Goal: Task Accomplishment & Management: Complete application form

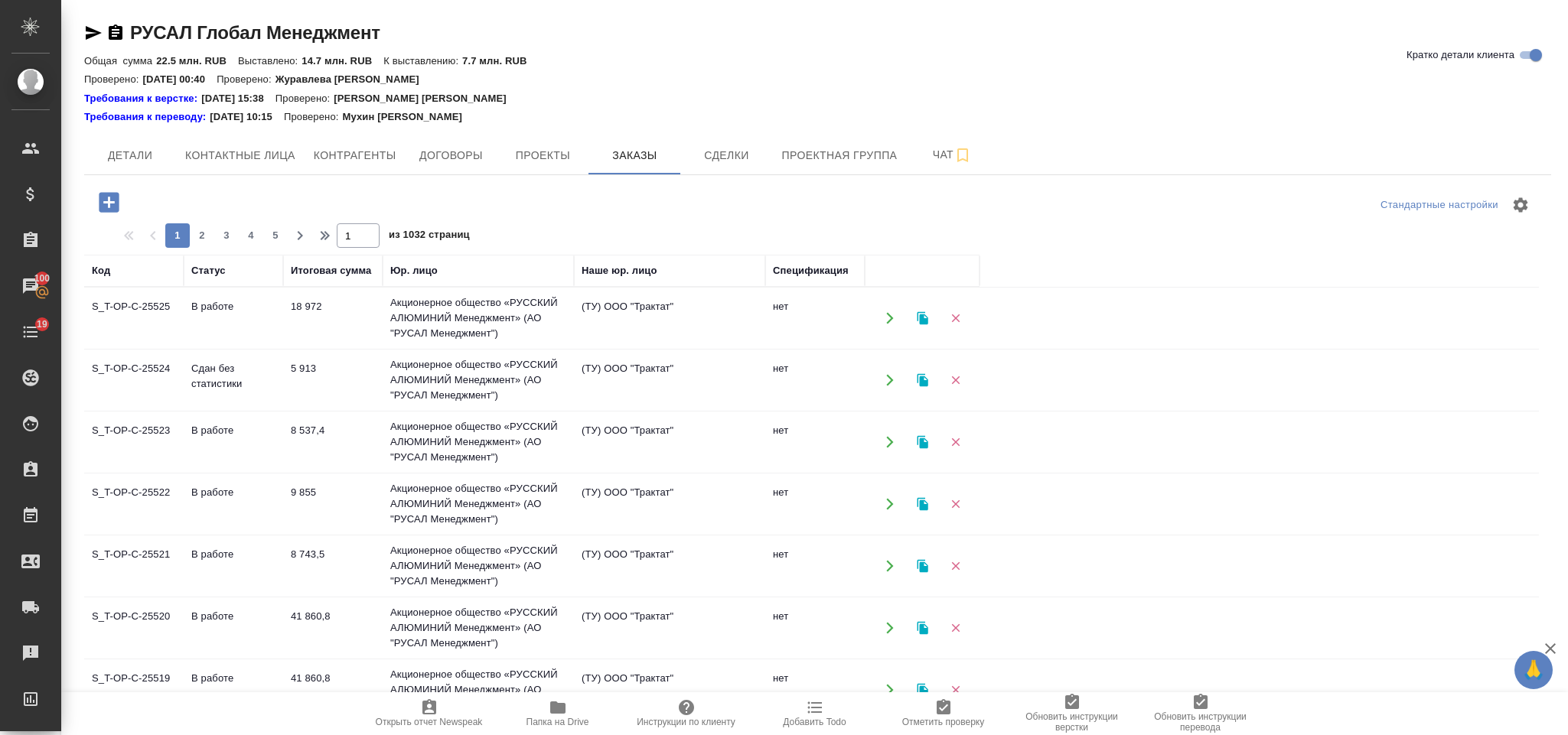
click at [110, 200] on icon "button" at bounding box center [108, 202] width 20 height 20
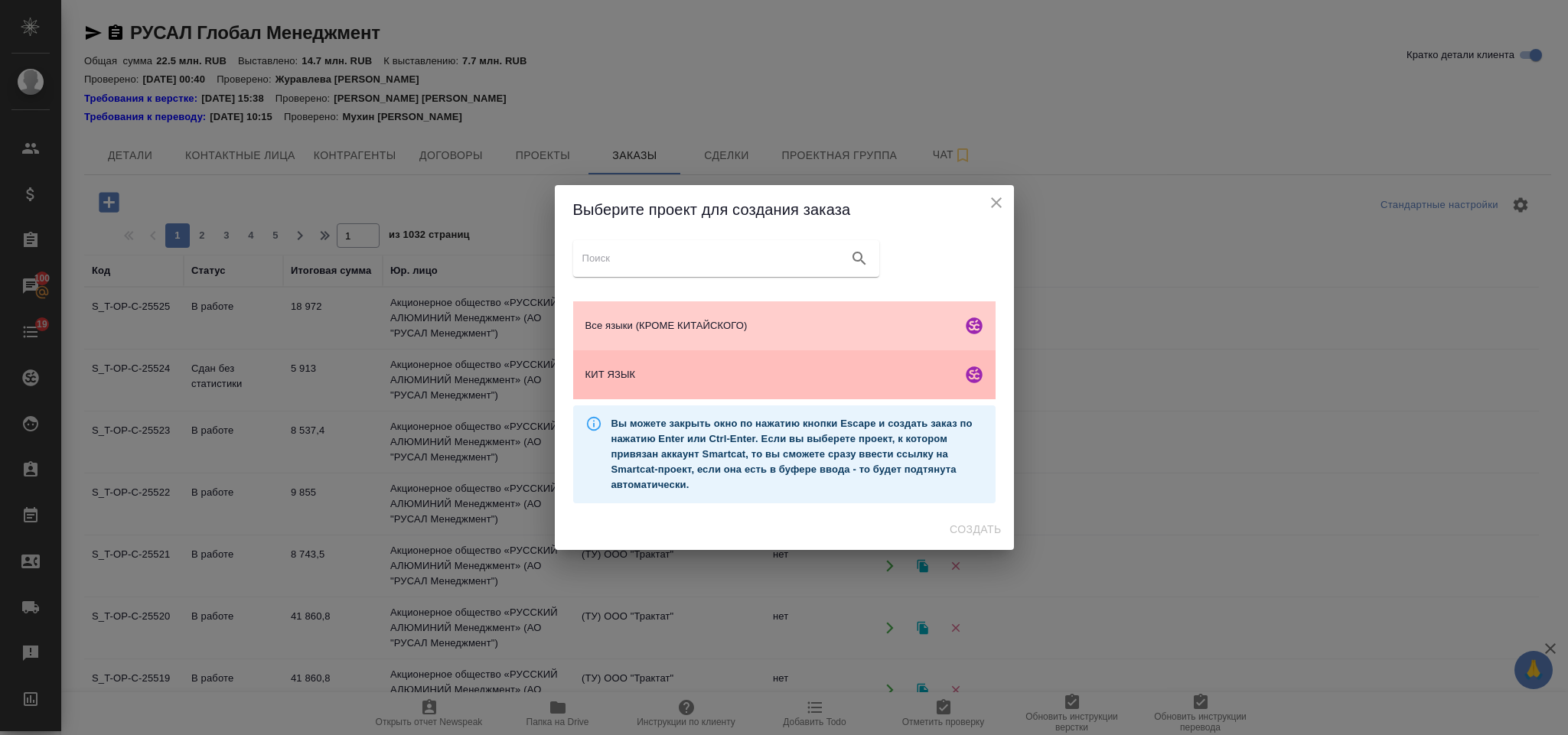
click at [711, 361] on div "КИТ ЯЗЫК" at bounding box center [785, 375] width 423 height 49
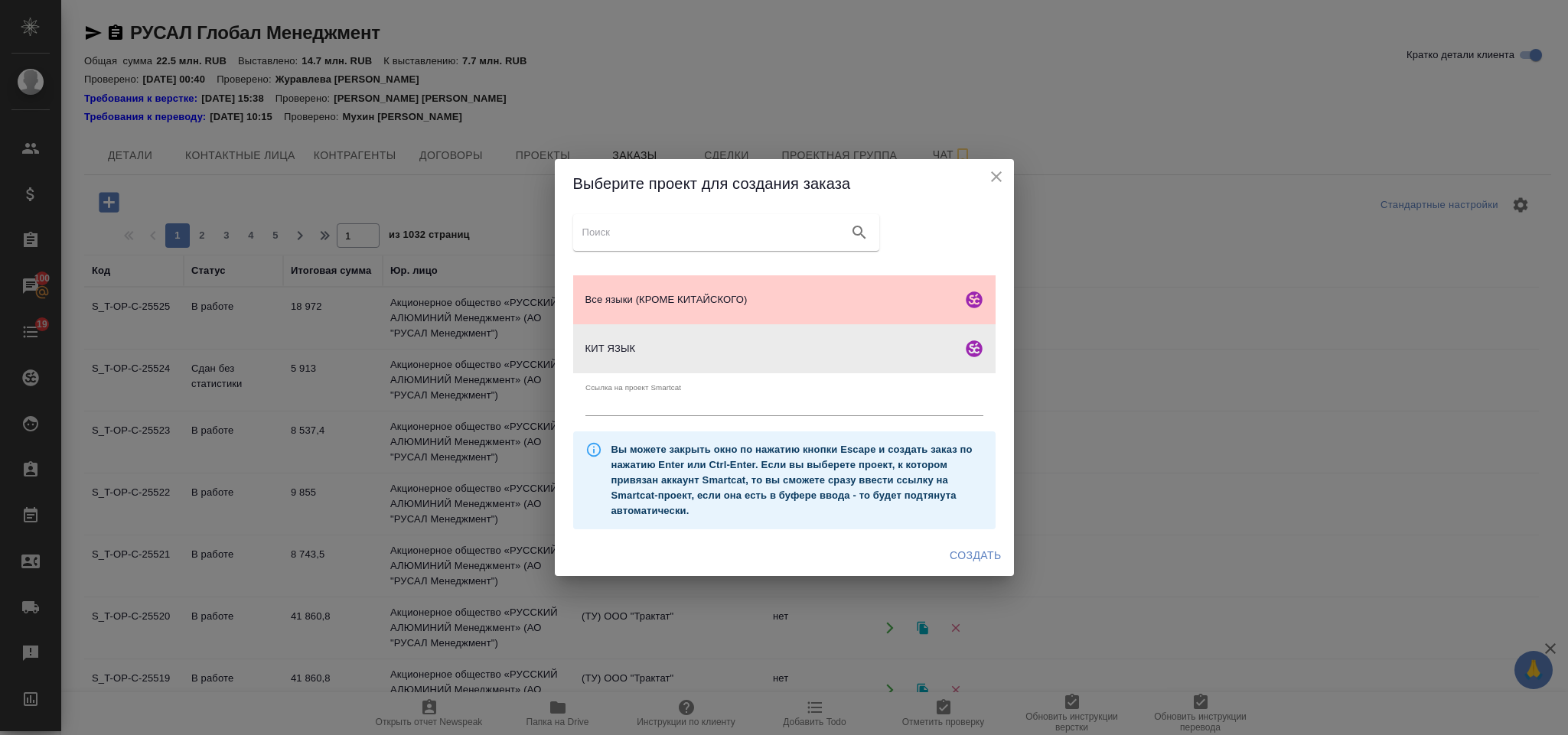
click at [965, 563] on span "Создать" at bounding box center [975, 556] width 51 height 19
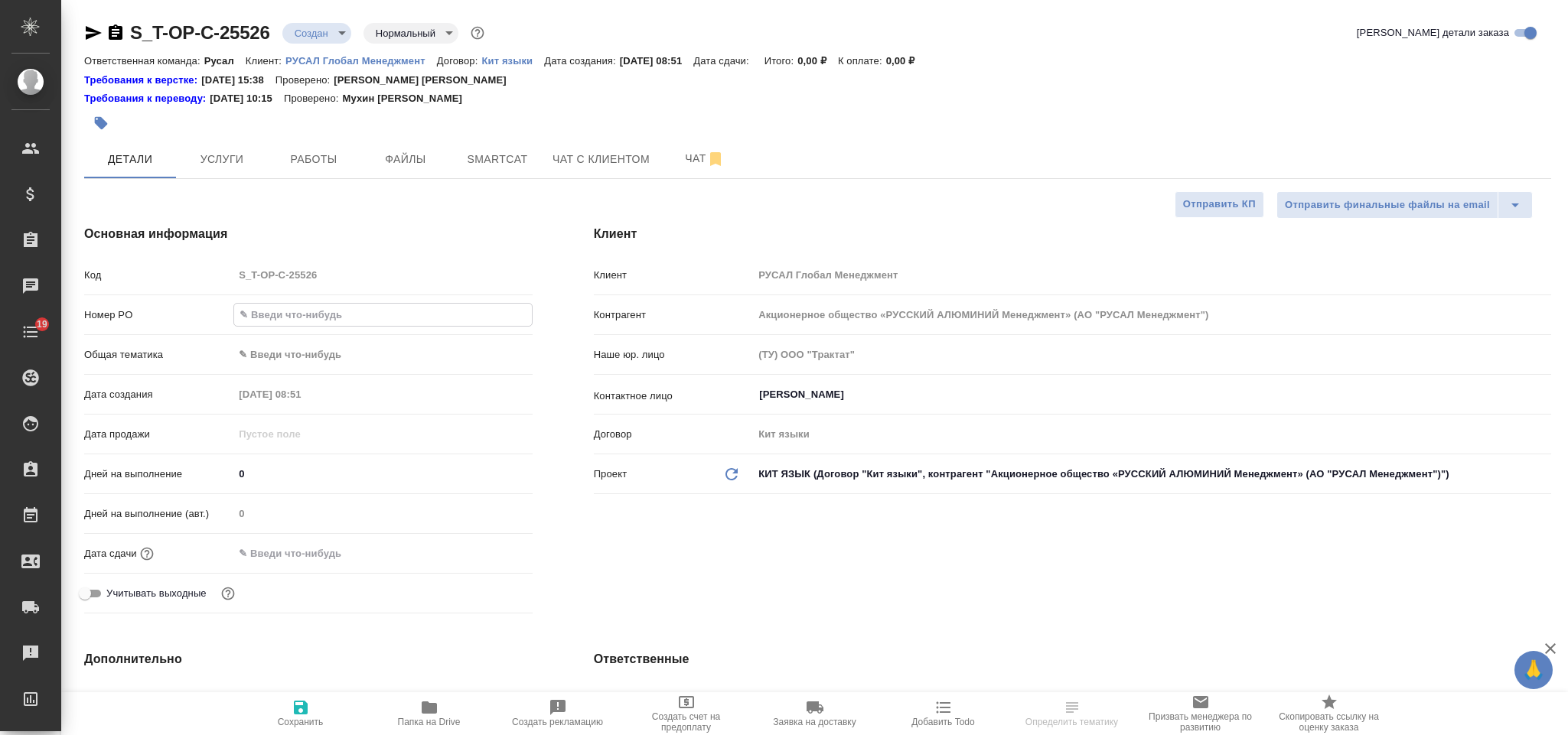
select select "RU"
type input "Т-ОП-С-47120"
click at [275, 356] on body "🙏 .cls-1 fill:#fff; AWATERA Gorlenko Yuliua Клиенты Спецификации Заказы 100 Чат…" at bounding box center [784, 367] width 1568 height 735
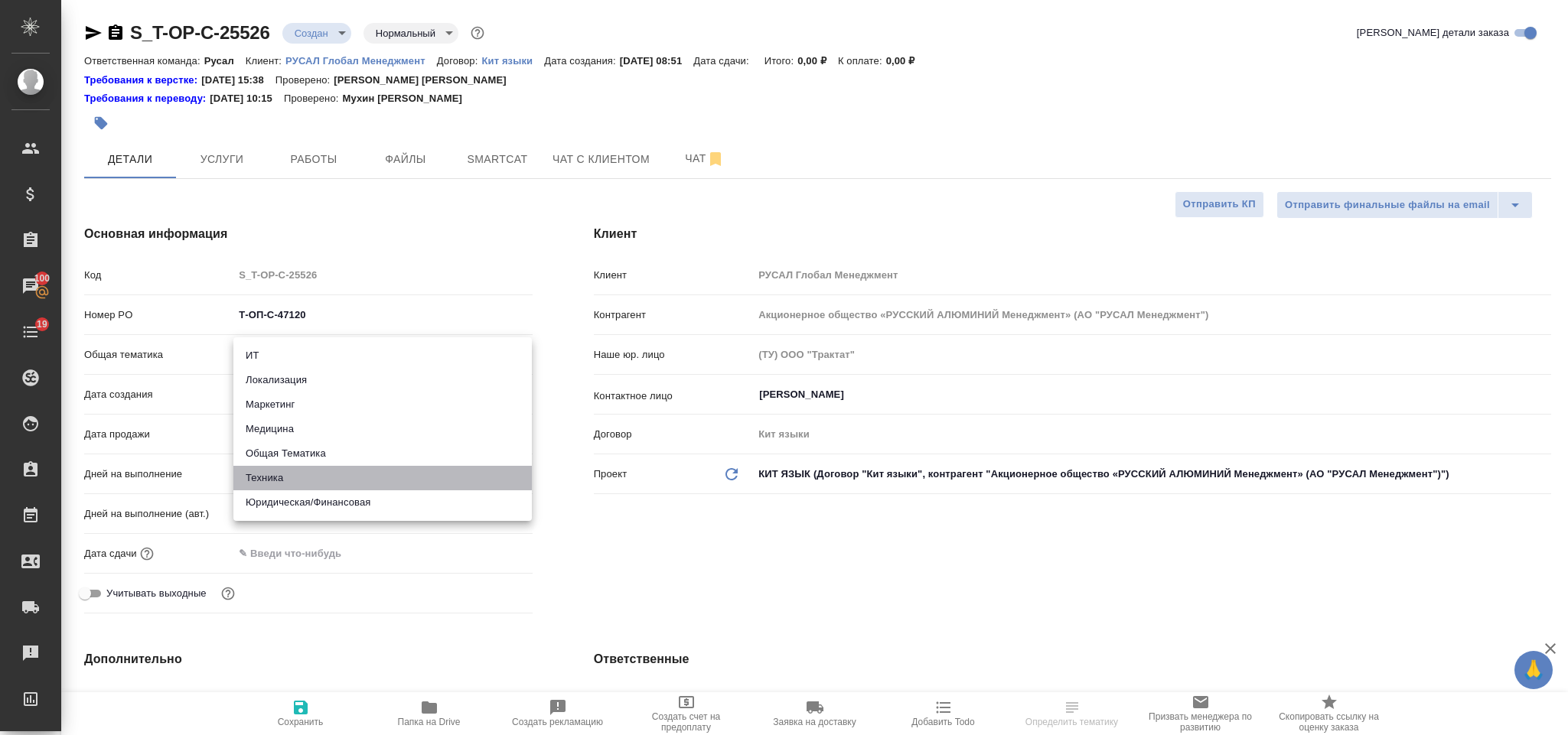
click at [297, 482] on li "Техника" at bounding box center [382, 478] width 298 height 24
type input "tech"
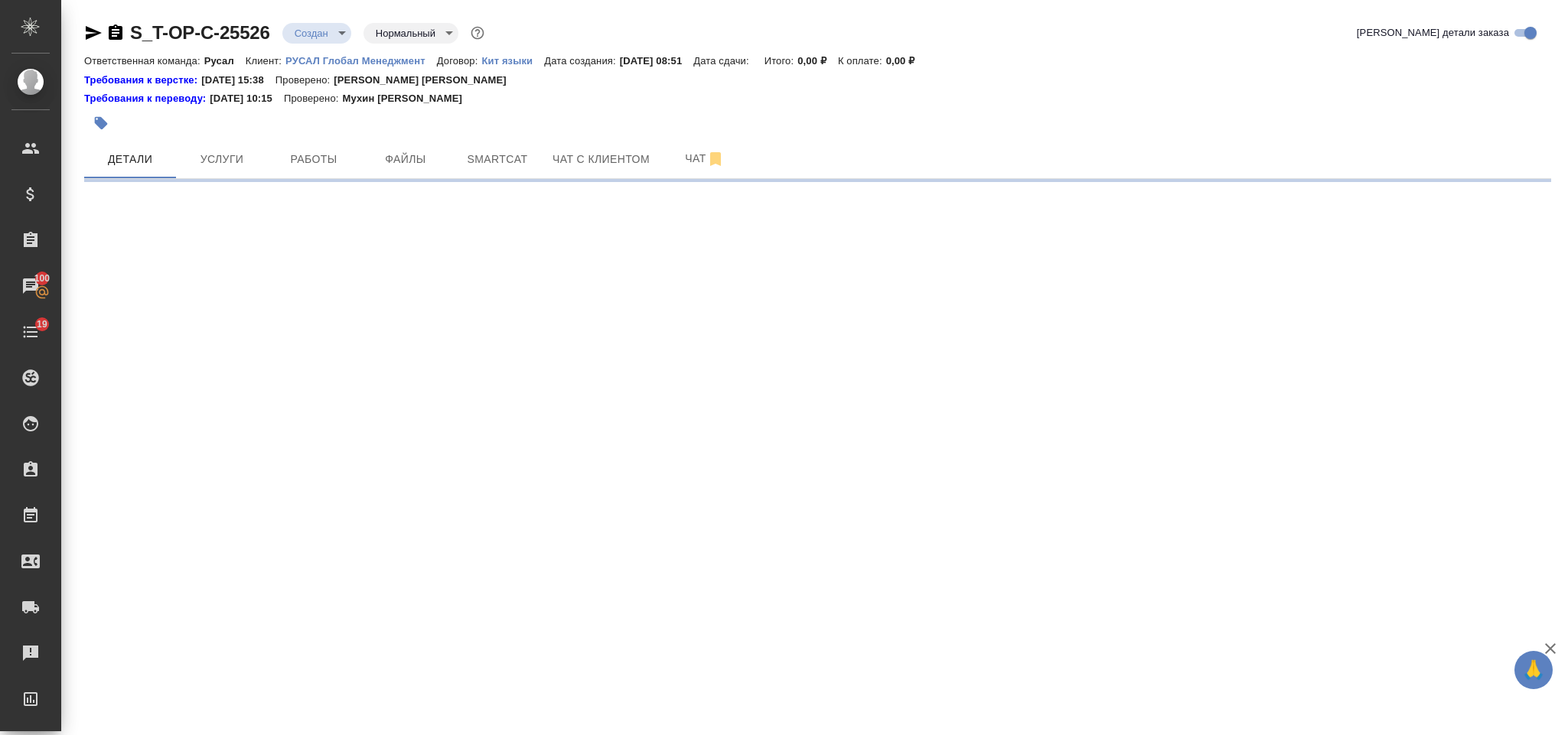
select select "RU"
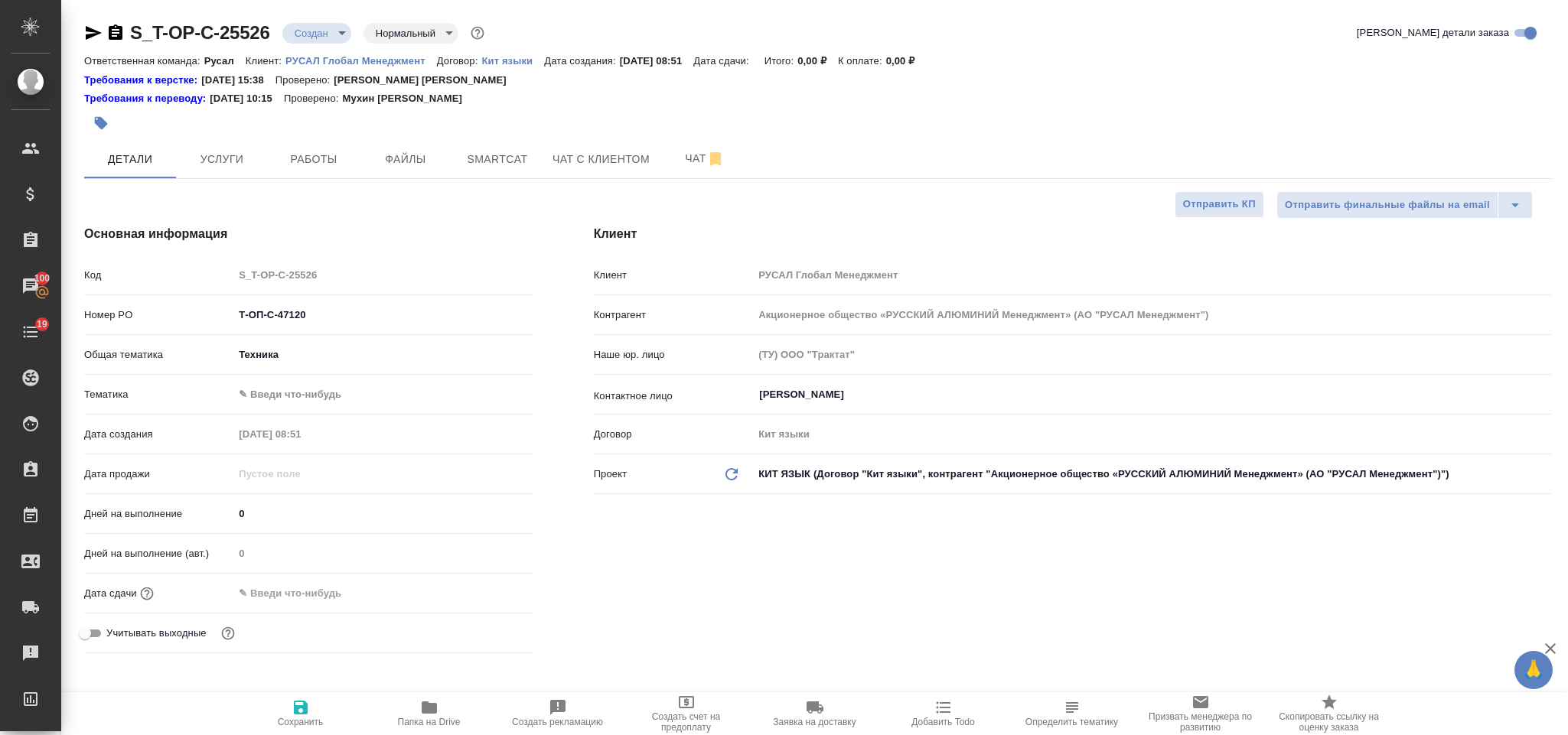
type textarea "x"
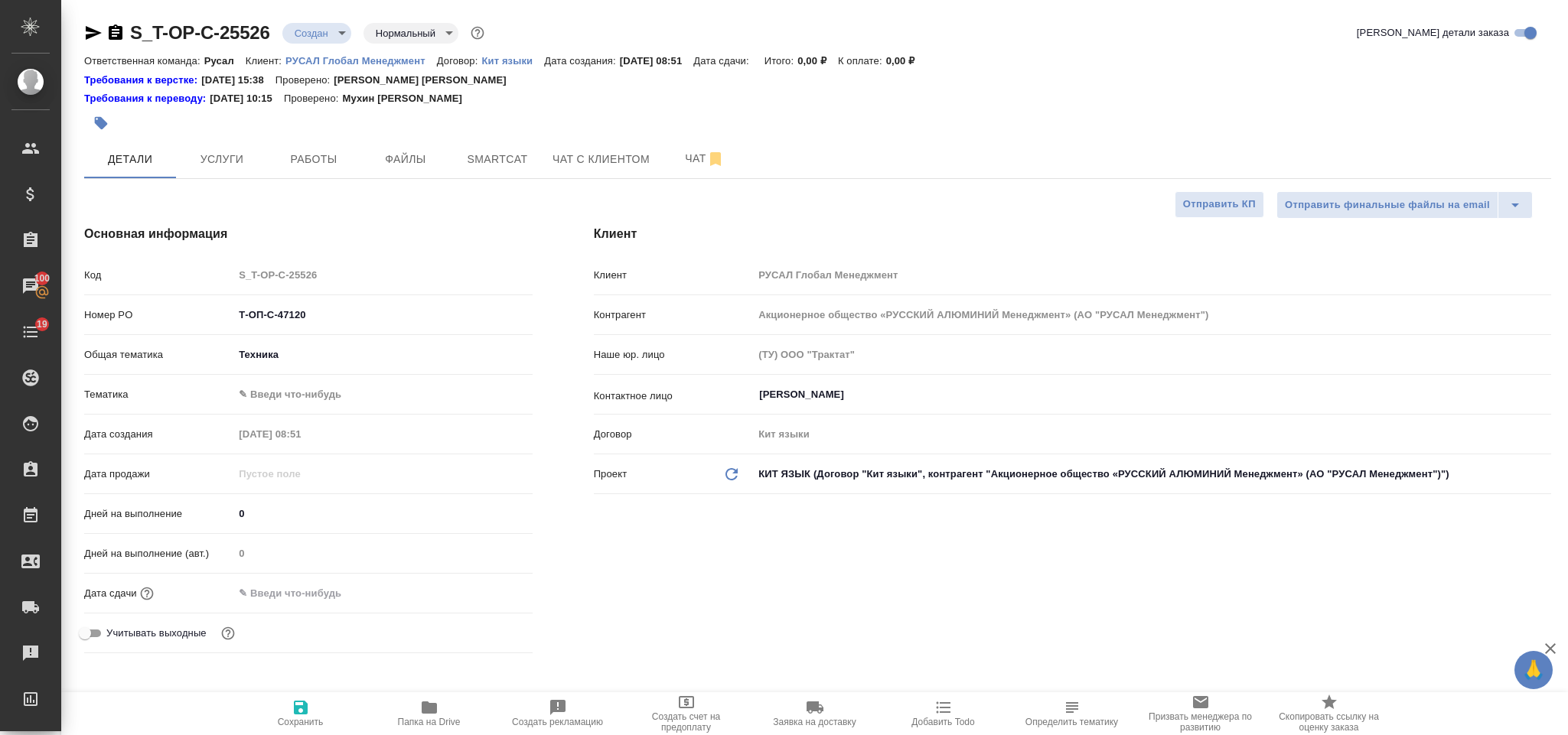
type textarea "x"
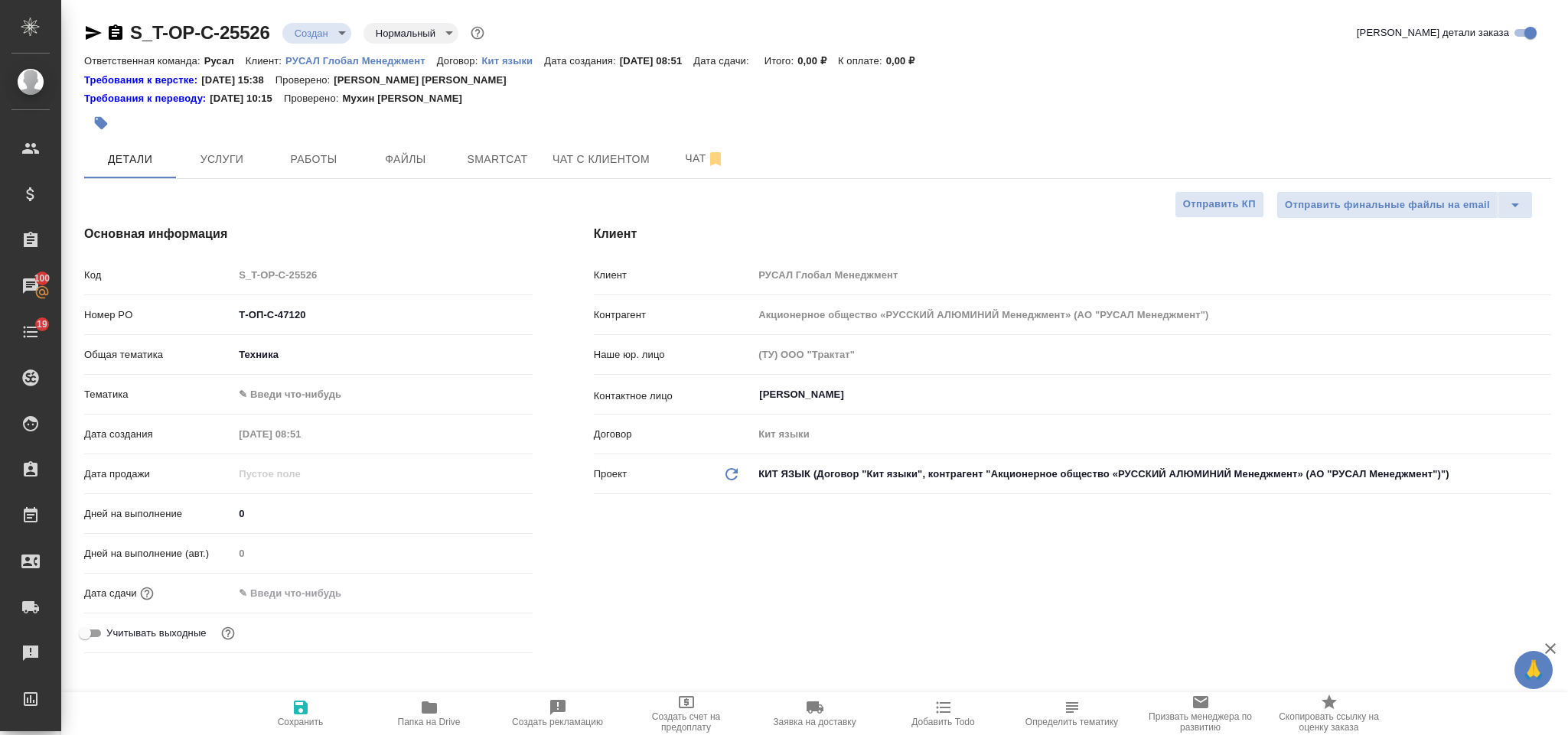
type textarea "x"
click at [338, 386] on body "🙏 .cls-1 fill:#fff; AWATERA Gorlenko Yuliua Клиенты Спецификации Заказы 100 Чат…" at bounding box center [784, 367] width 1568 height 735
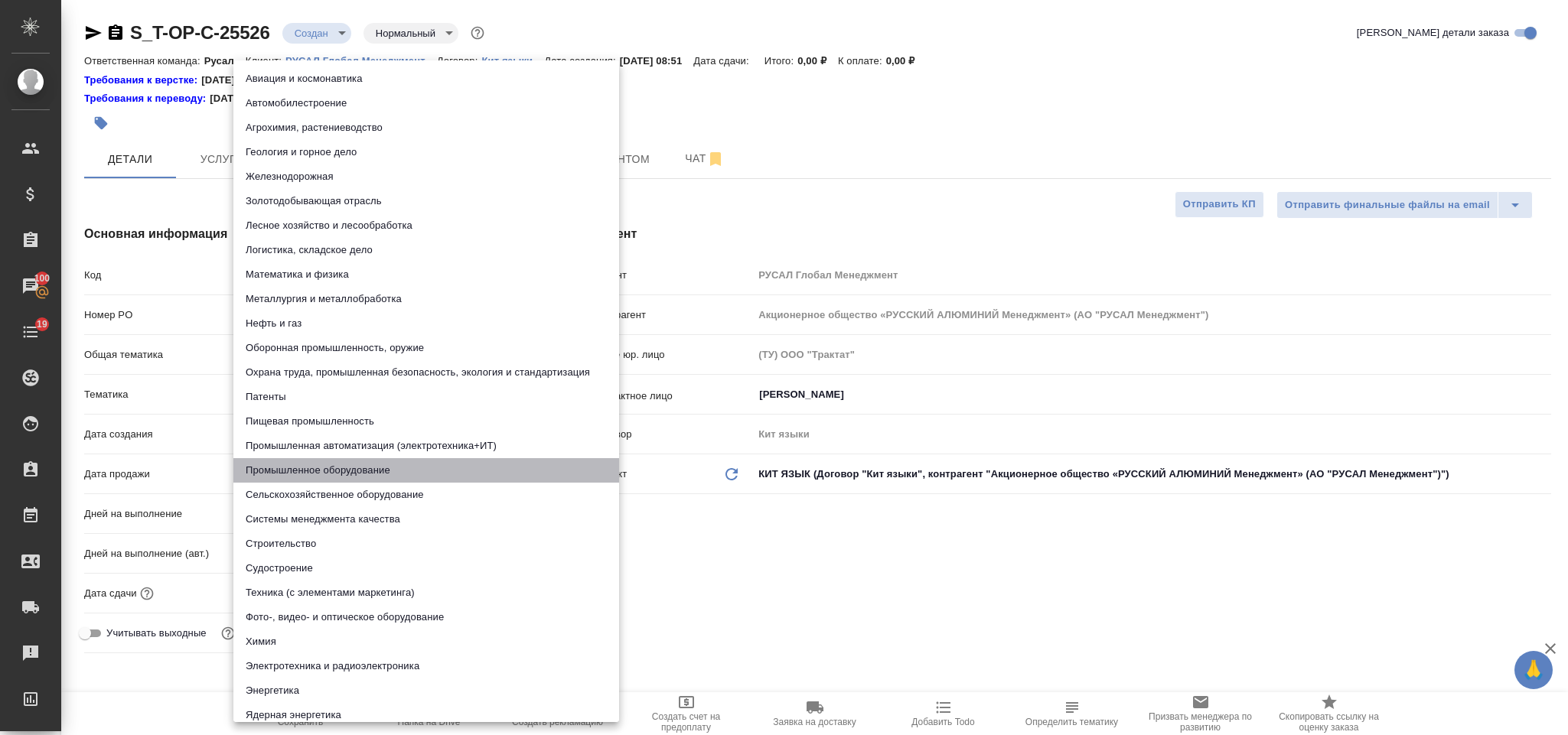
click at [344, 463] on li "Промышленное оборудование" at bounding box center [425, 470] width 386 height 24
type input "5f647205b73bc97568ca66bc"
type textarea "x"
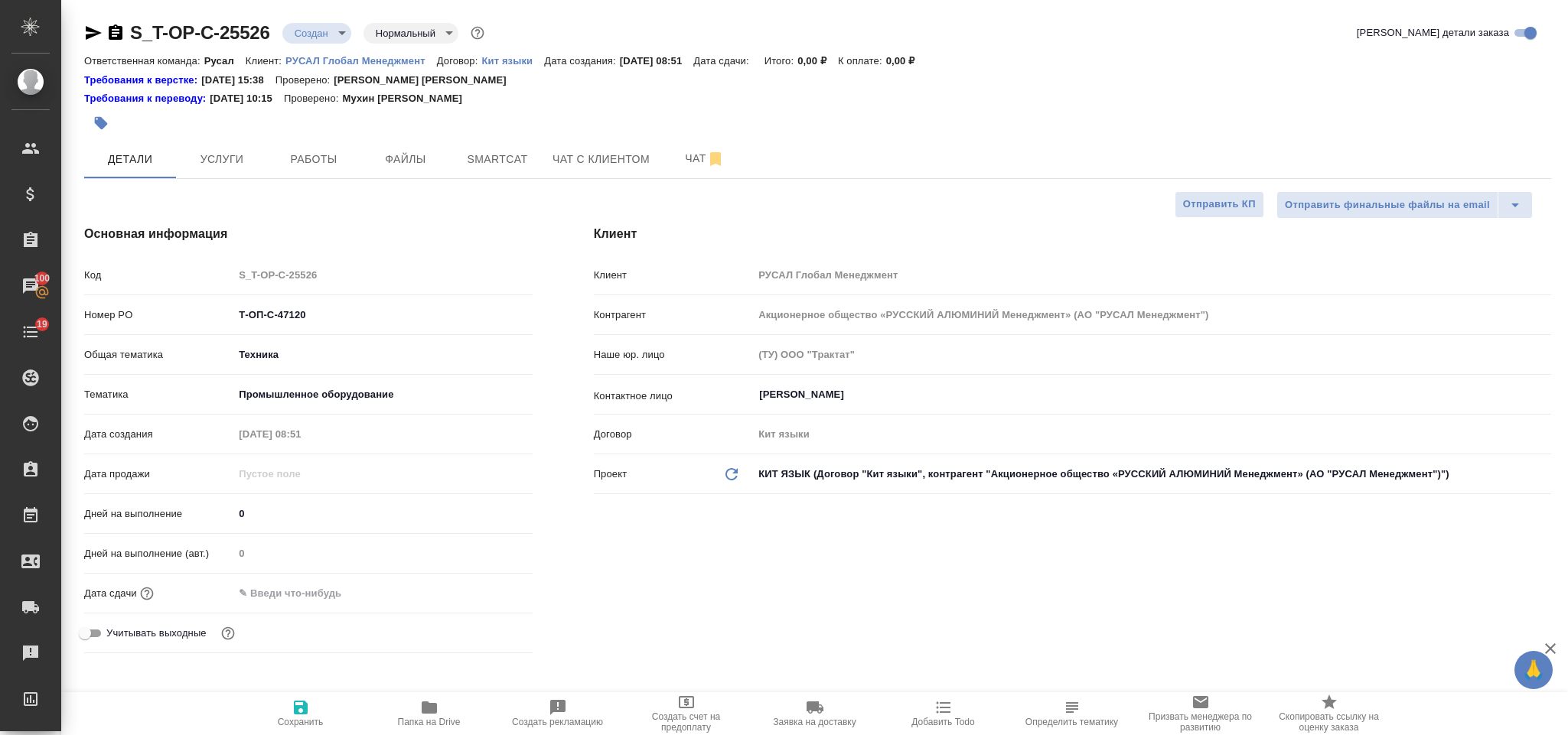
click at [285, 595] on input "text" at bounding box center [300, 593] width 134 height 23
click at [487, 585] on icon "button" at bounding box center [488, 592] width 18 height 18
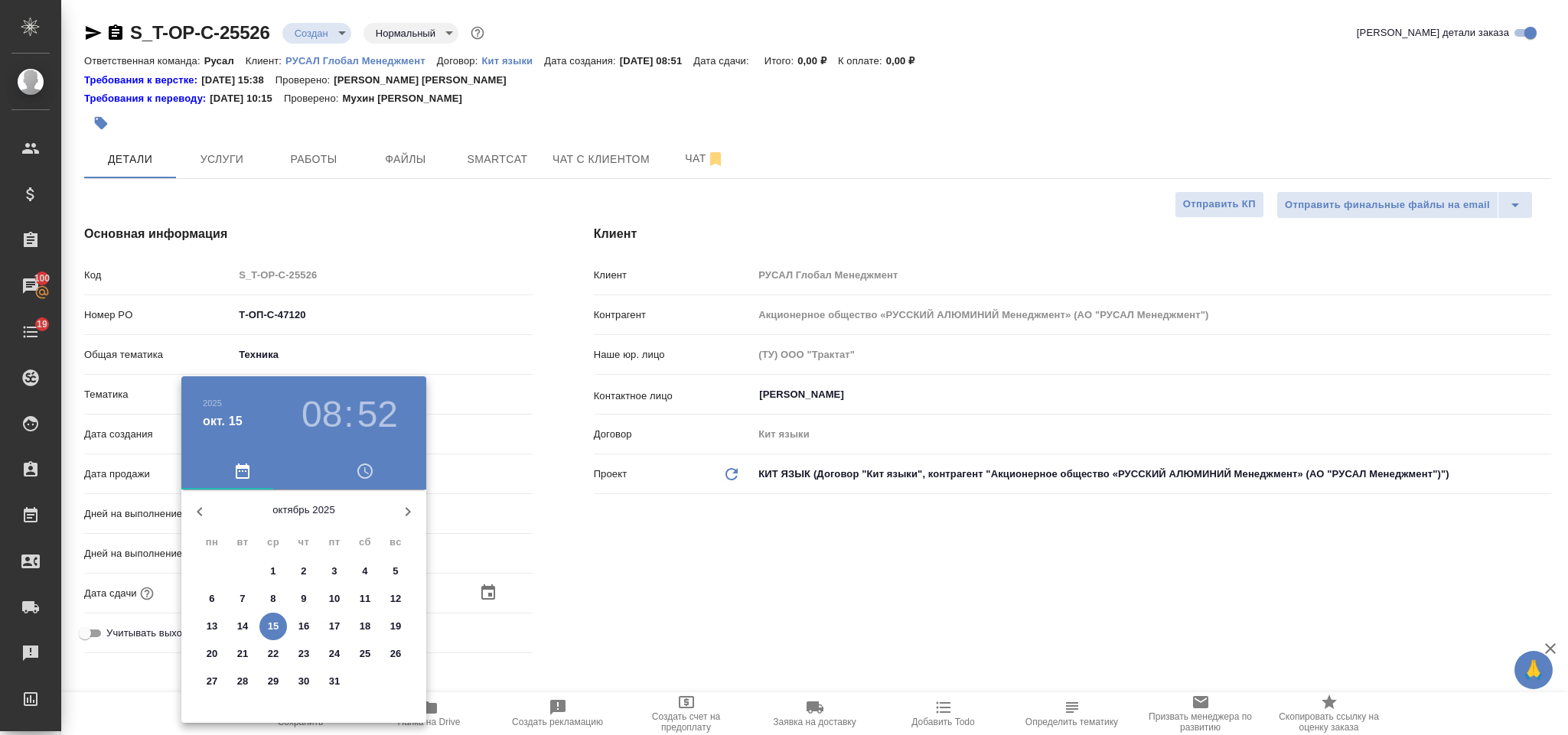
click at [273, 622] on p "15" at bounding box center [273, 627] width 11 height 16
type input "15.10.2025 08:52"
type textarea "x"
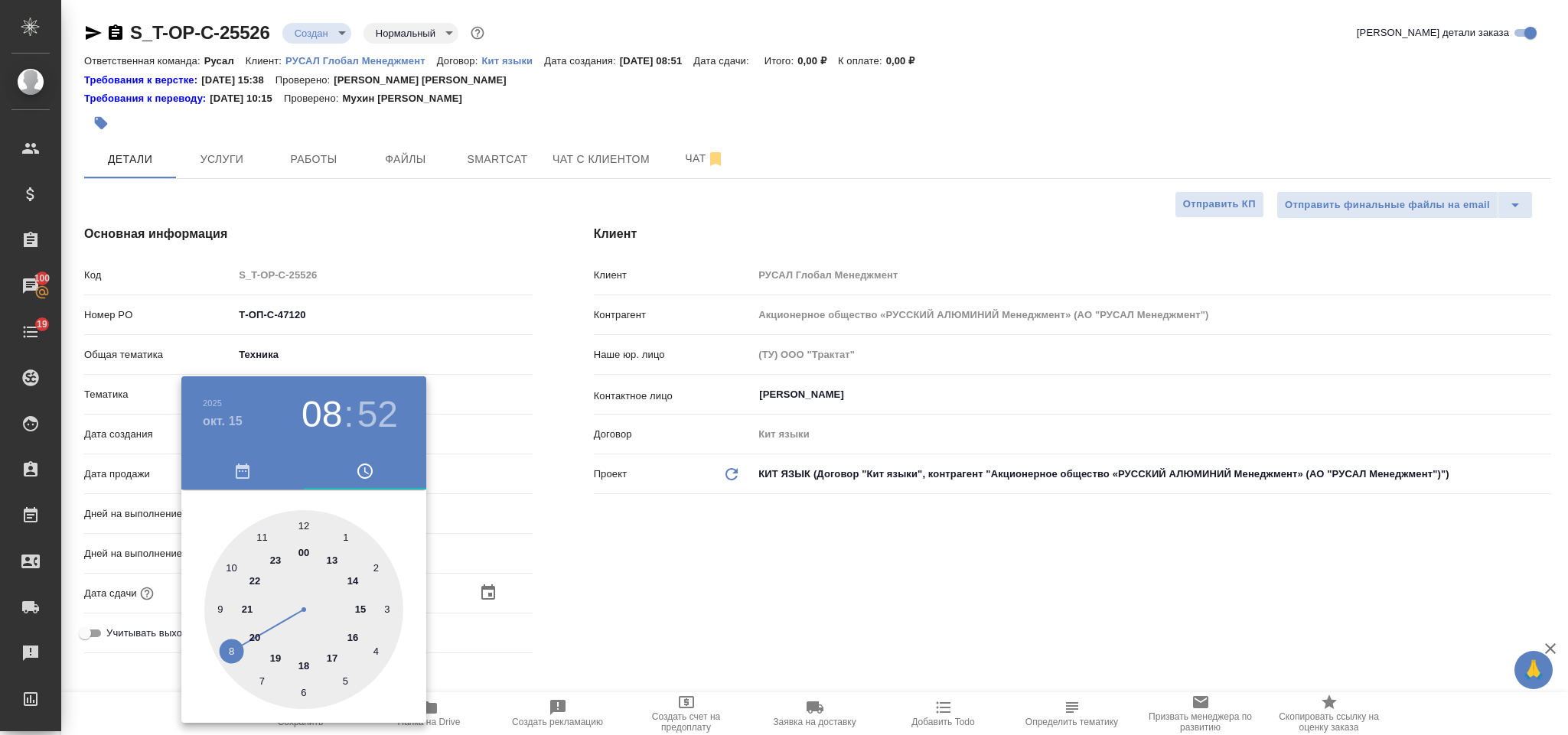
click at [352, 581] on div at bounding box center [304, 609] width 199 height 199
type input "15.10.2025 14:52"
type textarea "x"
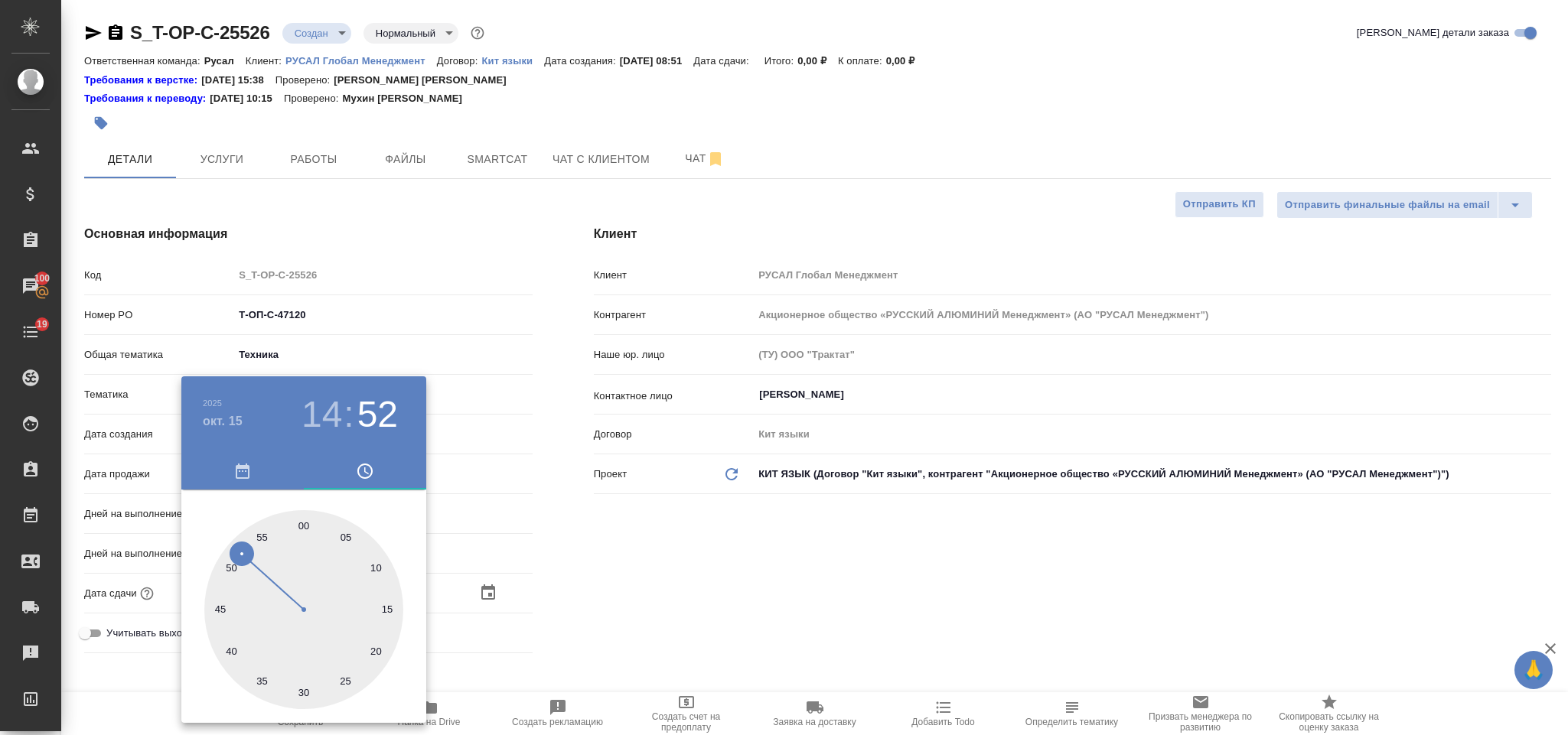
click at [303, 523] on div at bounding box center [304, 609] width 199 height 199
type input "[DATE] 14:00"
type textarea "x"
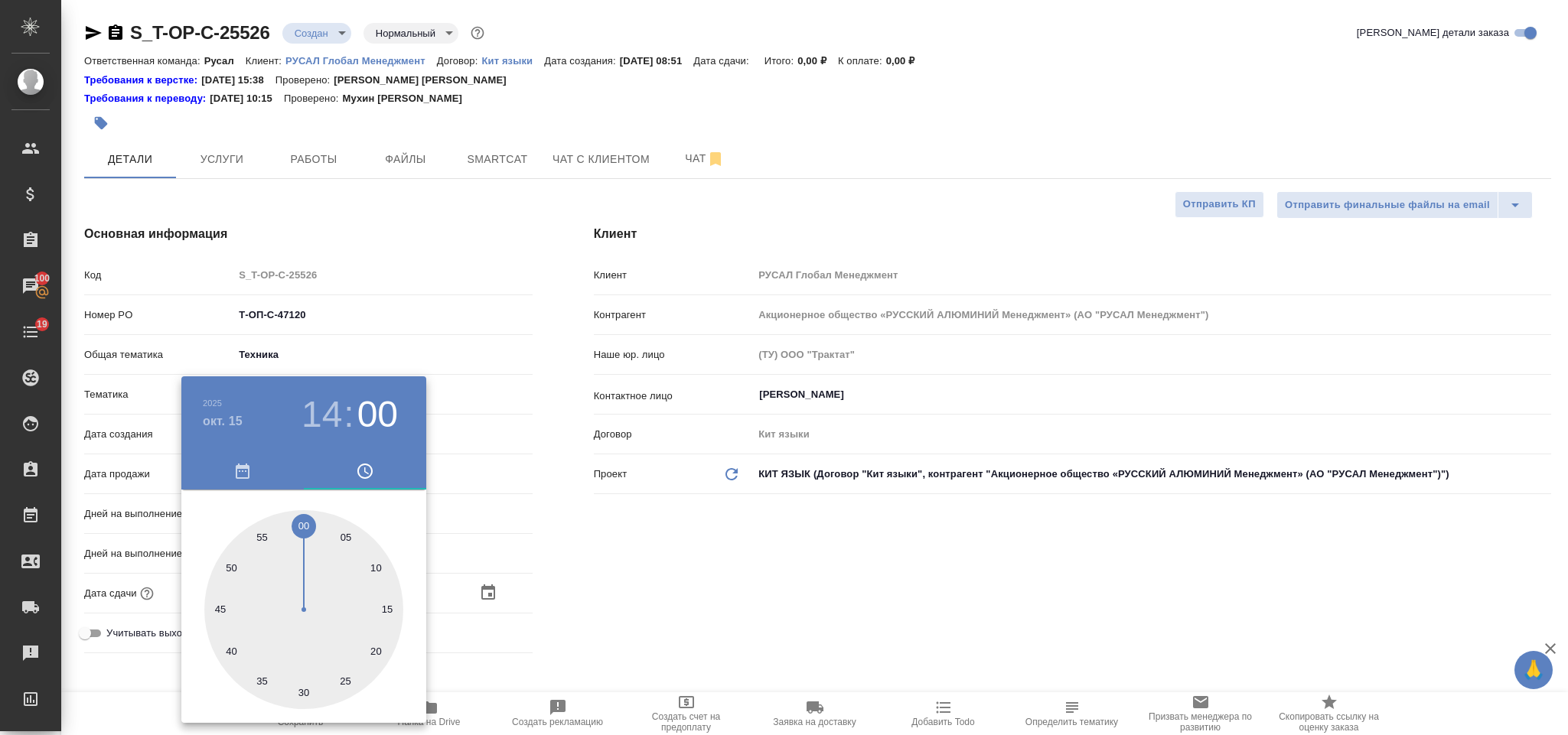
click at [673, 578] on div at bounding box center [784, 367] width 1568 height 735
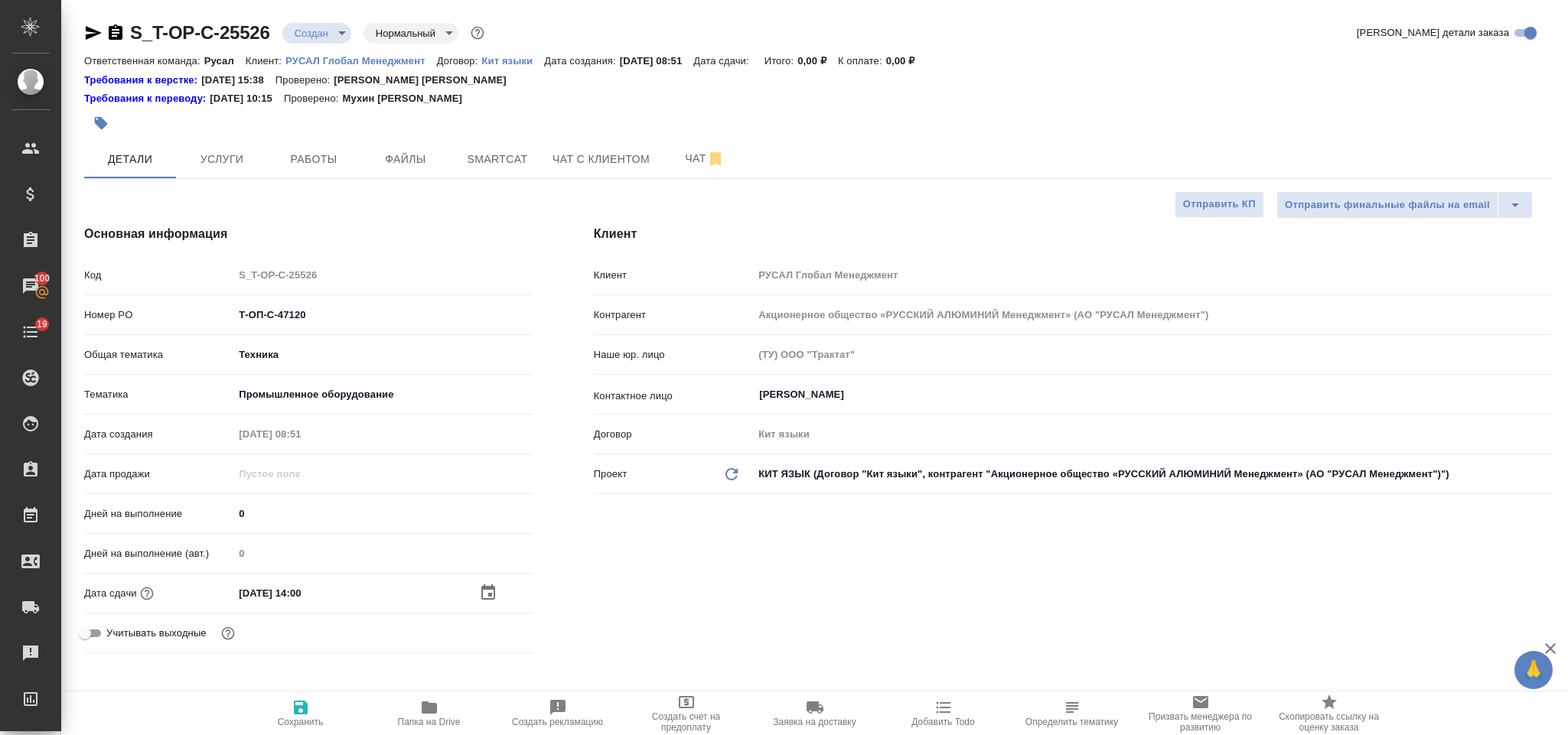
click at [311, 709] on span "Сохранить" at bounding box center [301, 712] width 110 height 29
type textarea "x"
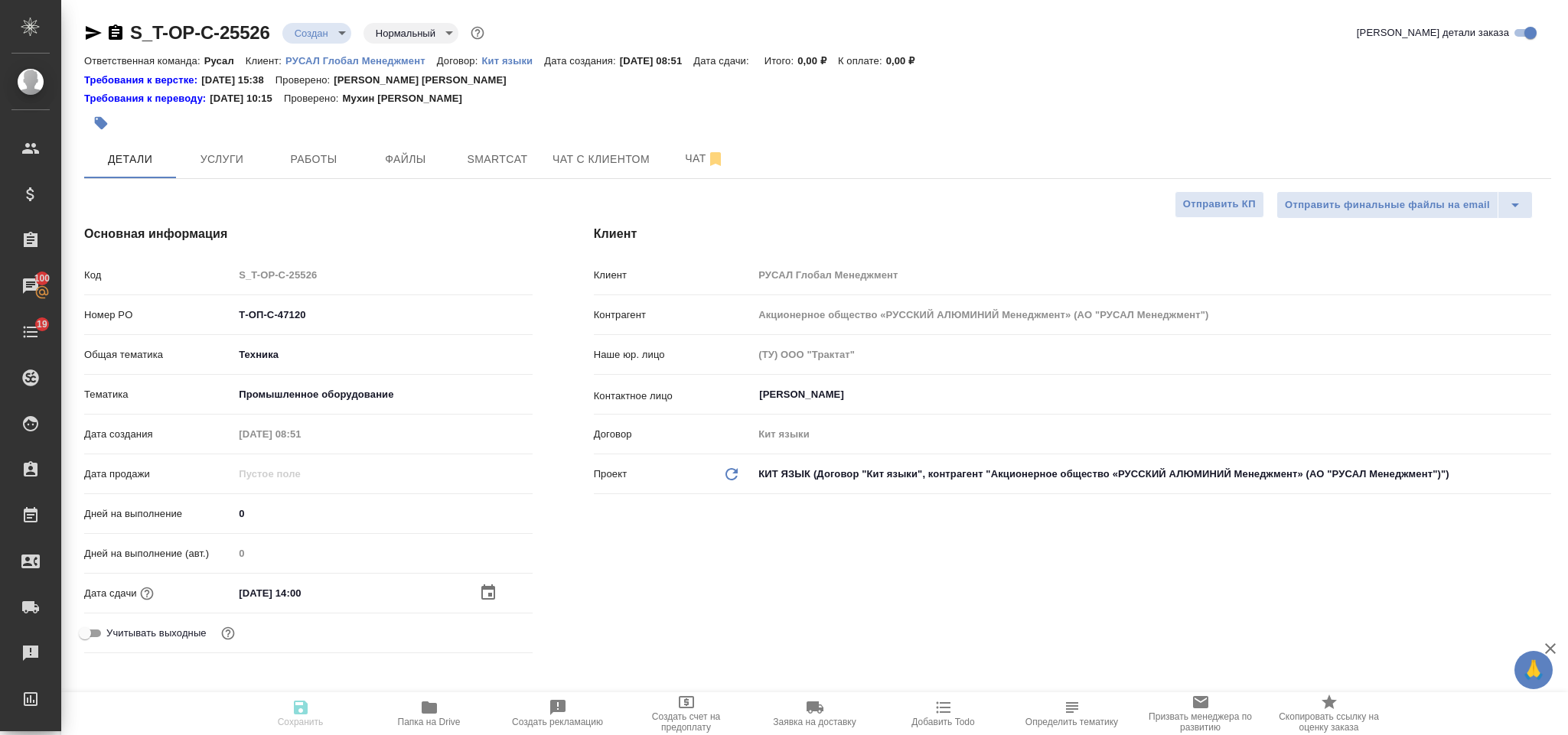
type textarea "x"
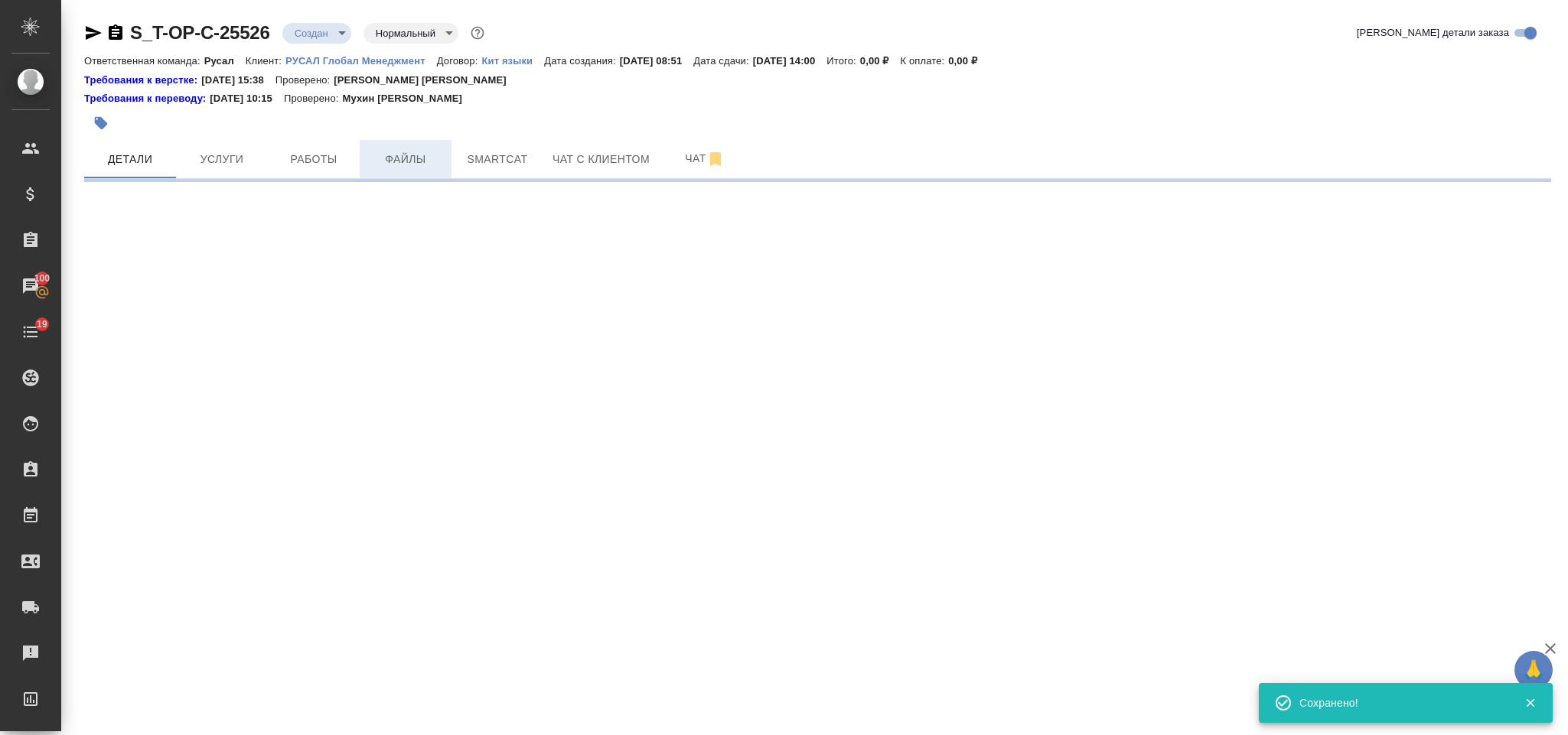
select select "RU"
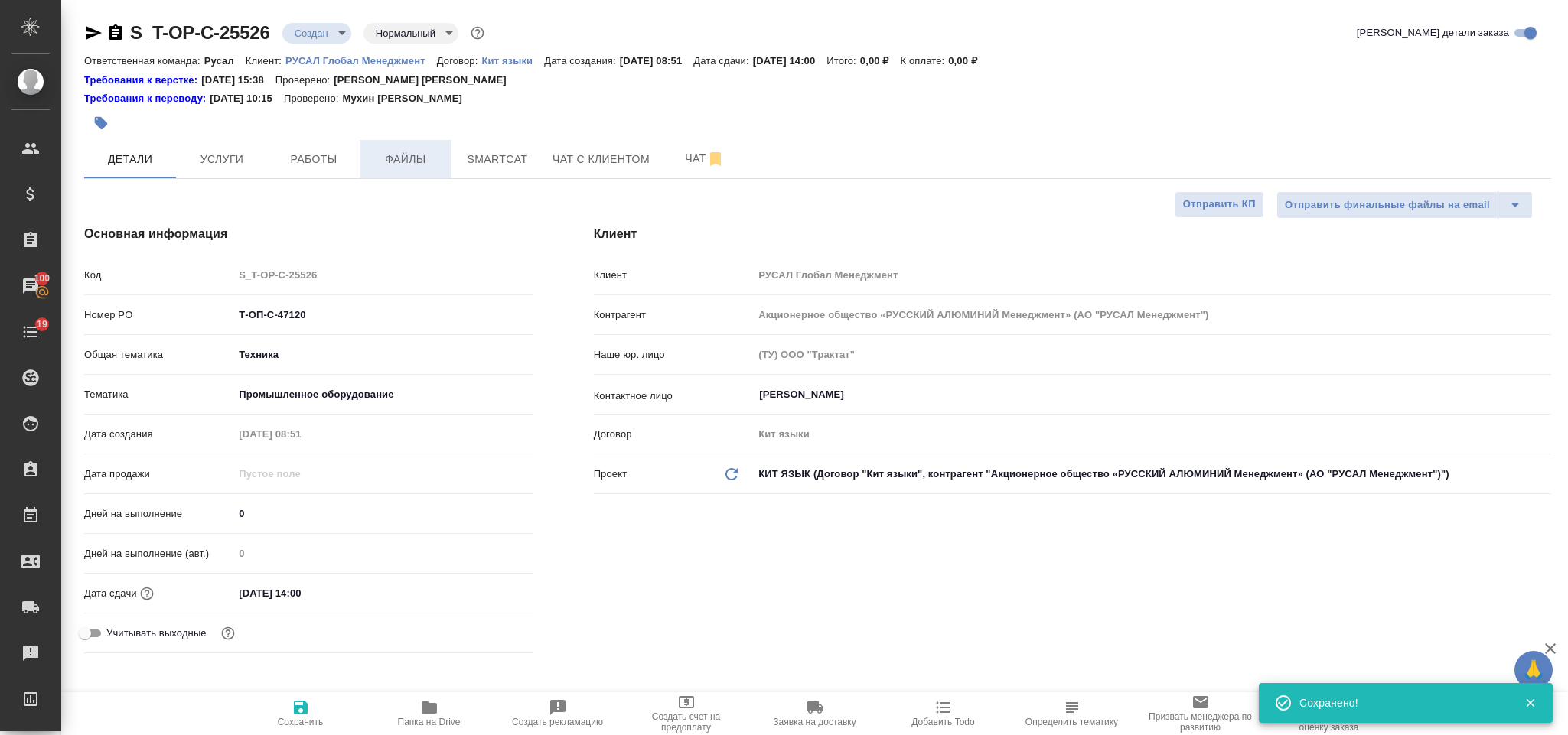
click at [405, 156] on span "Файлы" at bounding box center [405, 159] width 74 height 19
type textarea "x"
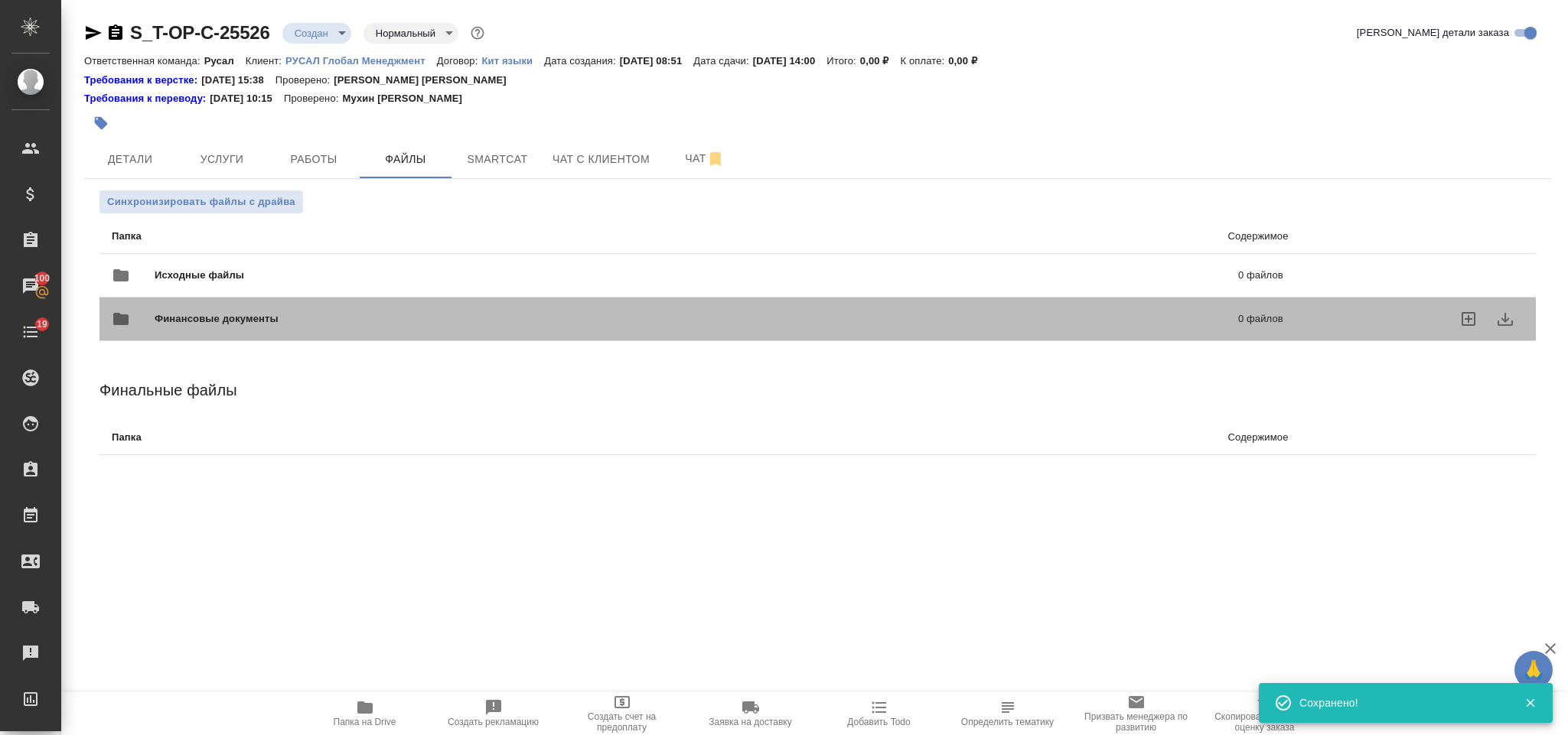
click at [232, 292] on div "Финансовые документы 0 файлов" at bounding box center [697, 319] width 1202 height 68
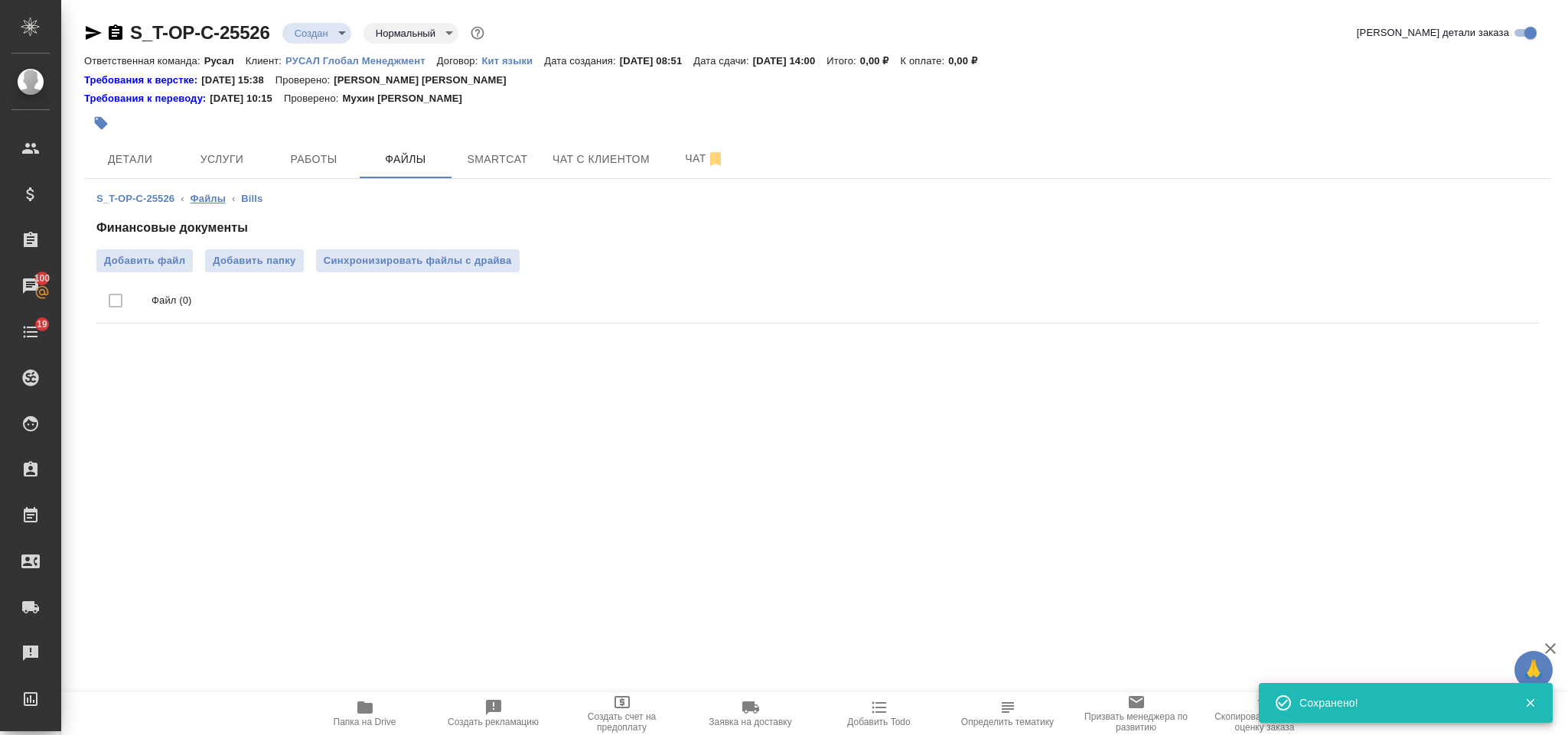
click at [219, 193] on link "Файлы" at bounding box center [208, 198] width 36 height 11
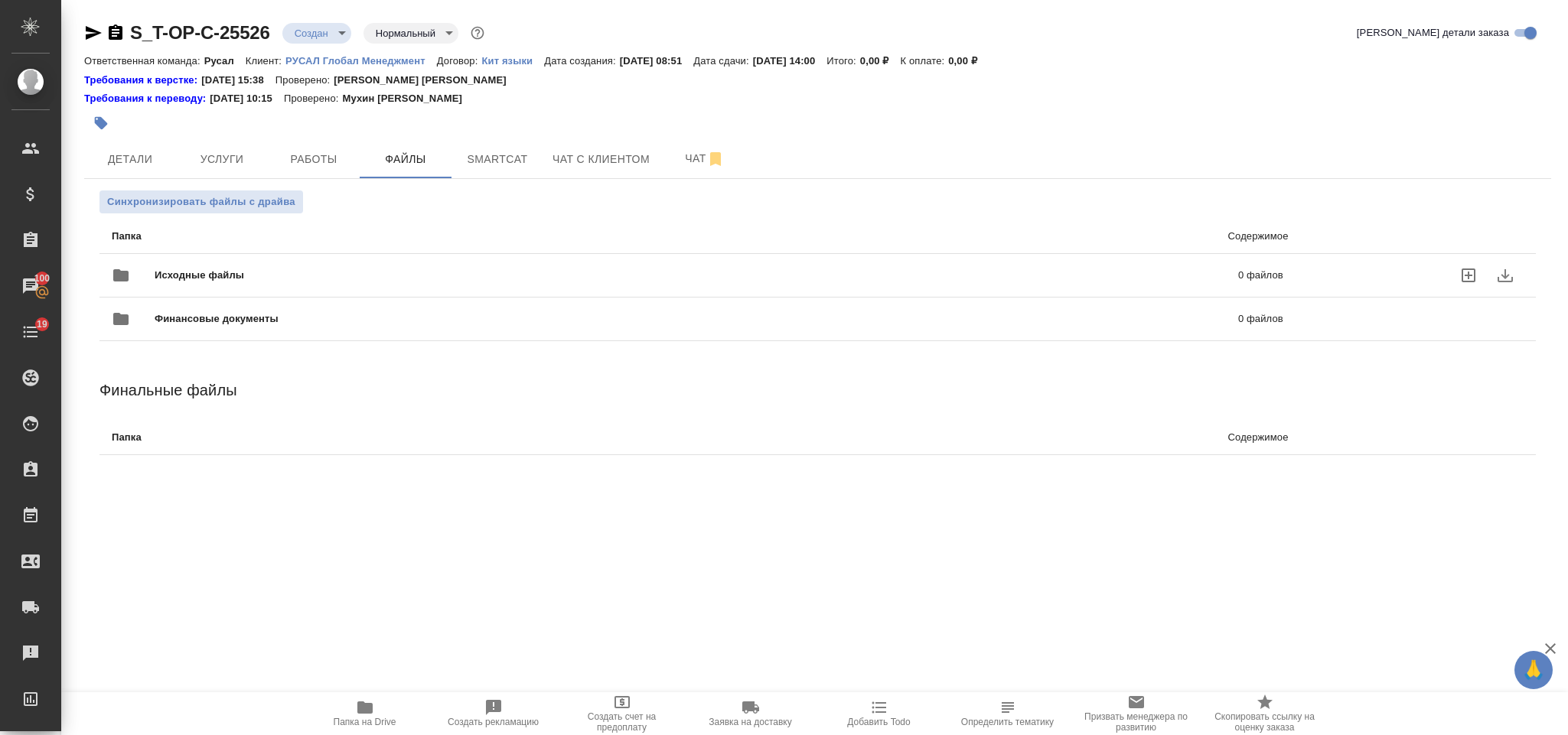
click at [248, 271] on span "Исходные файлы" at bounding box center [447, 275] width 586 height 16
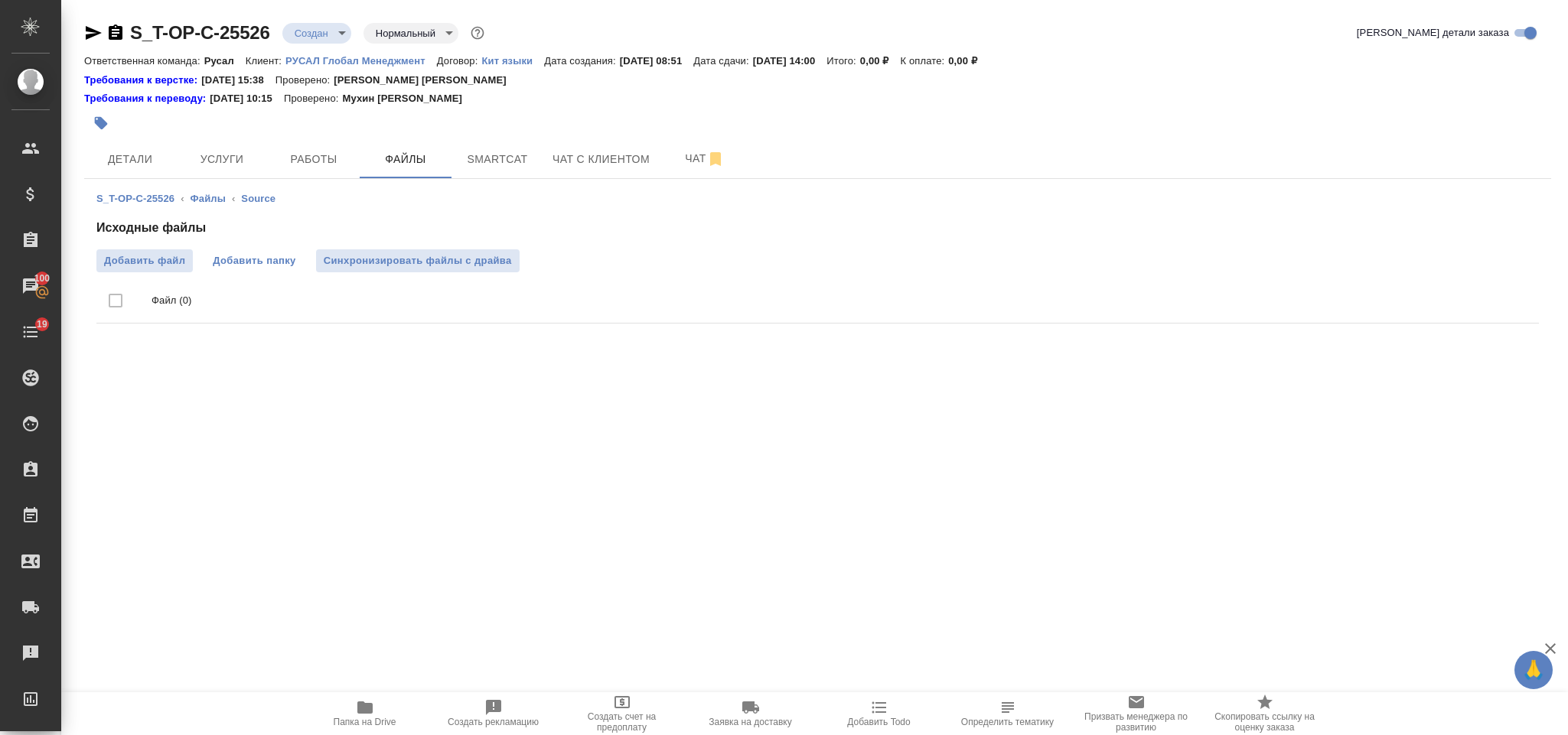
click at [236, 261] on span "Добавить папку" at bounding box center [254, 261] width 82 height 16
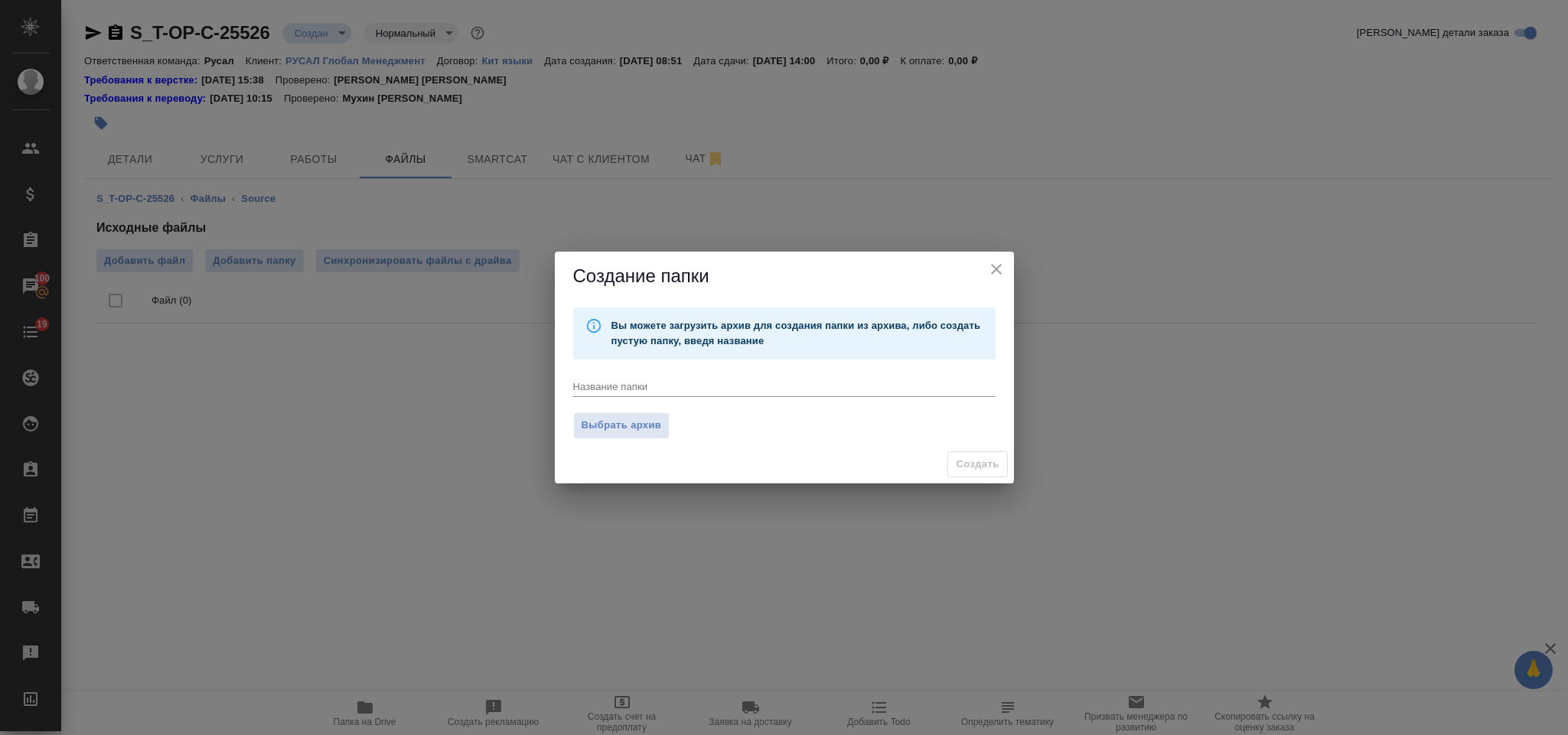
click at [1001, 272] on icon "close" at bounding box center [995, 268] width 18 height 18
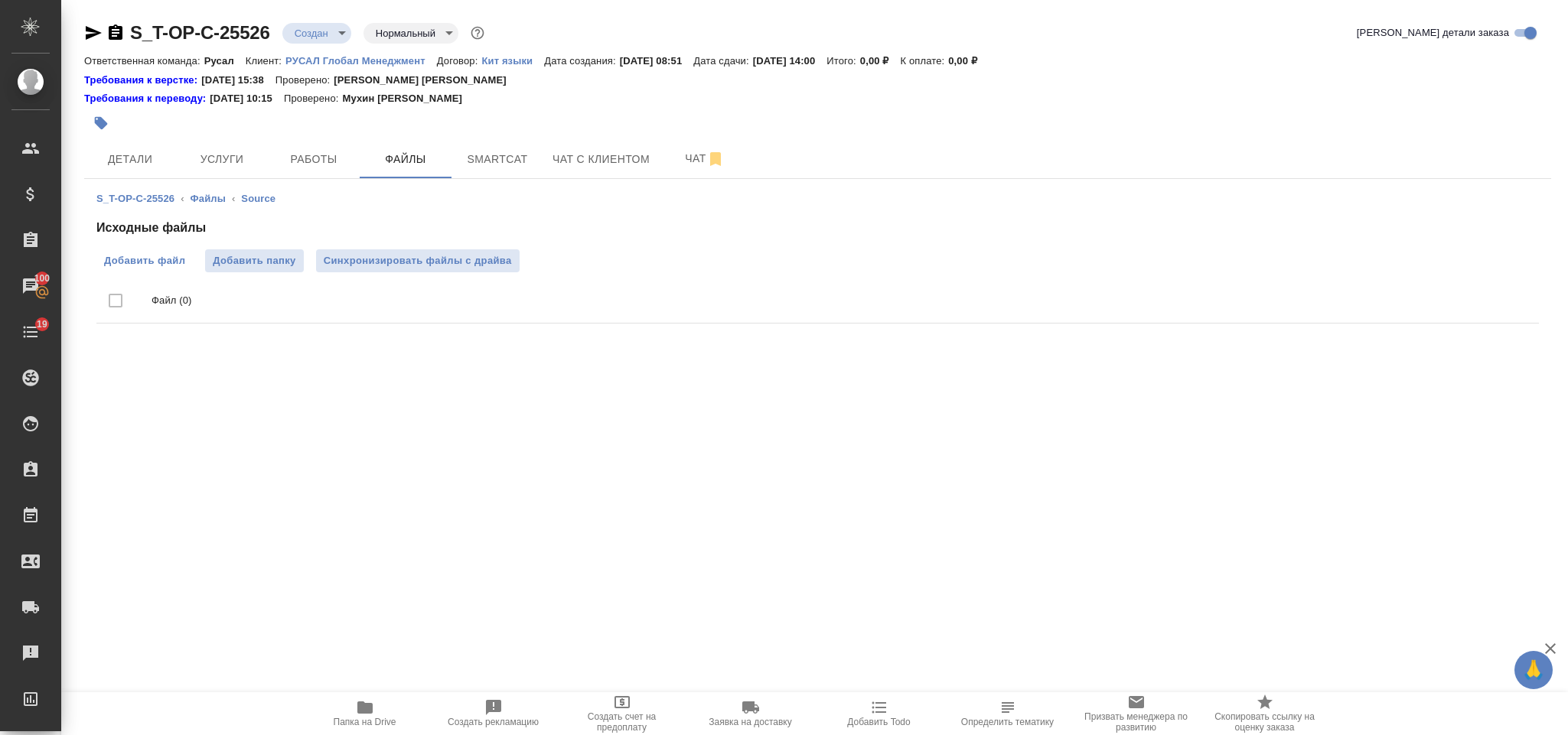
click at [152, 261] on span "Добавить файл" at bounding box center [145, 261] width 81 height 16
click at [0, 0] on input "Добавить файл" at bounding box center [0, 0] width 0 height 0
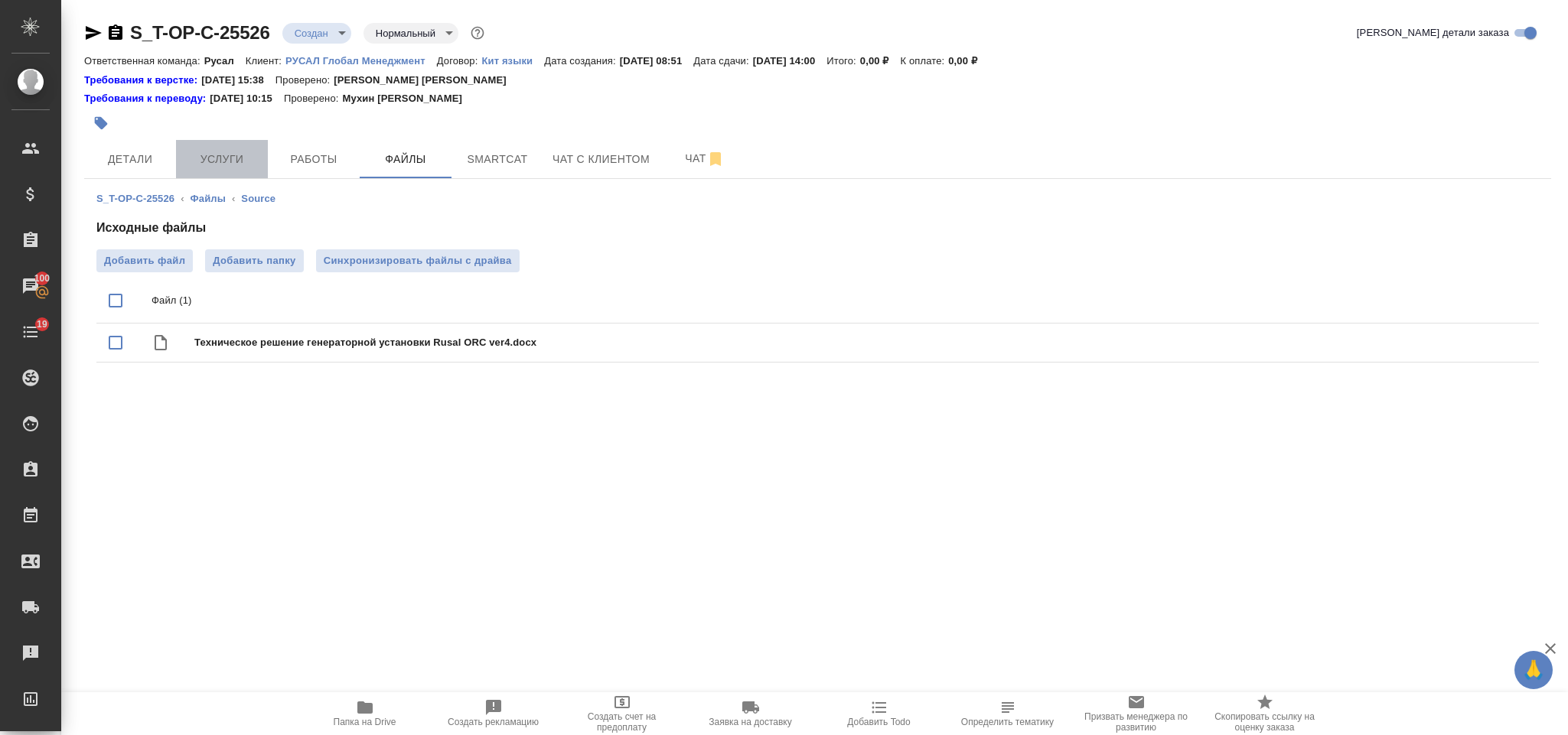
click at [239, 163] on span "Услуги" at bounding box center [222, 159] width 74 height 19
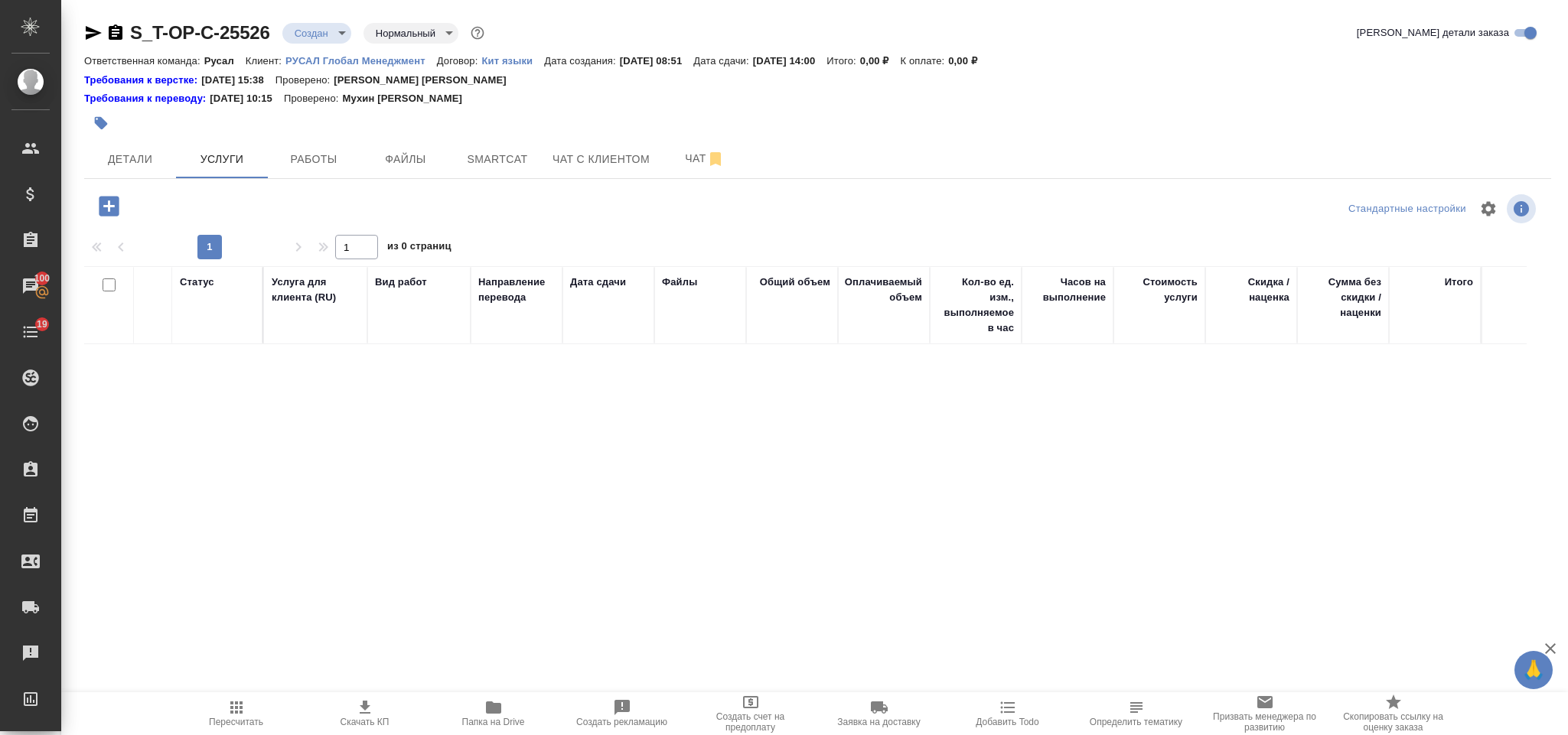
click at [114, 206] on icon "button" at bounding box center [108, 205] width 20 height 20
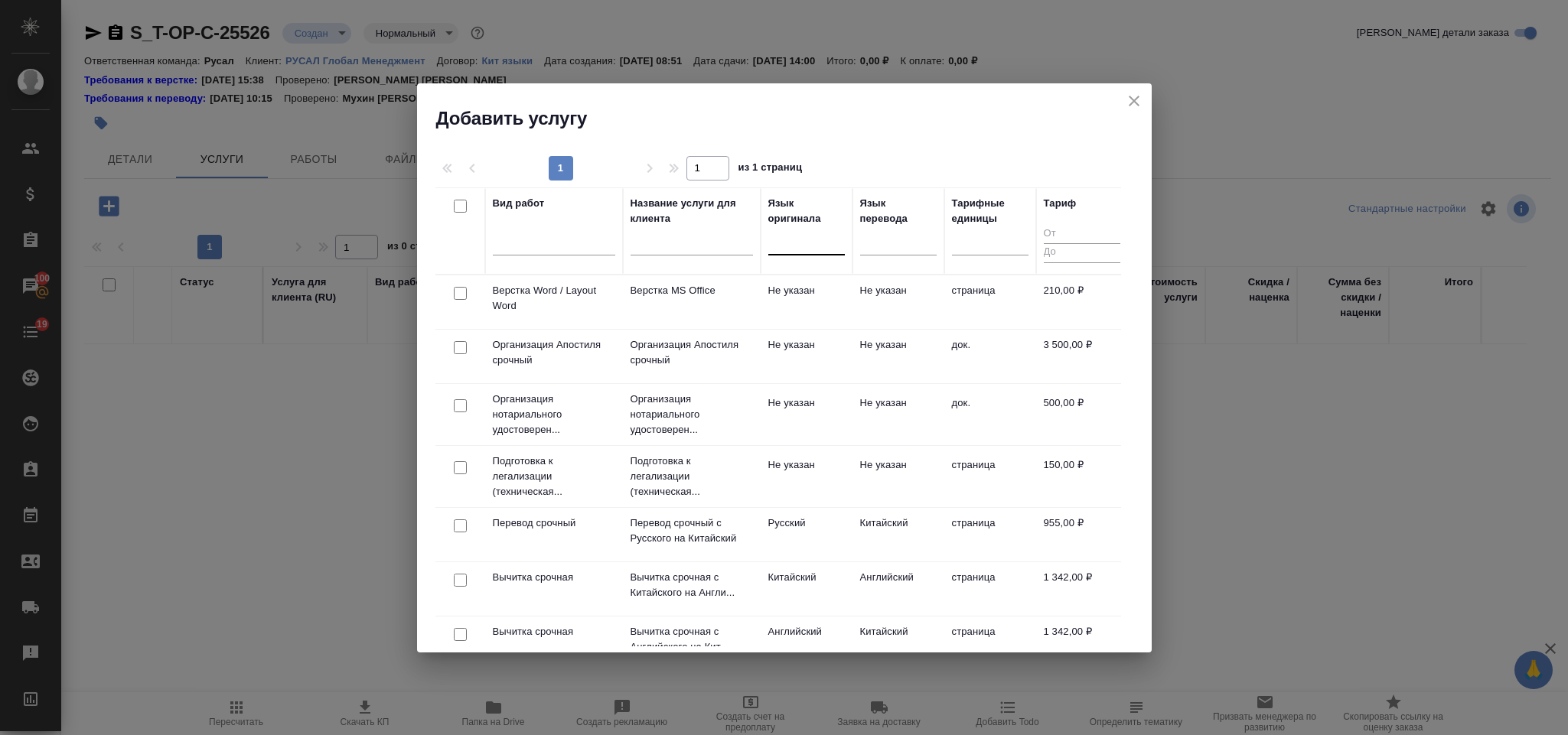
click at [793, 248] on div at bounding box center [807, 240] width 76 height 23
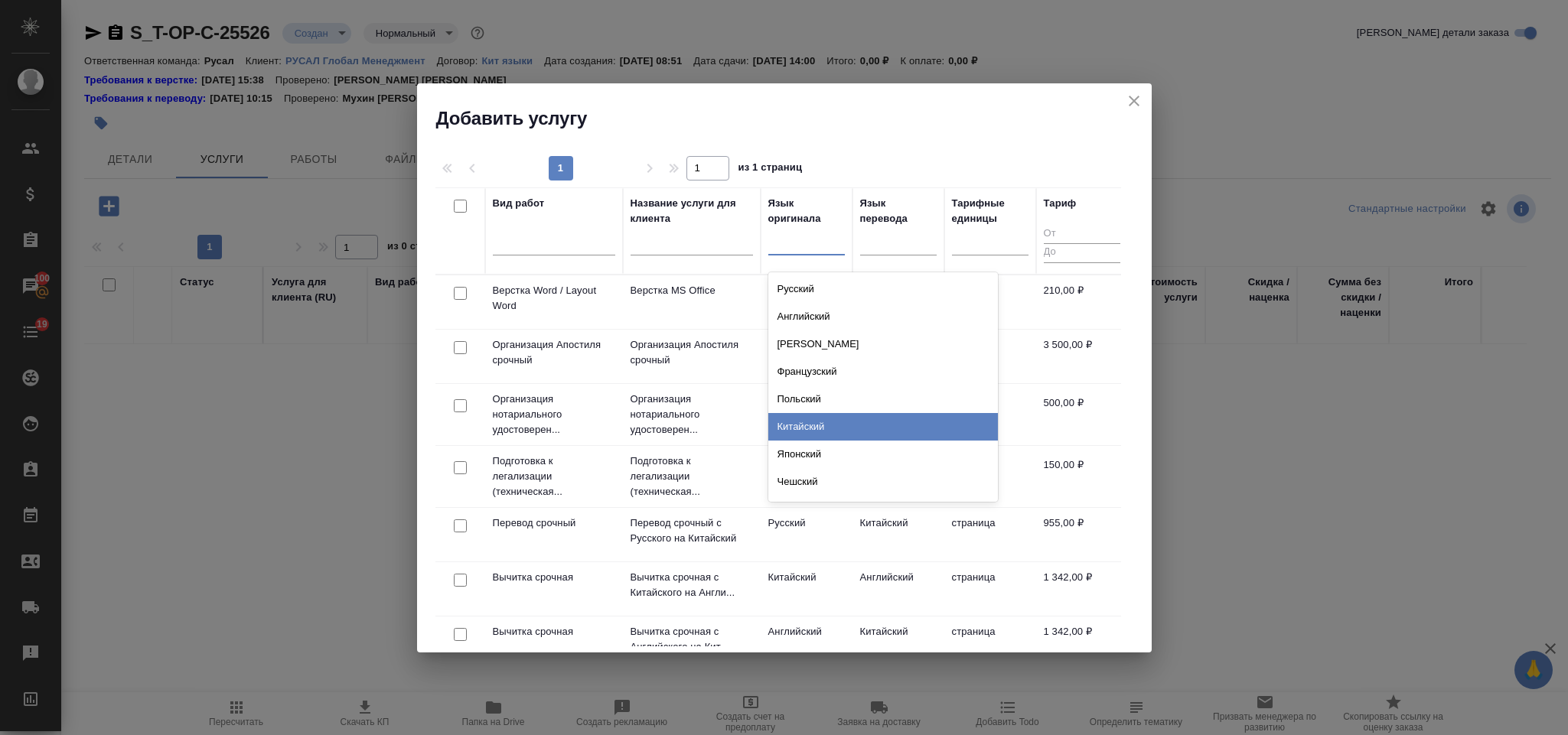
click at [820, 429] on div "Китайский" at bounding box center [883, 427] width 230 height 28
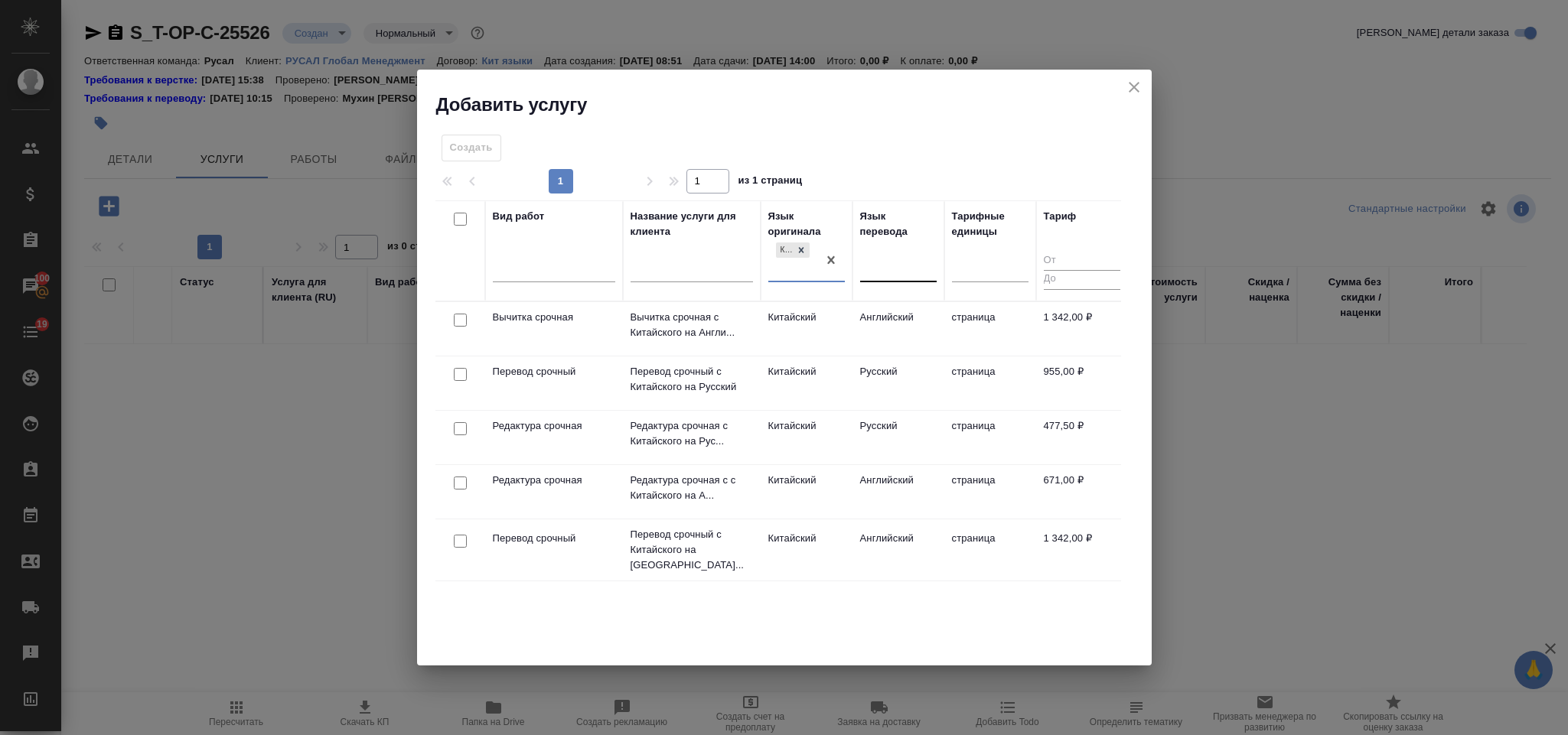
click at [891, 274] on div at bounding box center [898, 267] width 76 height 23
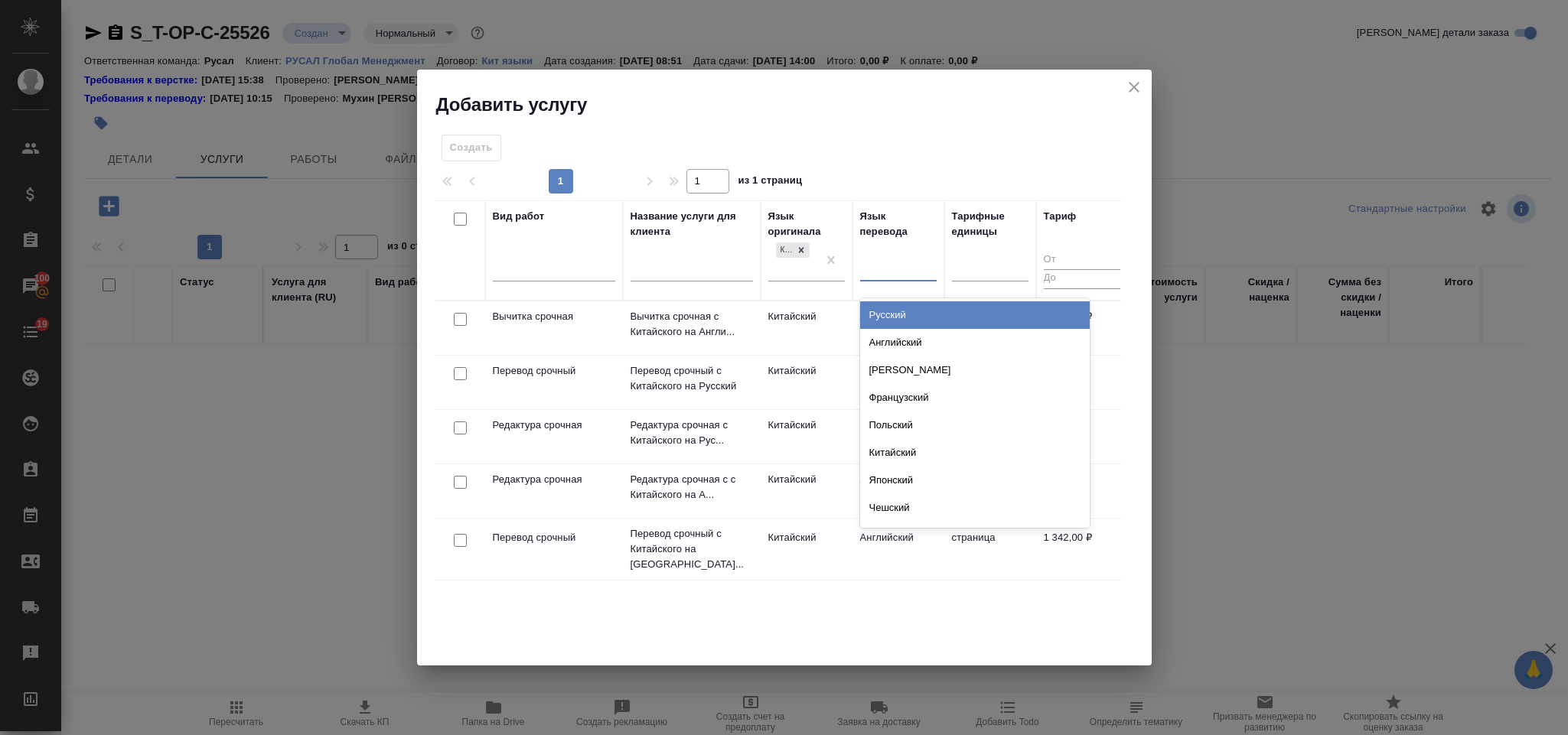
click at [908, 314] on div "Русский" at bounding box center [975, 315] width 230 height 28
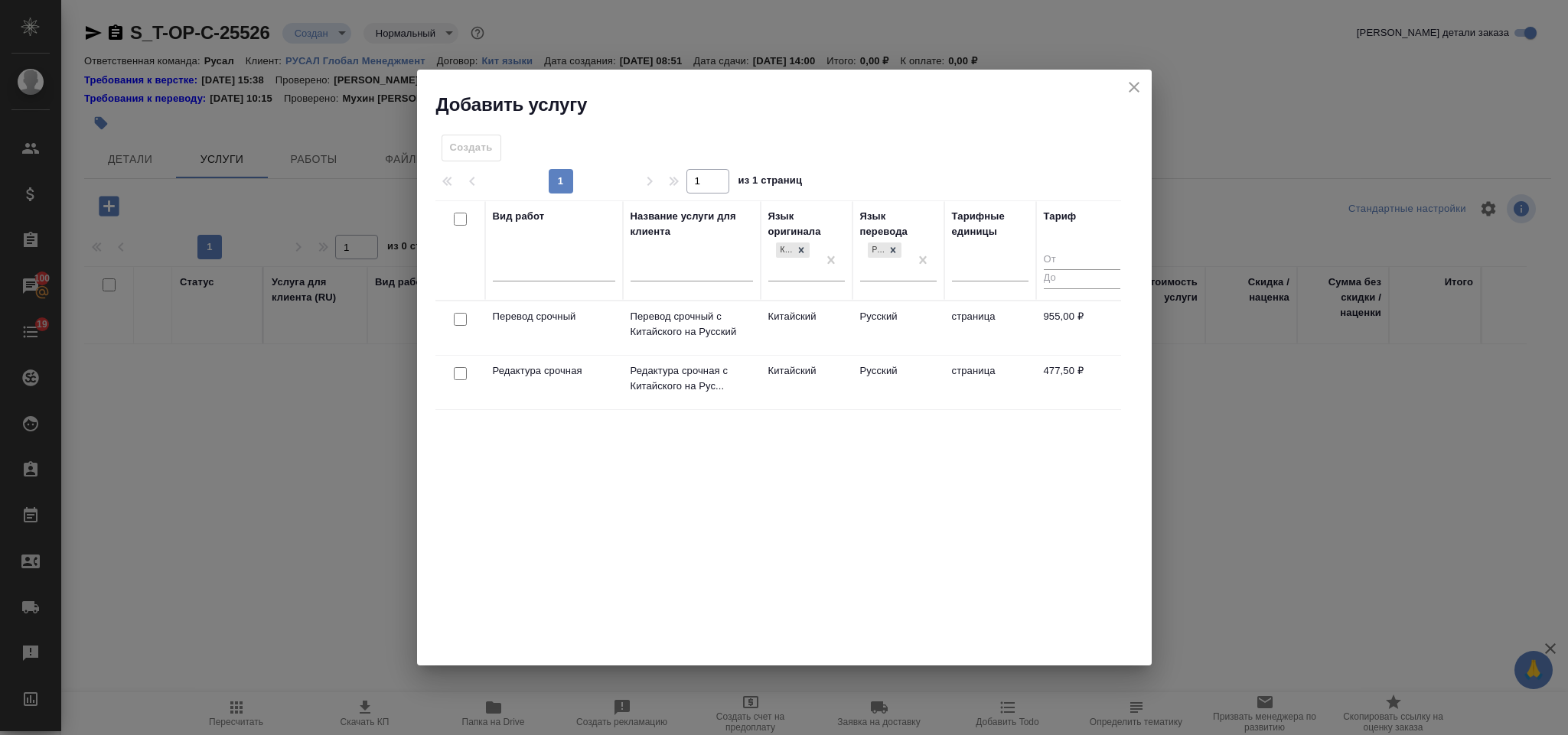
click at [456, 319] on input "checkbox" at bounding box center [460, 319] width 13 height 13
checkbox input "true"
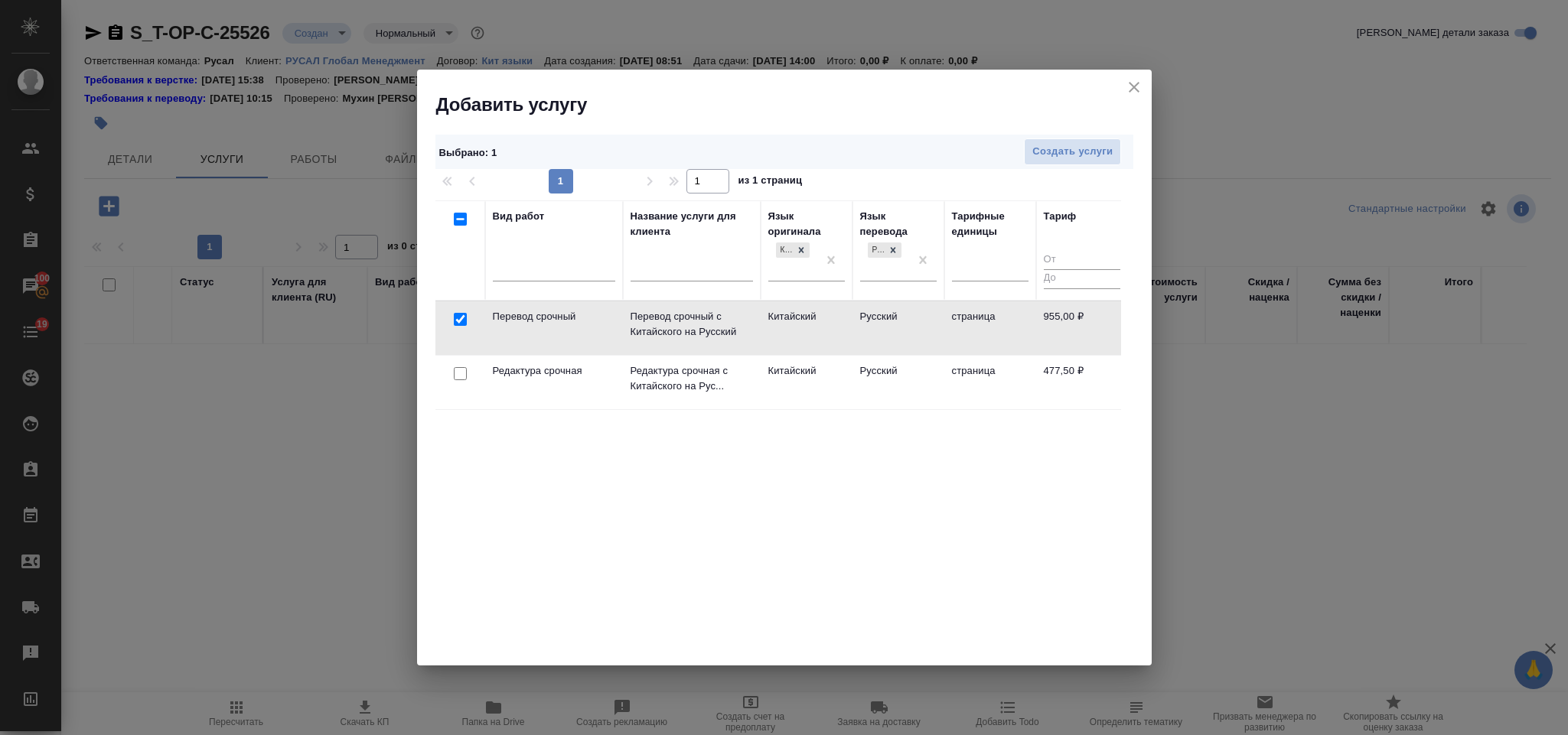
click at [463, 374] on input "checkbox" at bounding box center [460, 373] width 13 height 13
checkbox input "true"
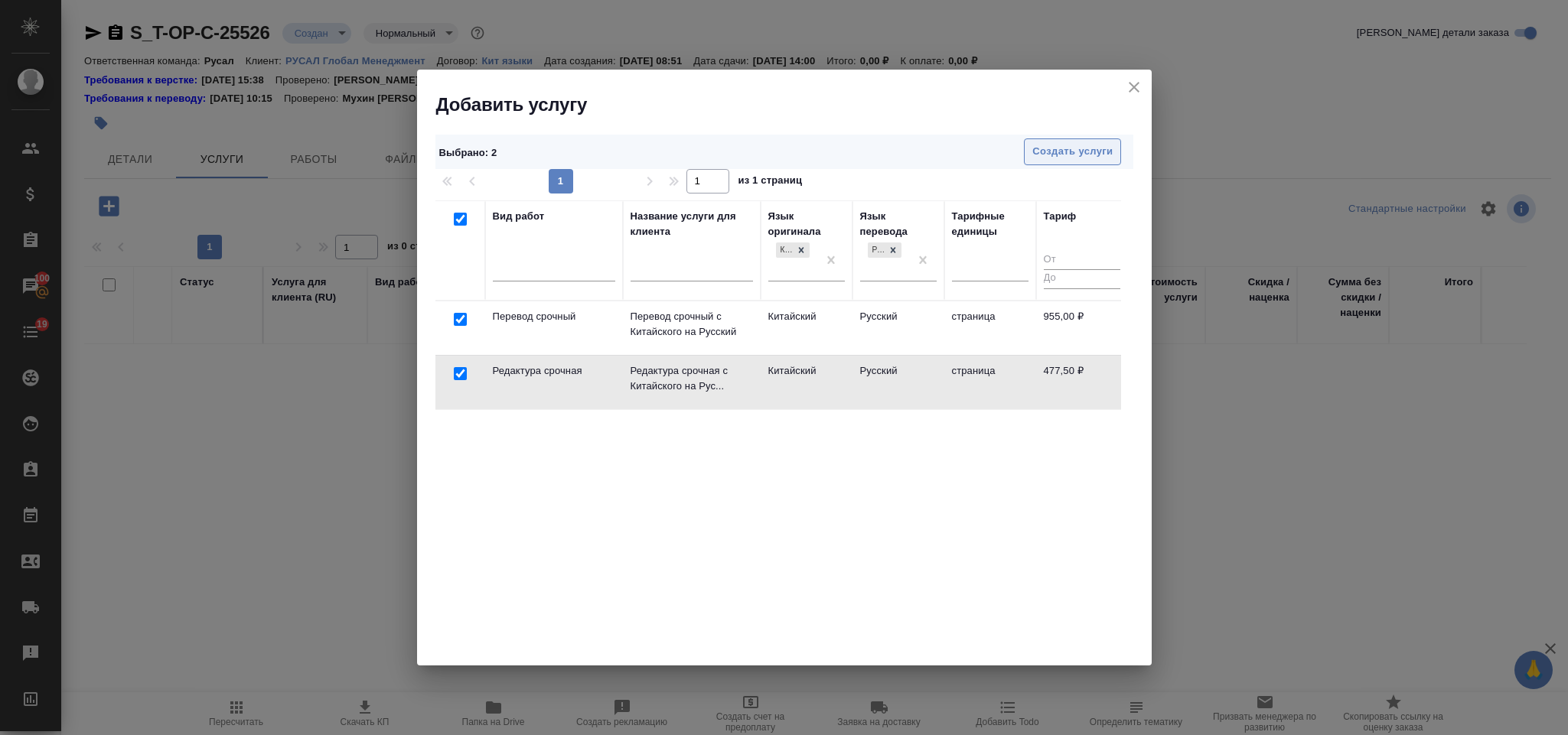
click at [1053, 159] on span "Создать услуги" at bounding box center [1072, 152] width 81 height 17
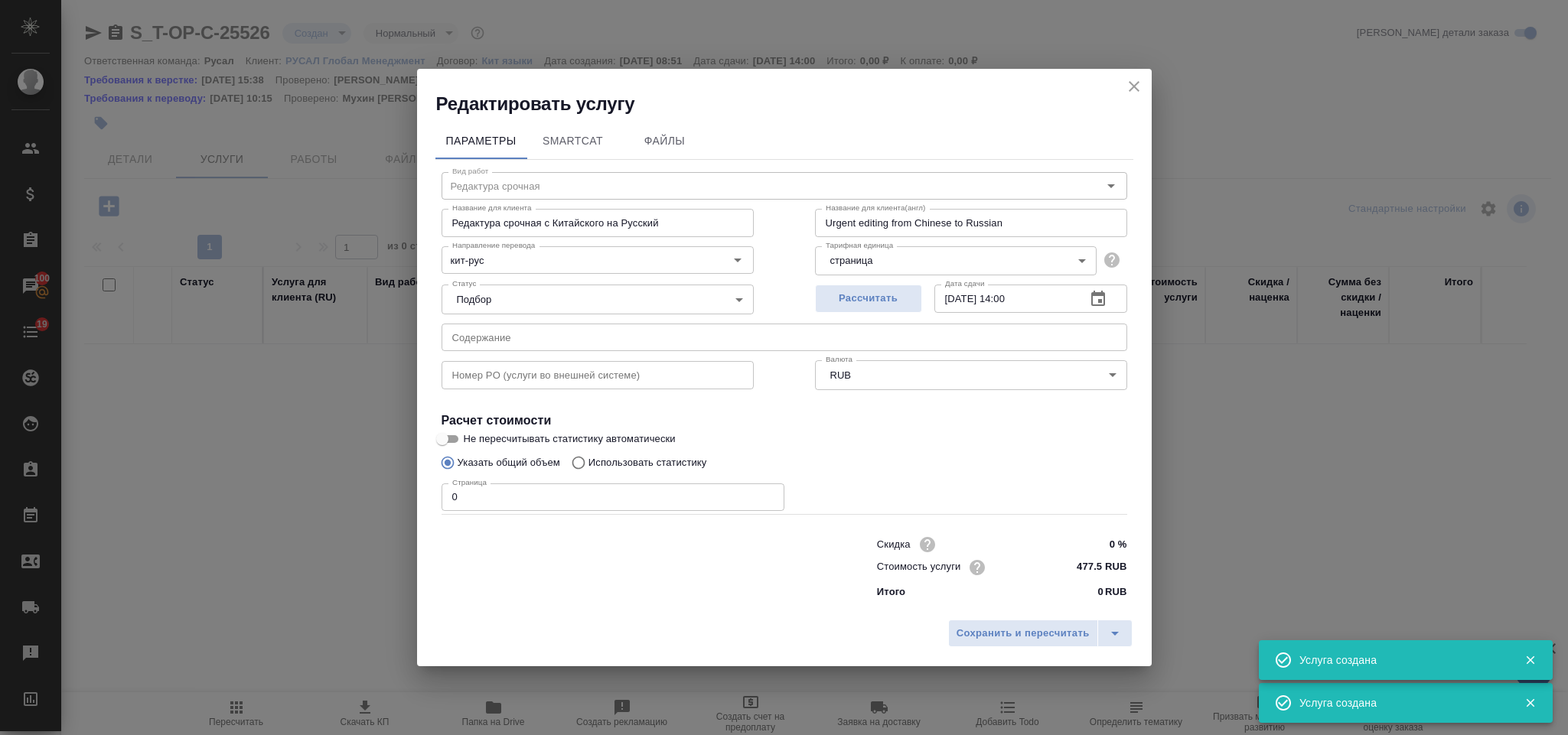
click at [612, 324] on input "text" at bounding box center [784, 338] width 685 height 28
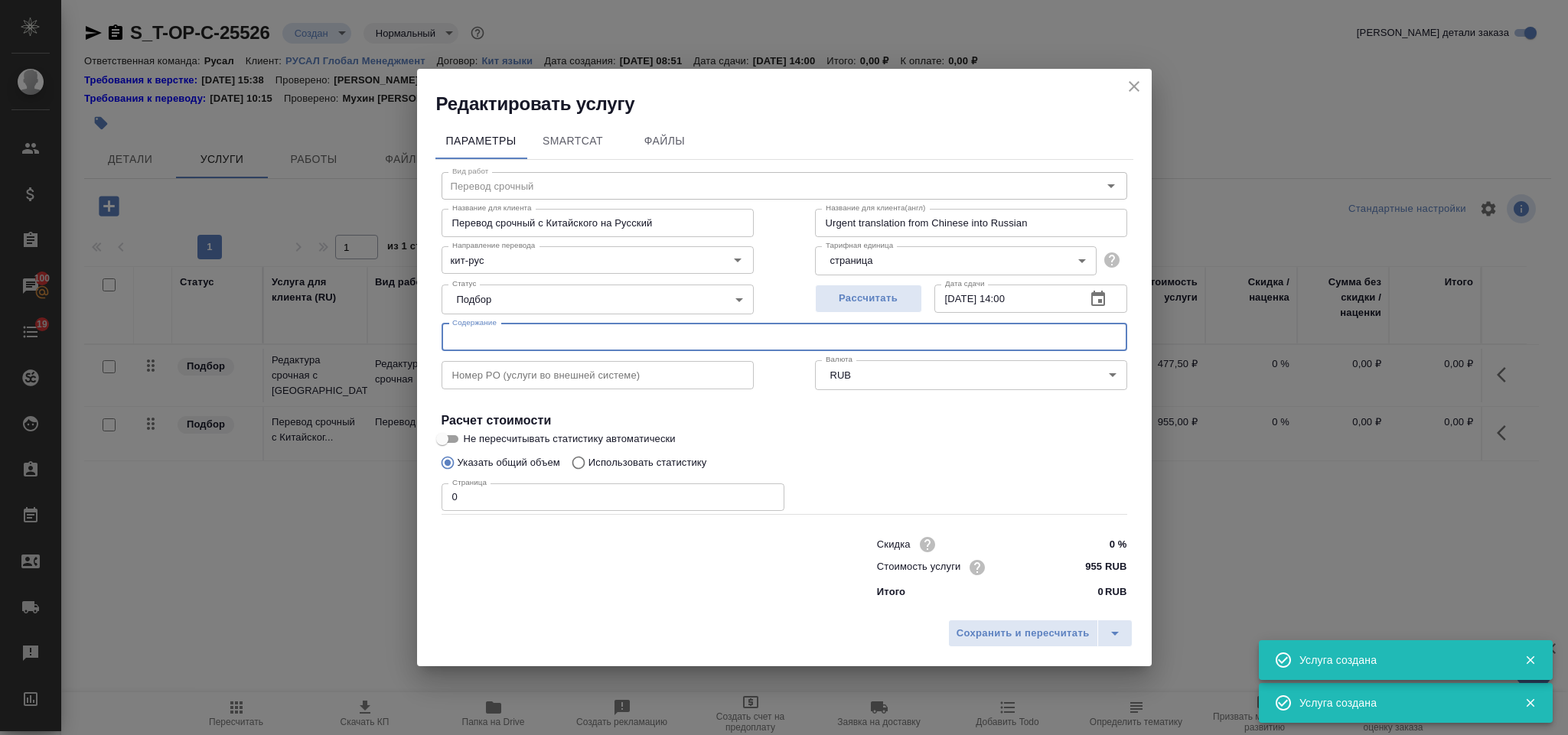
type input "Перевод срочный"
type input "Перевод срочный с Китайского на Русский"
type input "Urgent translation from Chinese into Russian"
type input "955 RUB"
paste input "Техническое решение генераторной установки Rusal ORC ver4"
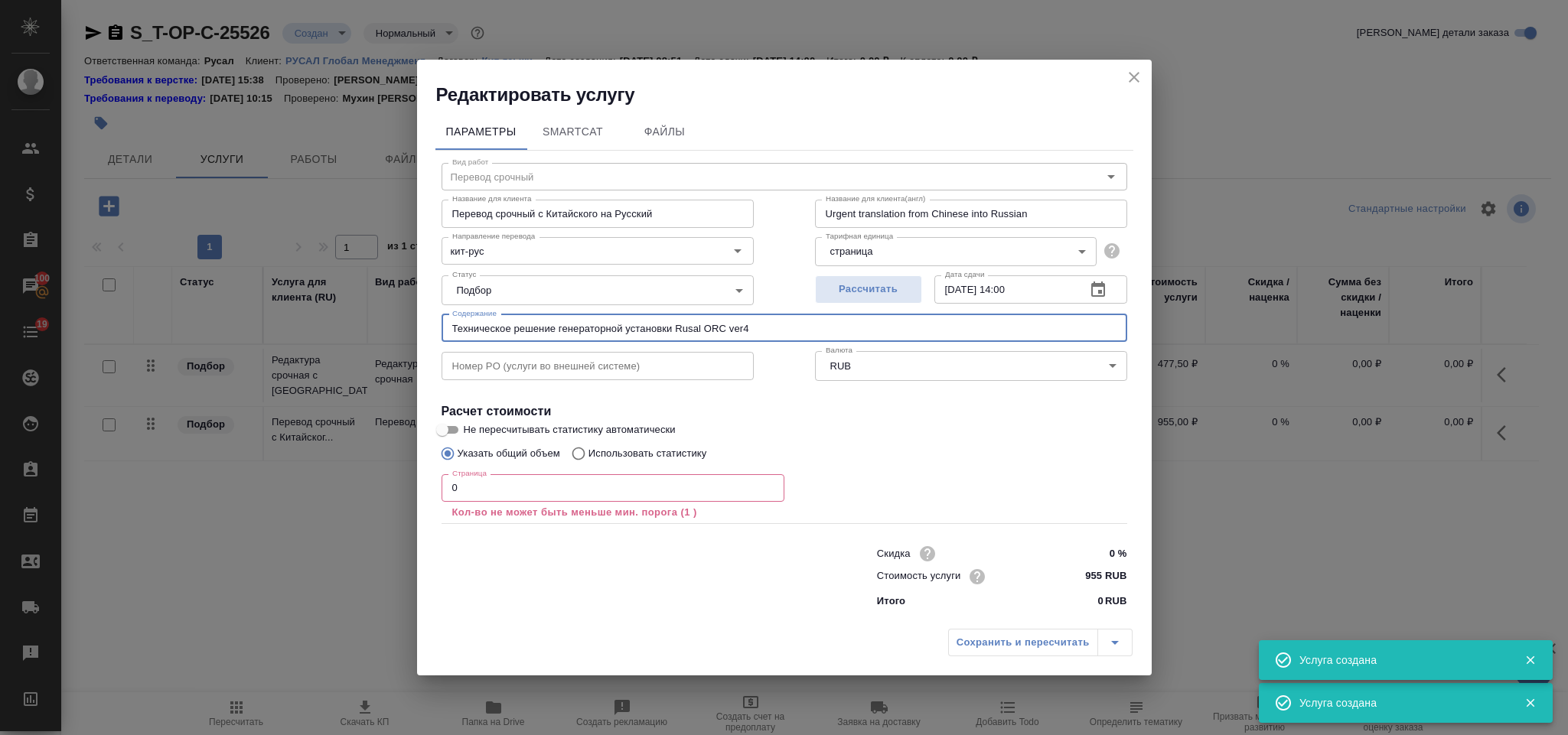
type input "Техническое решение генераторной установки Rusal ORC ver4"
click at [548, 509] on p "Кол-во не может быть меньше мин. порога (1 )" at bounding box center [612, 513] width 321 height 16
click at [534, 494] on input "0" at bounding box center [613, 488] width 343 height 28
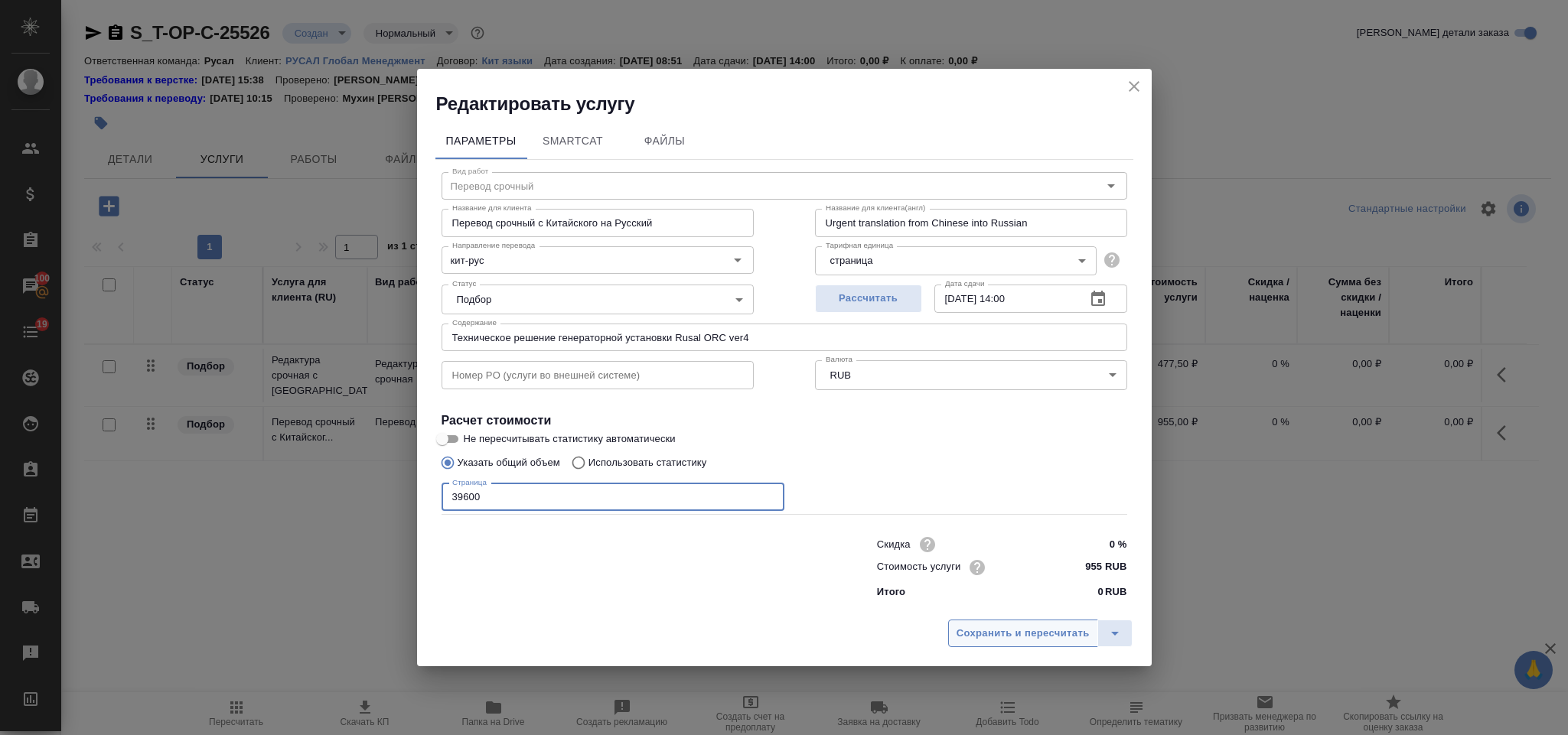
type input "39600"
click at [1018, 640] on span "Сохранить и пересчитать" at bounding box center [1023, 634] width 133 height 17
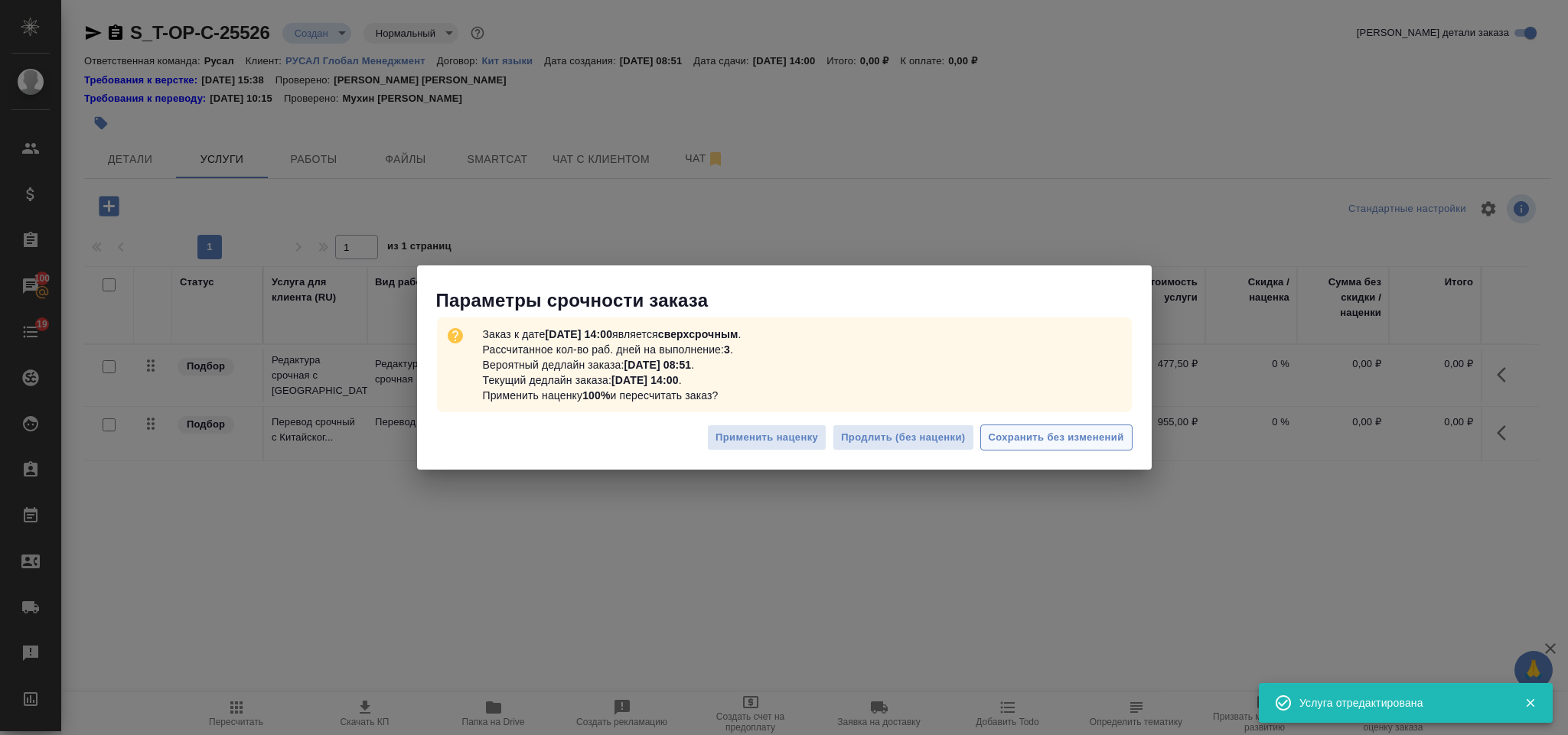
click at [1020, 429] on span "Сохранить без изменений" at bounding box center [1056, 438] width 135 height 17
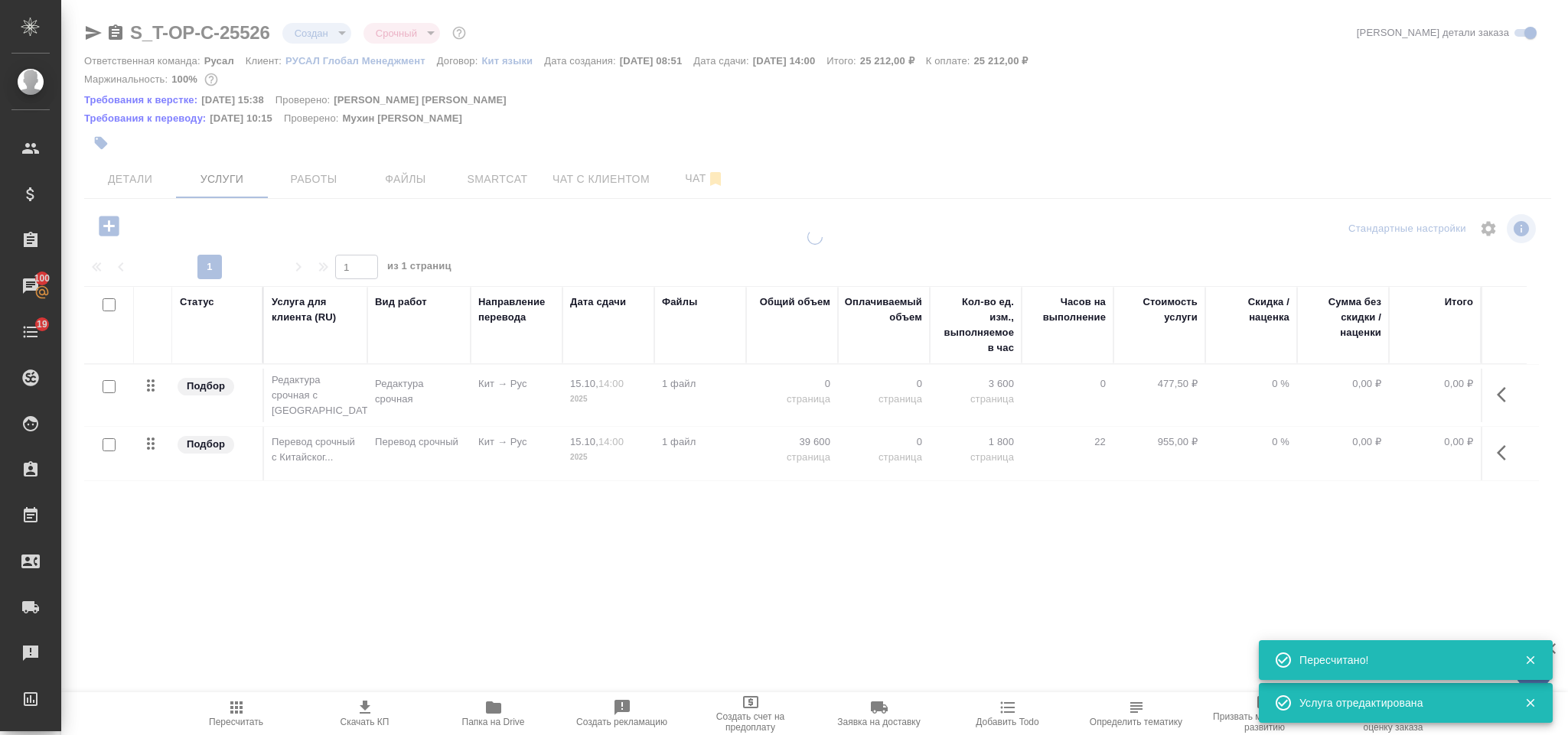
type input "urgent"
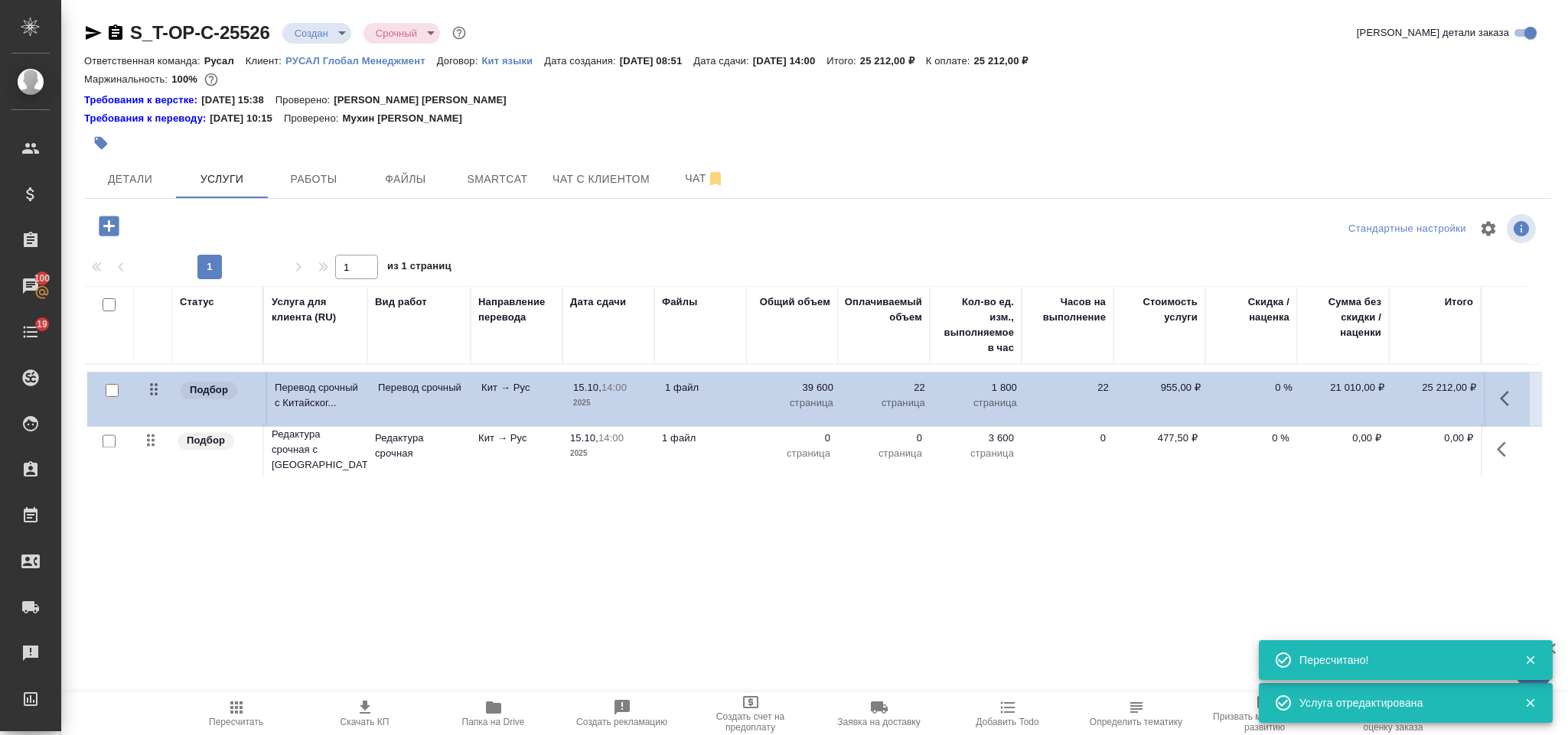
drag, startPoint x: 147, startPoint y: 448, endPoint x: 150, endPoint y: 386, distance: 62.1
click at [150, 386] on table "Статус Услуга для клиента (RU) Вид работ Направление перевода Дата сдачи Файлы …" at bounding box center [811, 383] width 1455 height 195
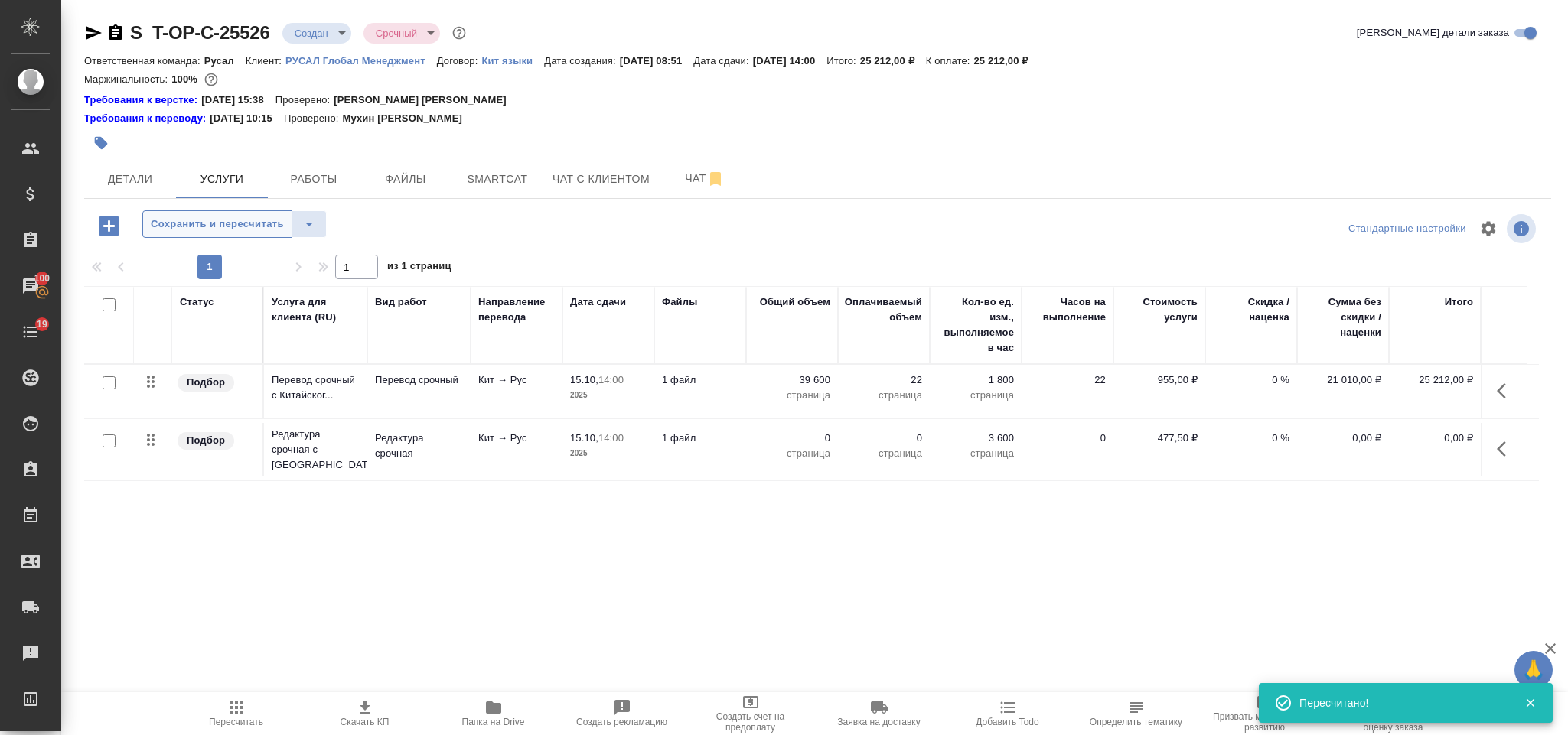
click at [219, 227] on span "Сохранить и пересчитать" at bounding box center [217, 224] width 133 height 17
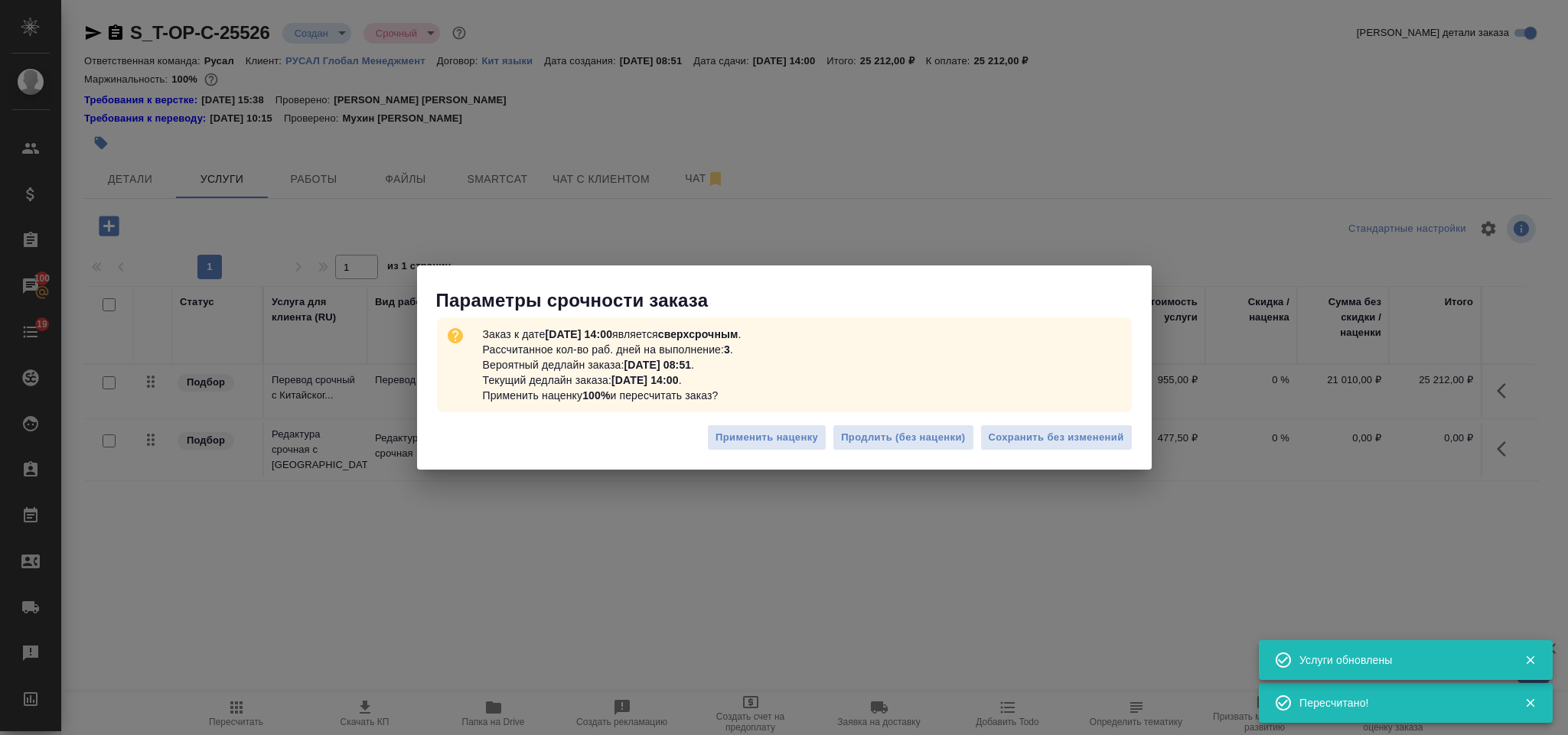
click at [1100, 436] on span "Сохранить без изменений" at bounding box center [1056, 438] width 135 height 17
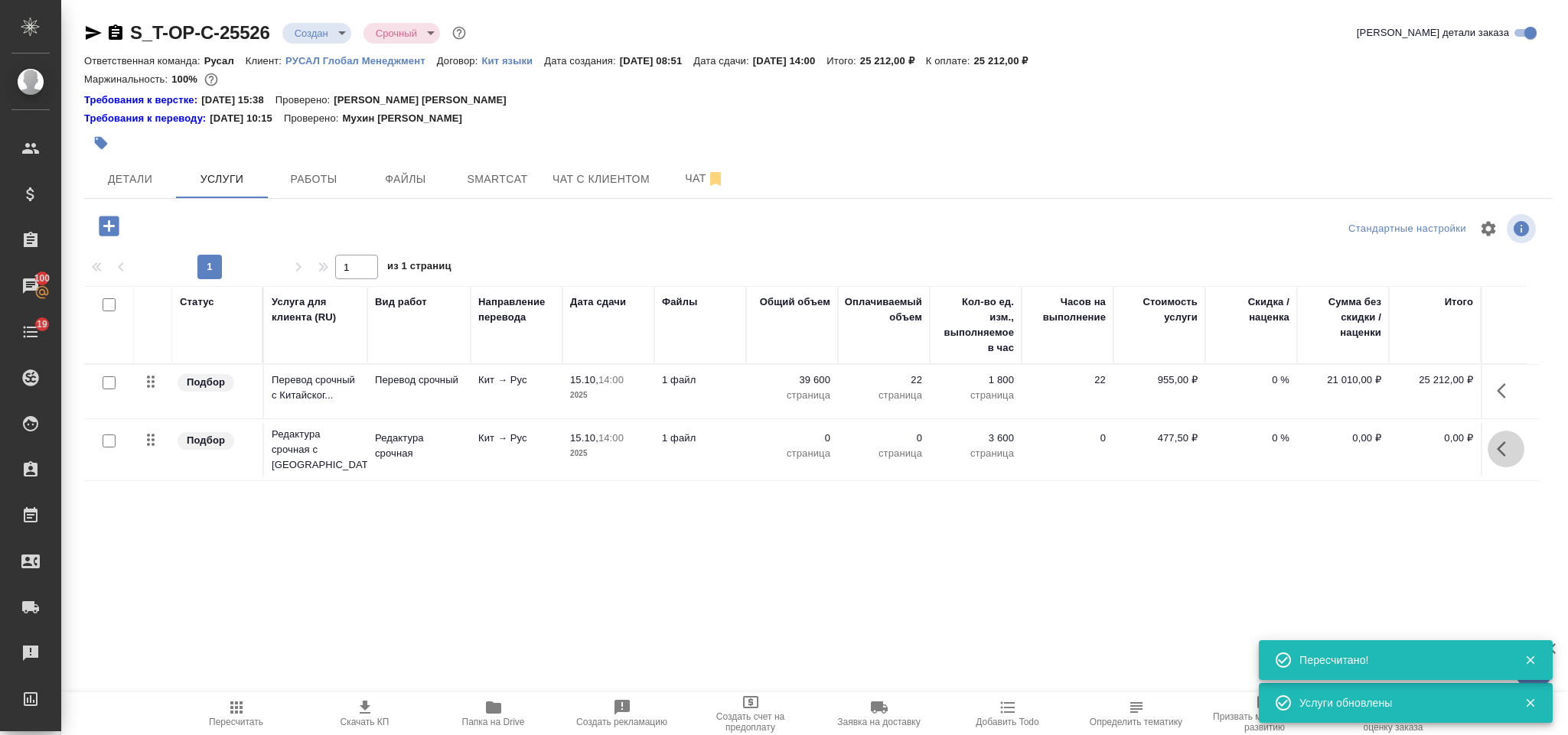
click at [1502, 457] on icon "button" at bounding box center [1506, 448] width 18 height 18
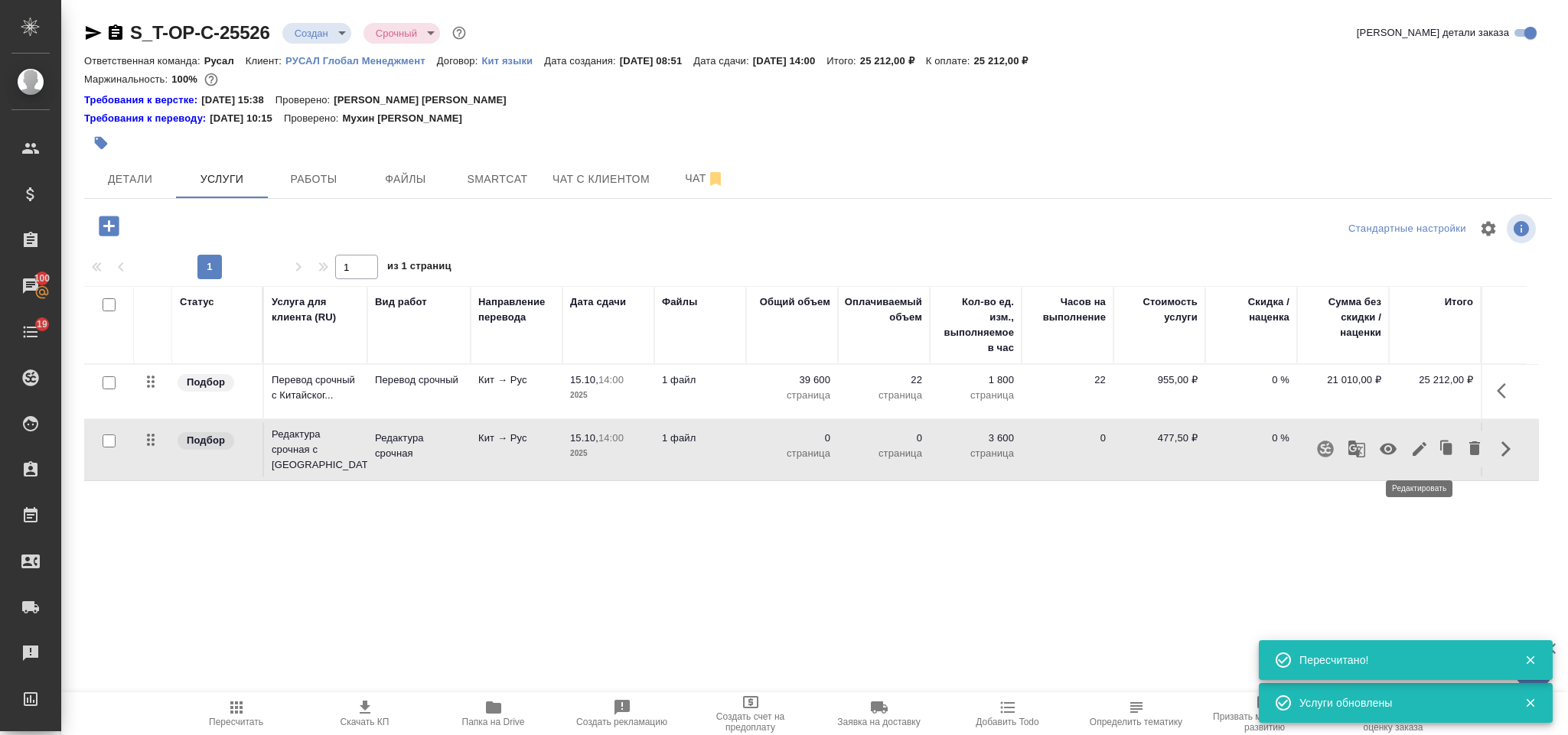
click at [1415, 448] on icon "button" at bounding box center [1419, 448] width 18 height 18
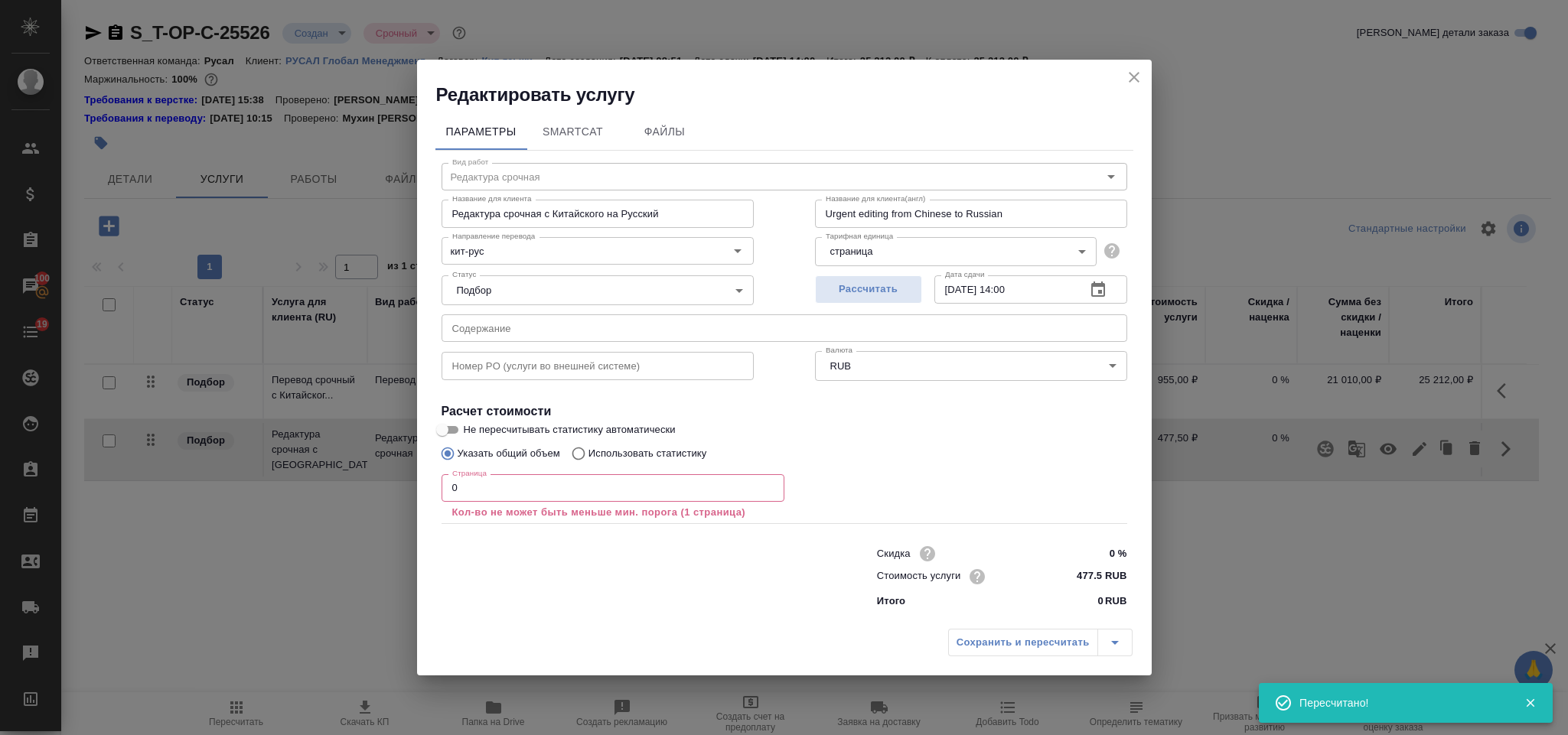
click at [492, 487] on input "0" at bounding box center [613, 488] width 343 height 28
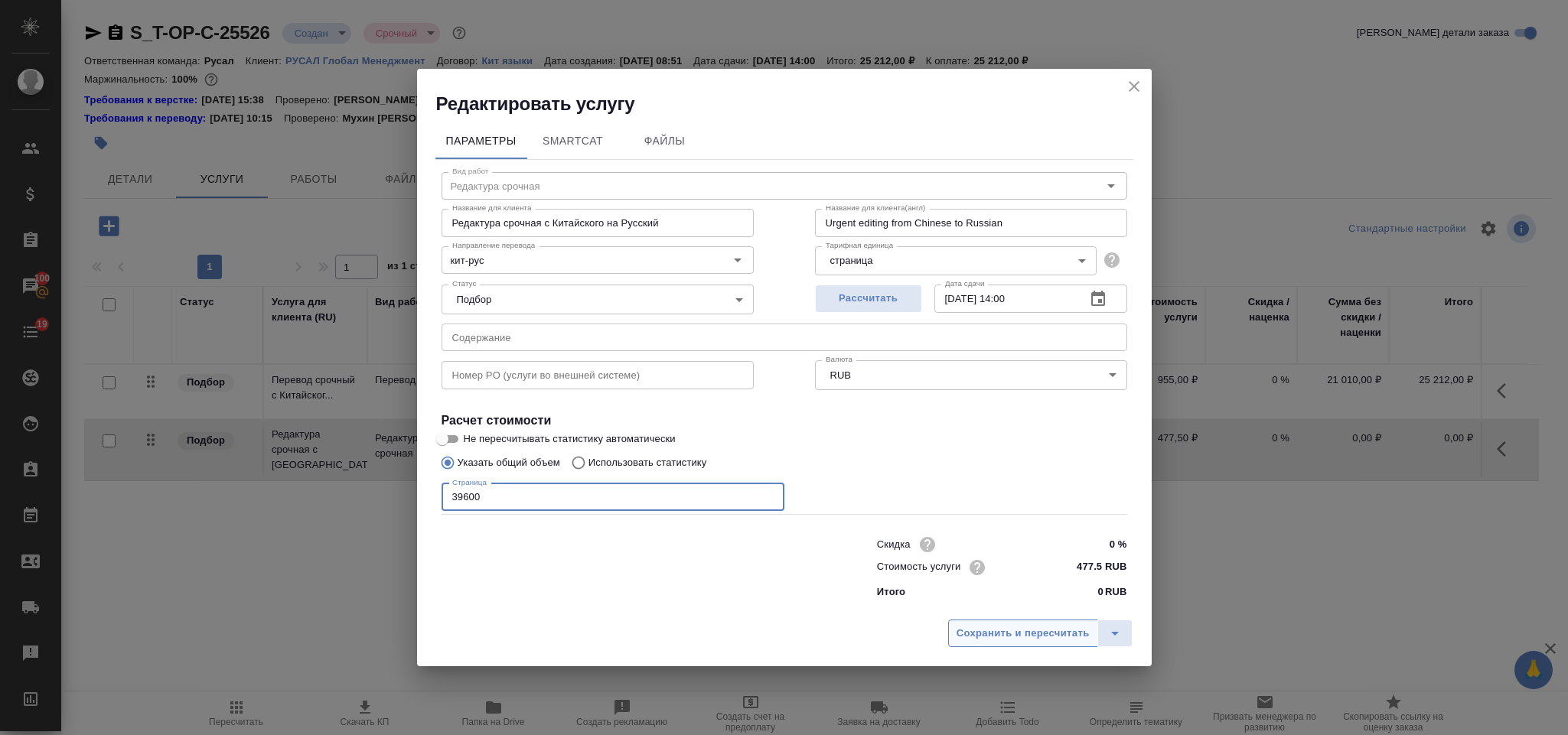
type input "39600"
click at [960, 619] on button "Сохранить и пересчитать" at bounding box center [1022, 633] width 150 height 28
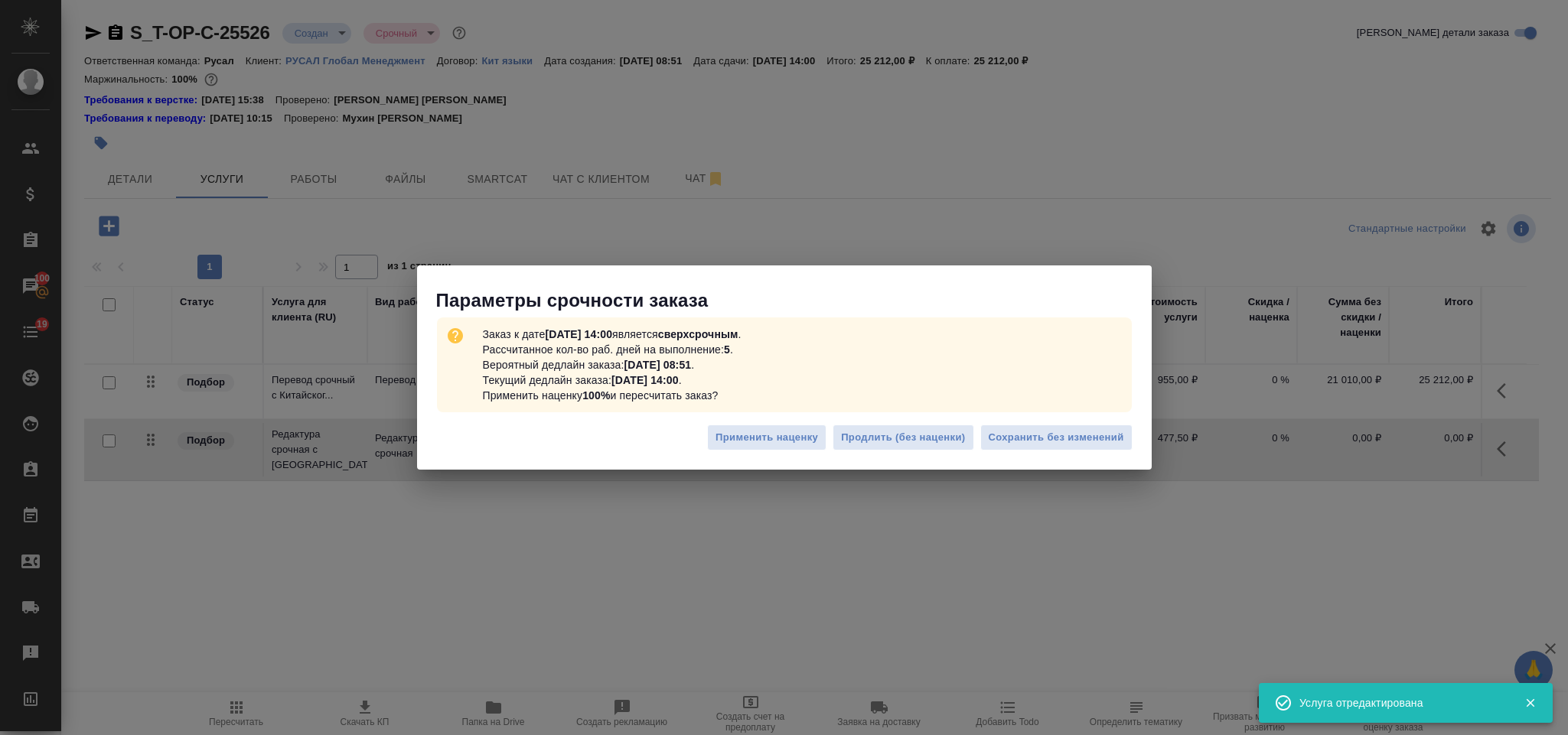
click at [1060, 422] on div "Применить наценку Продлить (без наценки) Сохранить без изменений" at bounding box center [784, 443] width 735 height 54
click at [1060, 432] on span "Сохранить без изменений" at bounding box center [1056, 438] width 135 height 17
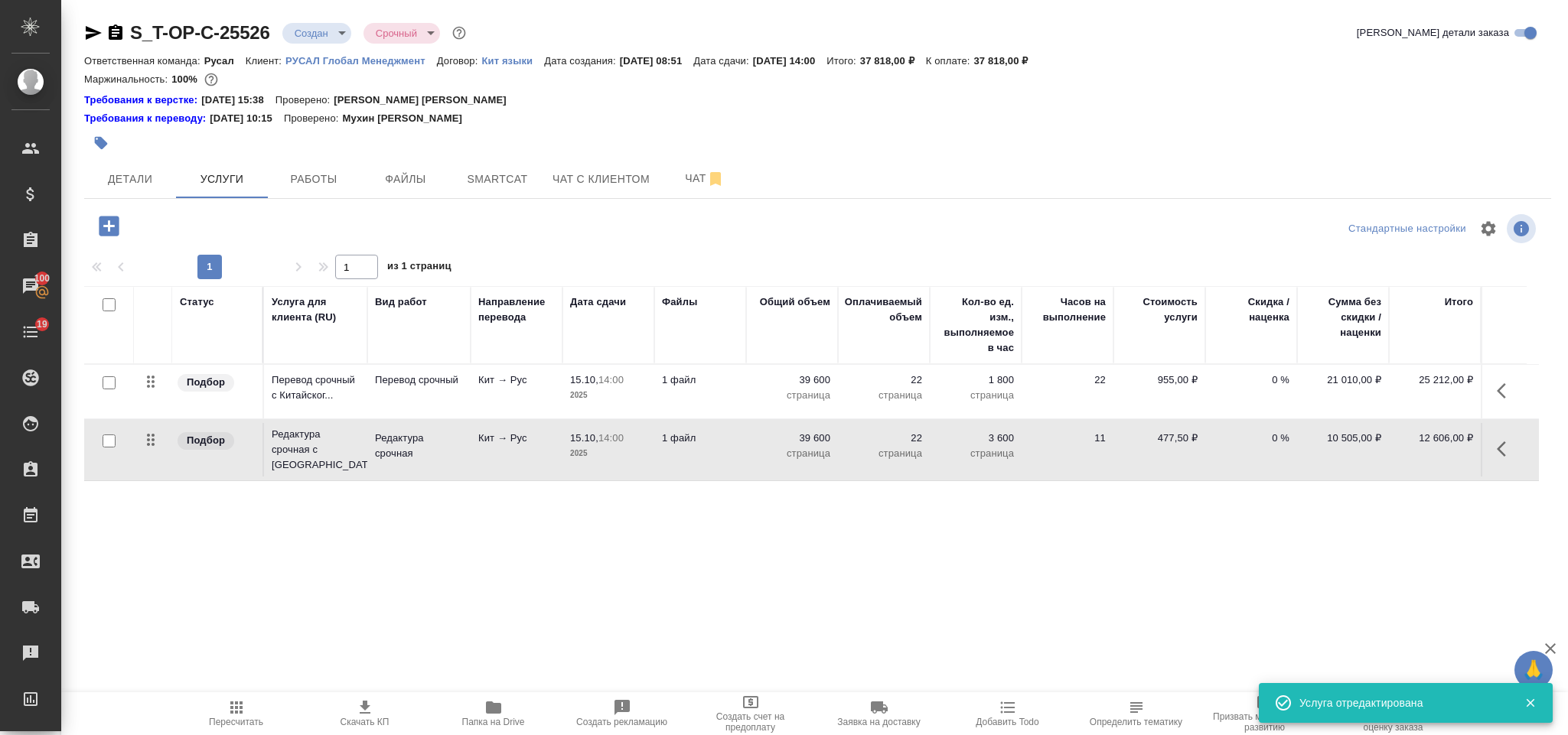
click at [115, 223] on icon "button" at bounding box center [108, 225] width 20 height 20
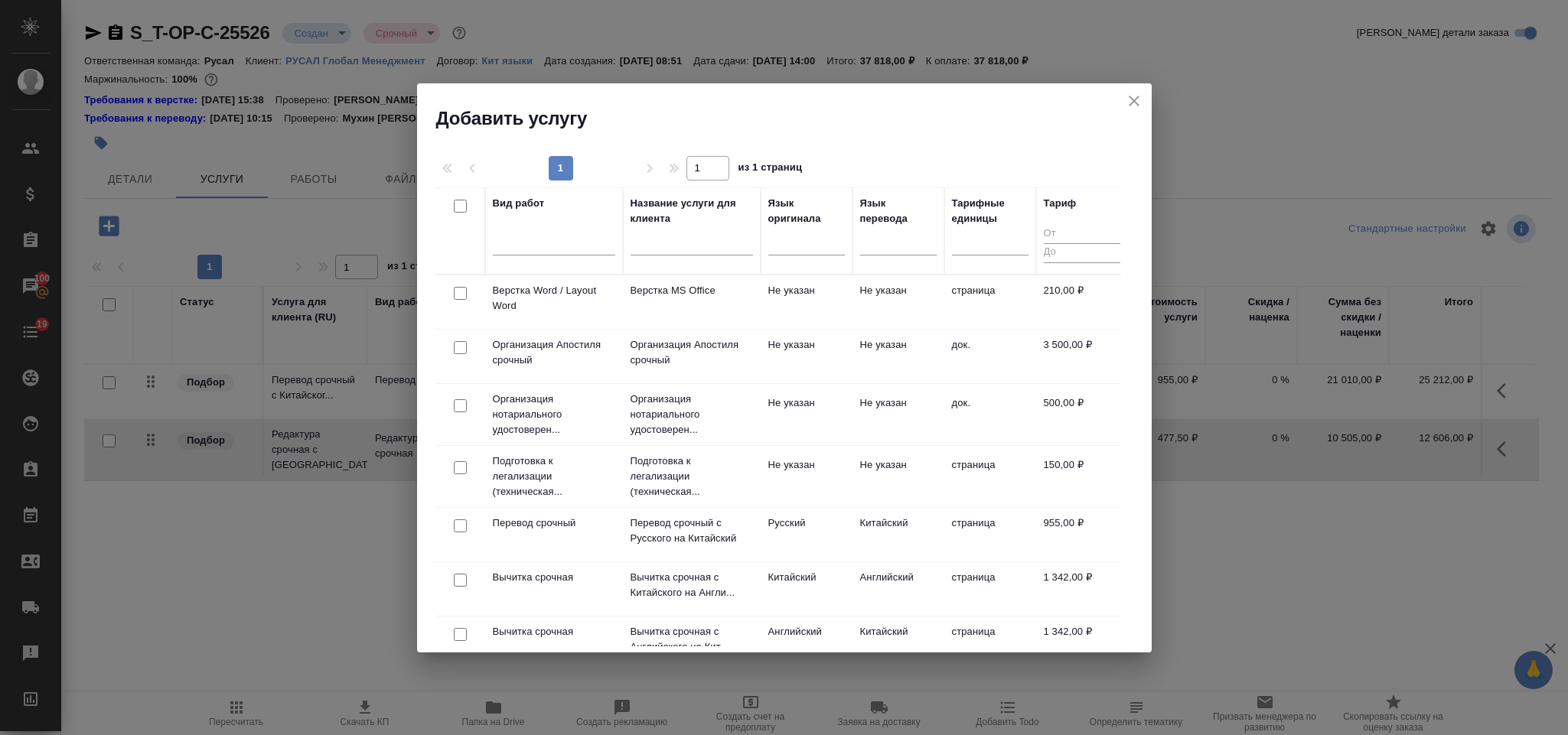
click at [463, 287] on input "checkbox" at bounding box center [460, 293] width 13 height 13
checkbox input "true"
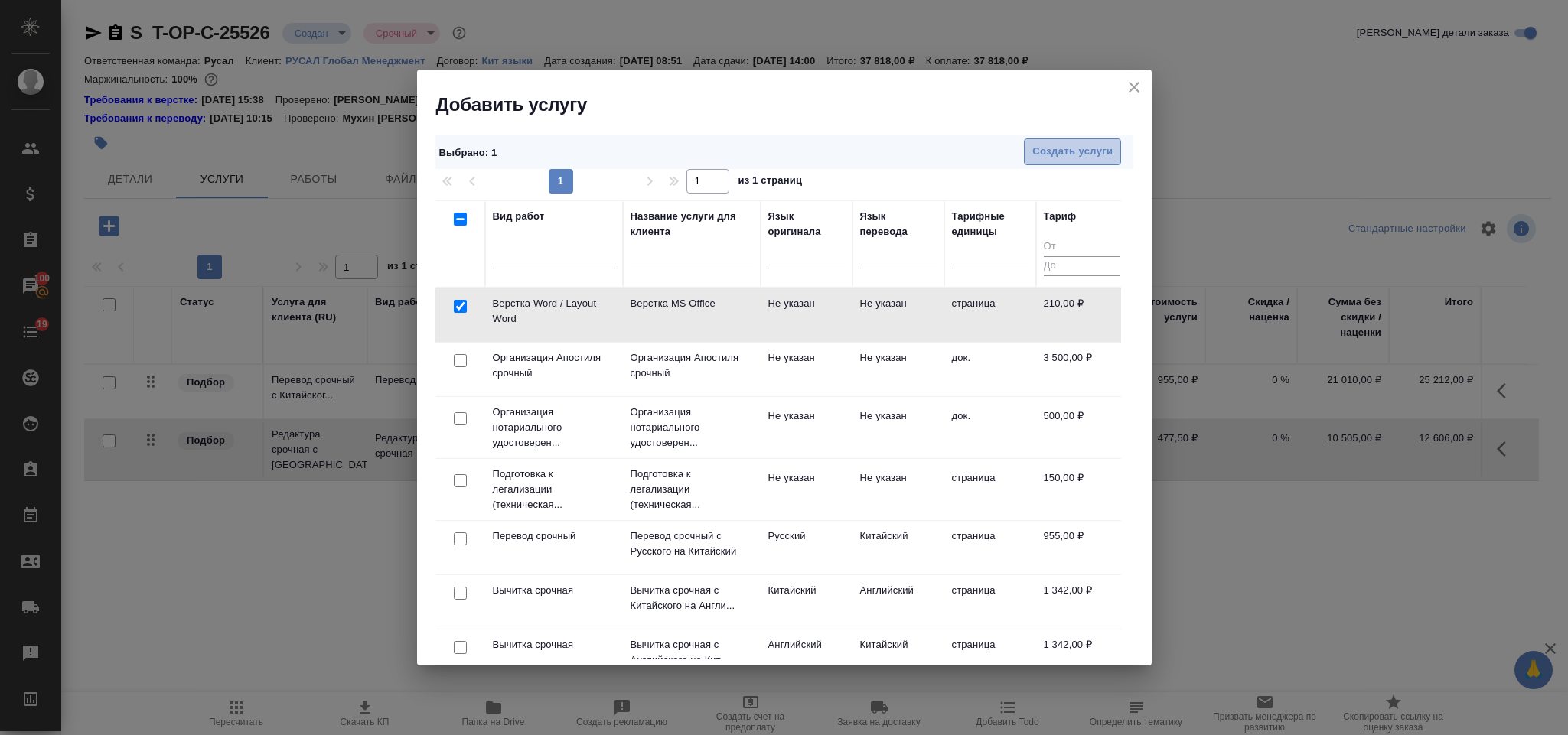
click at [1095, 140] on button "Создать услуги" at bounding box center [1072, 152] width 97 height 27
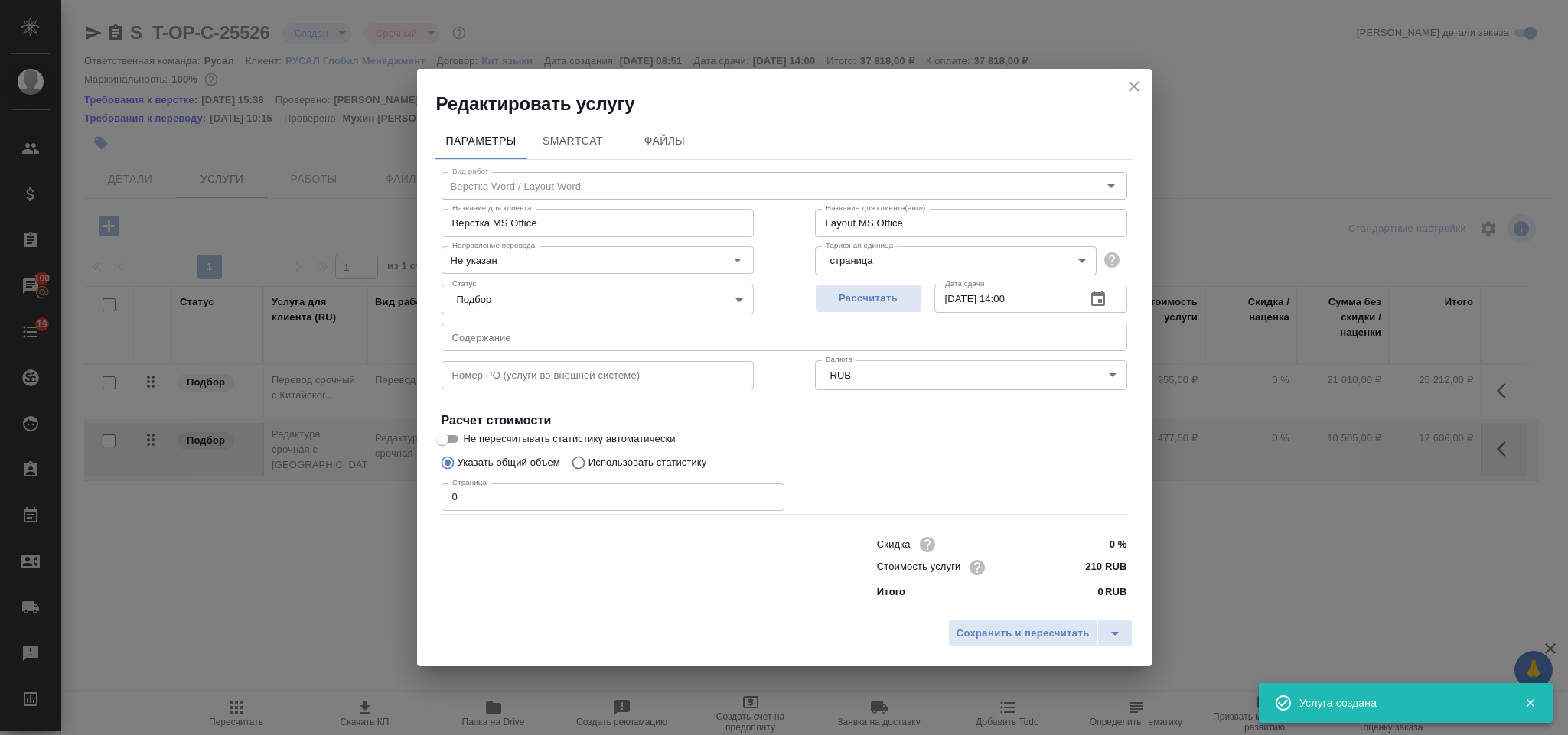
click at [508, 483] on input "0" at bounding box center [613, 497] width 343 height 28
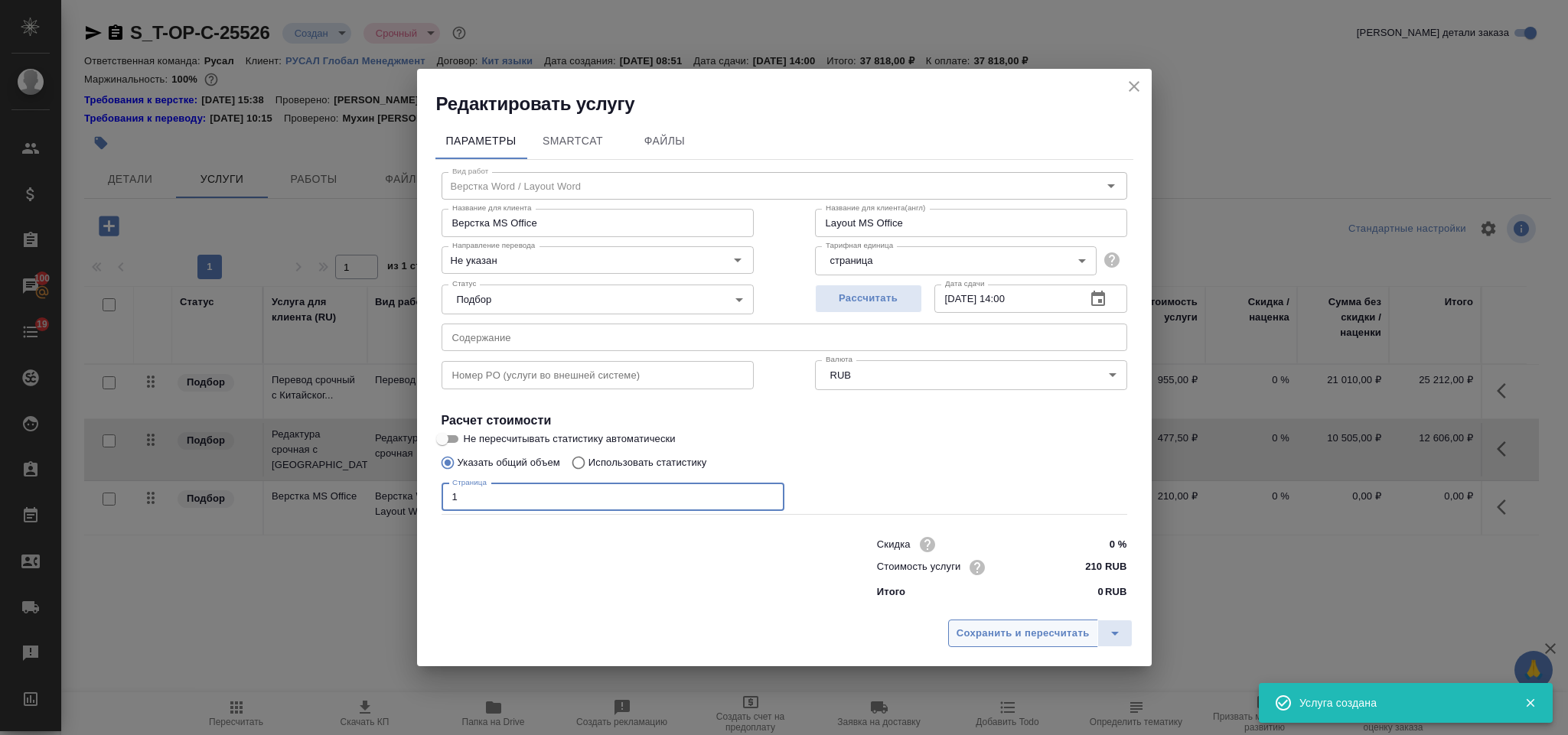
type input "1"
click at [1022, 633] on span "Сохранить и пересчитать" at bounding box center [1023, 634] width 133 height 17
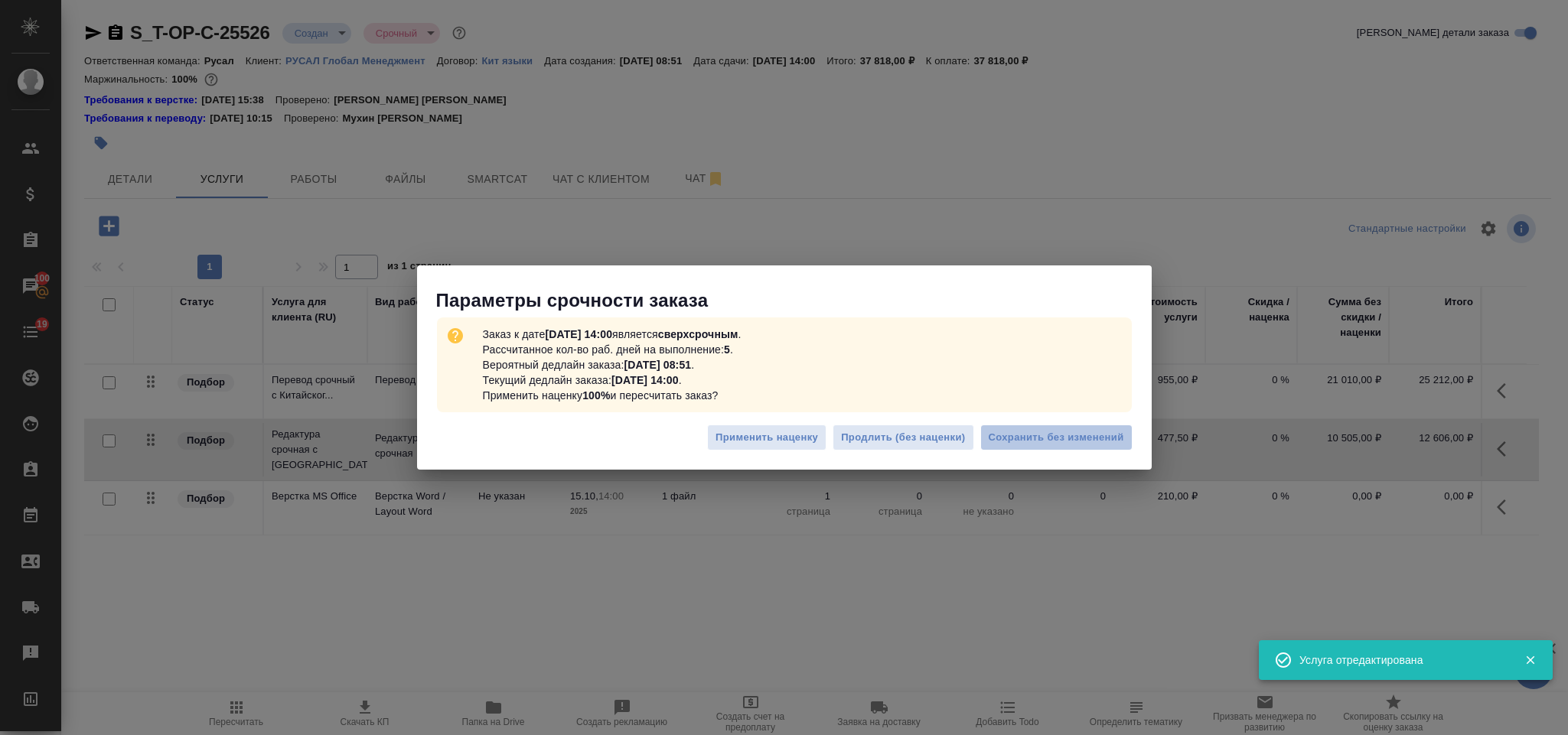
click at [1082, 439] on span "Сохранить без изменений" at bounding box center [1056, 438] width 135 height 17
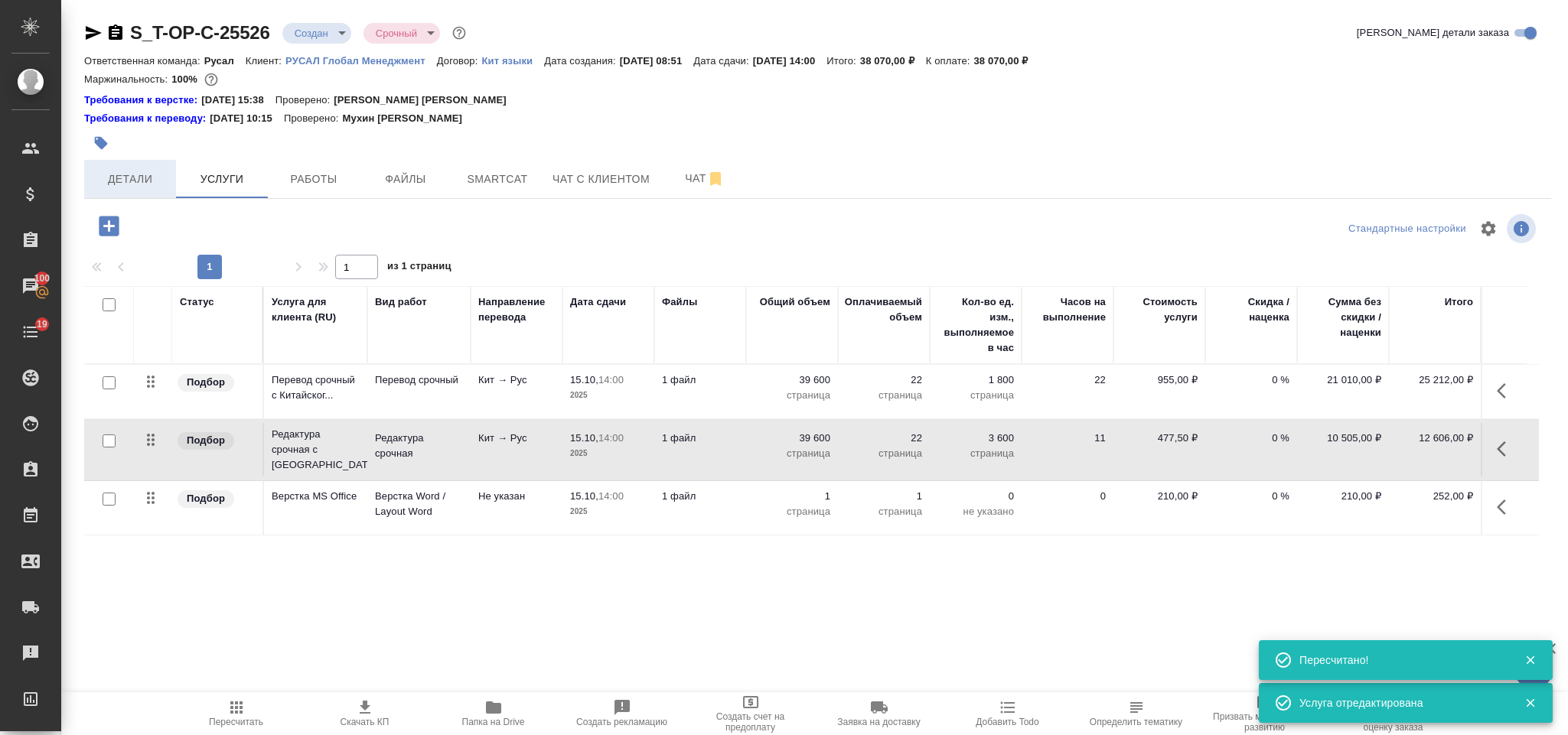
click at [132, 175] on span "Детали" at bounding box center [130, 179] width 74 height 19
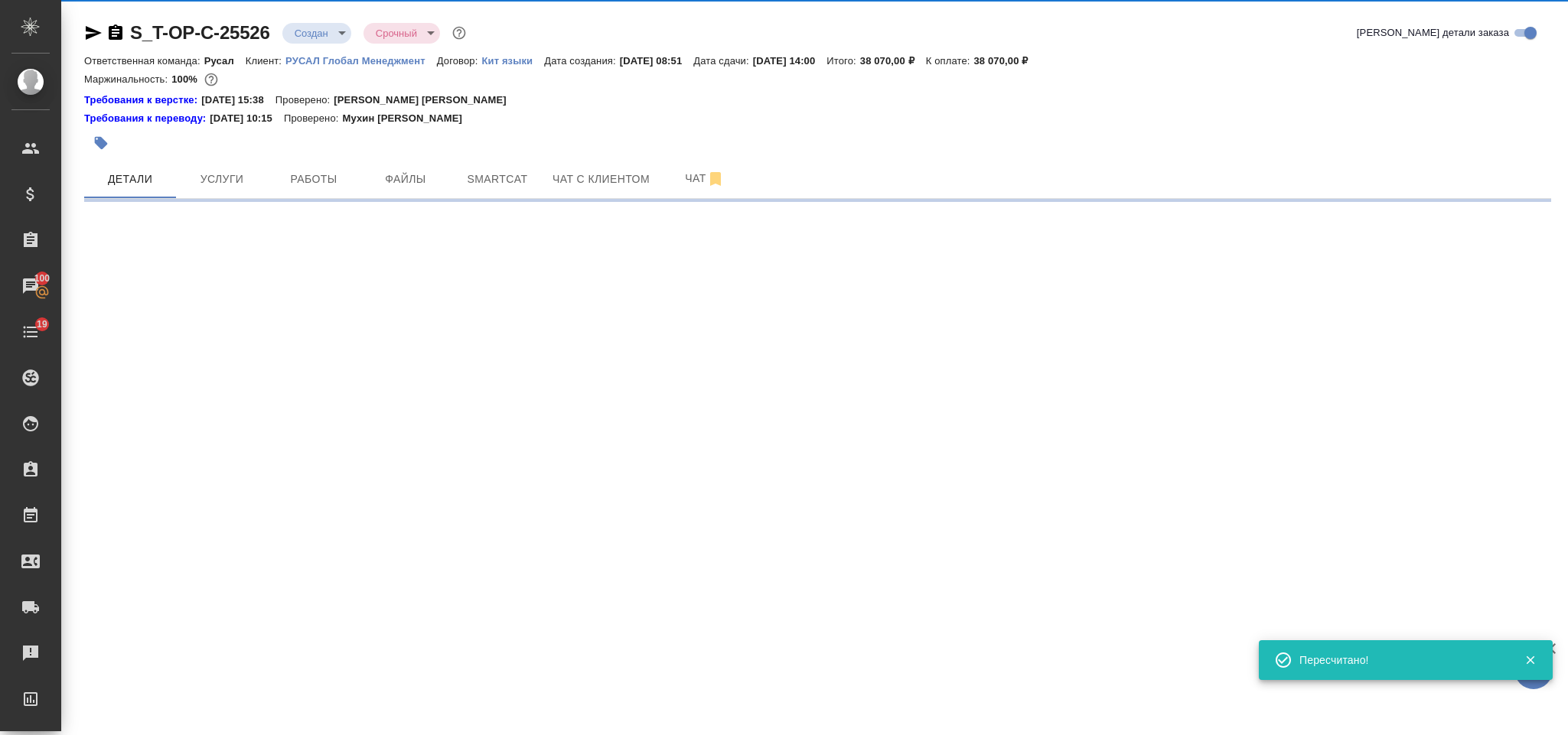
select select "RU"
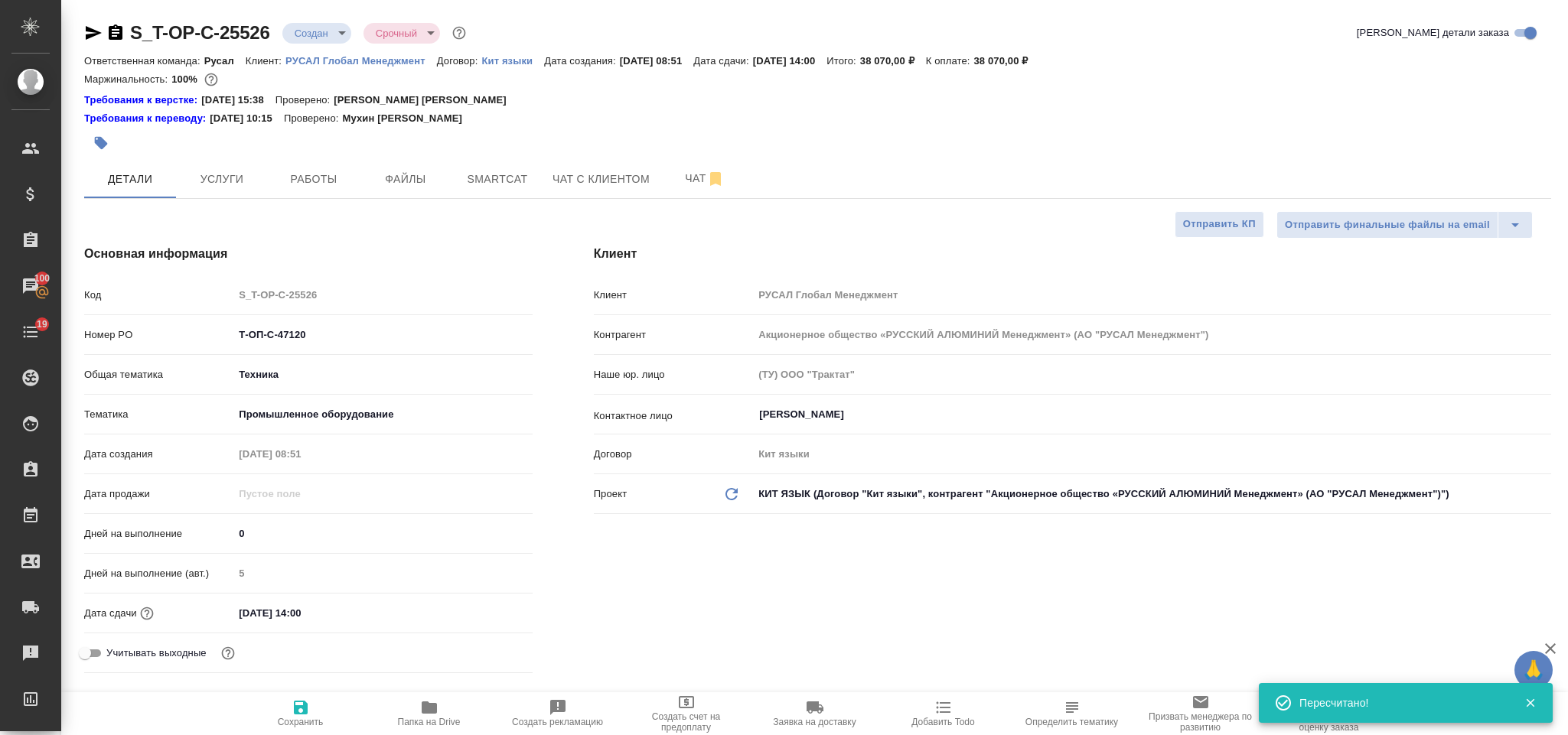
type textarea "x"
click at [113, 35] on icon "button" at bounding box center [115, 32] width 14 height 16
drag, startPoint x: 87, startPoint y: 35, endPoint x: 87, endPoint y: 3, distance: 32.0
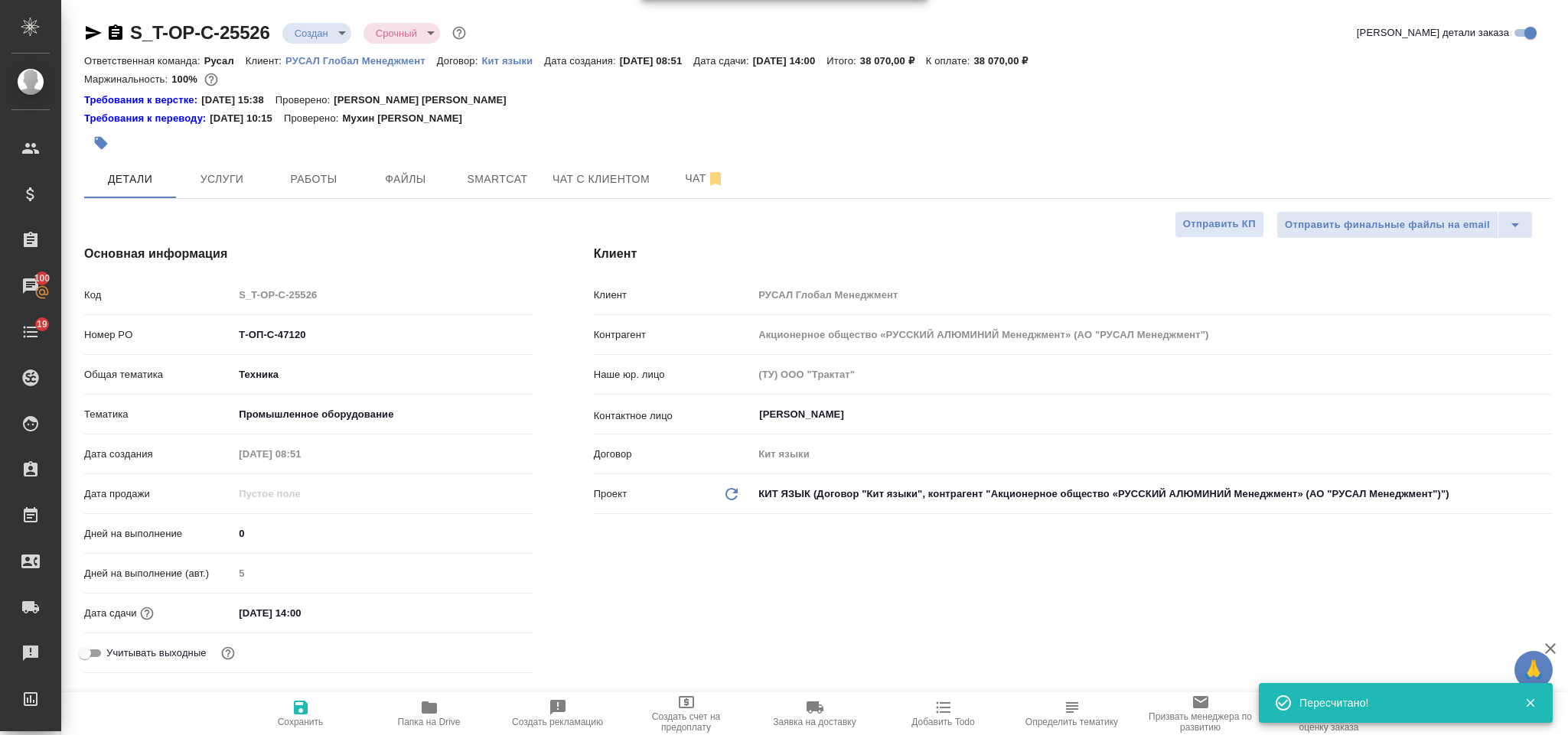
click at [88, 35] on icon "button" at bounding box center [94, 33] width 16 height 14
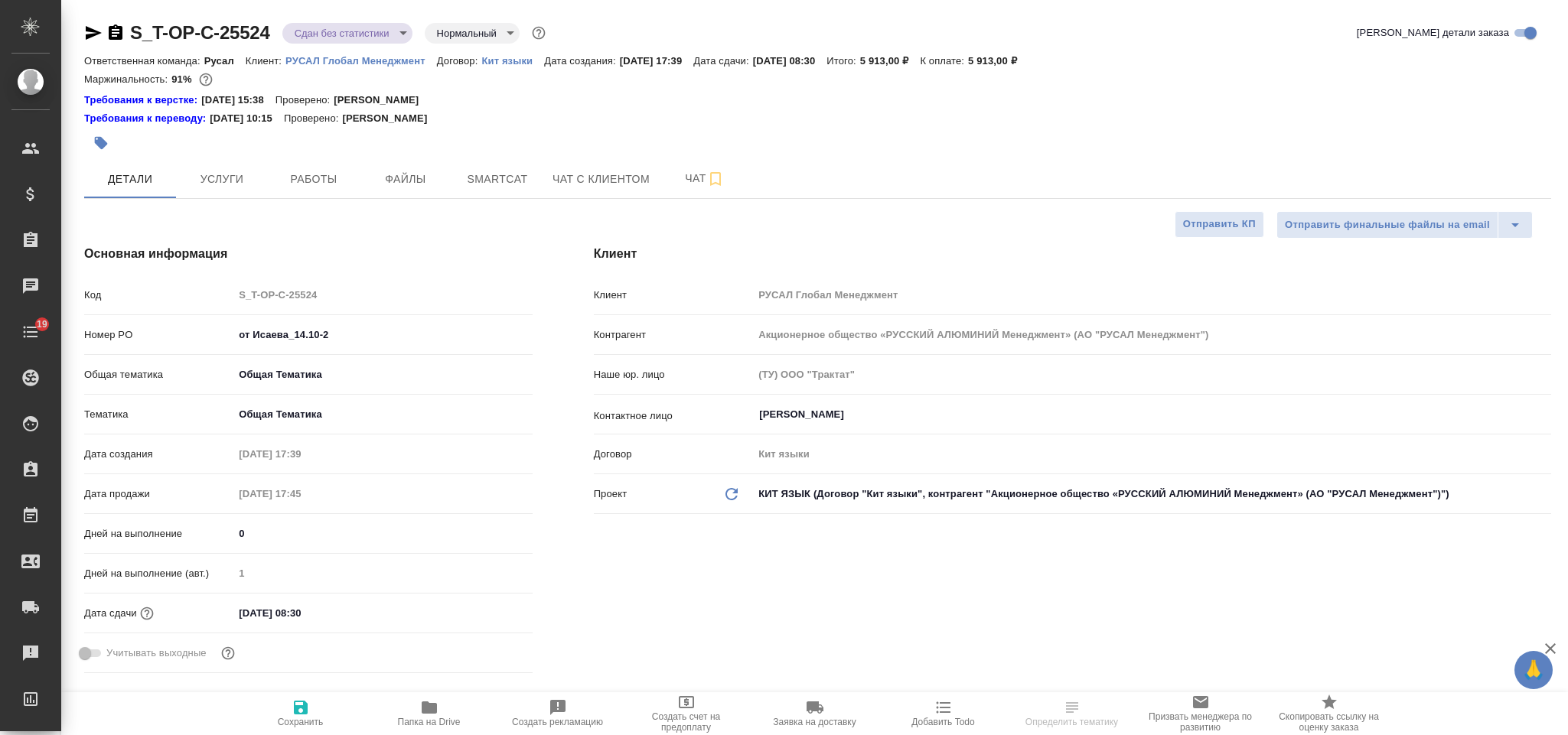
select select "RU"
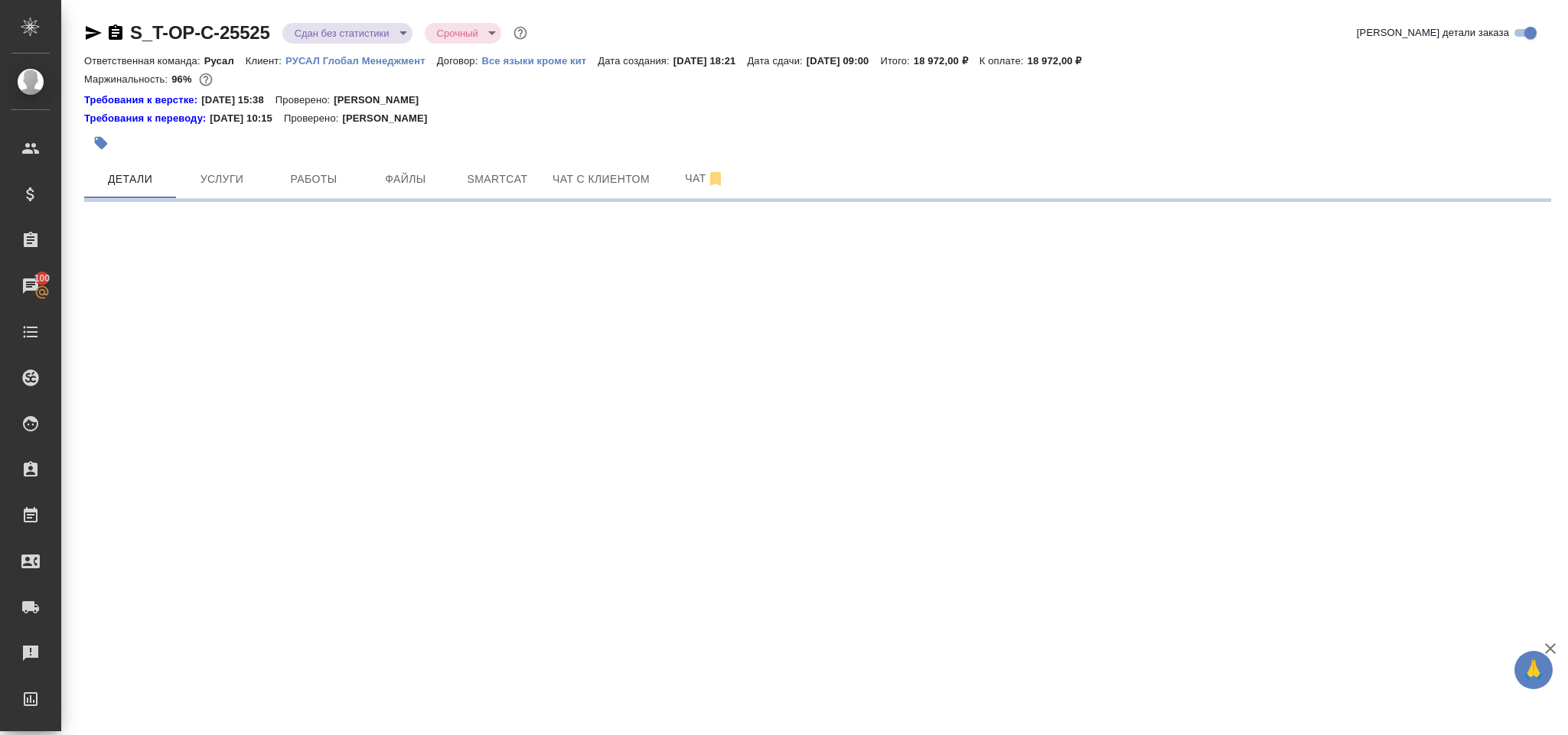
select select "RU"
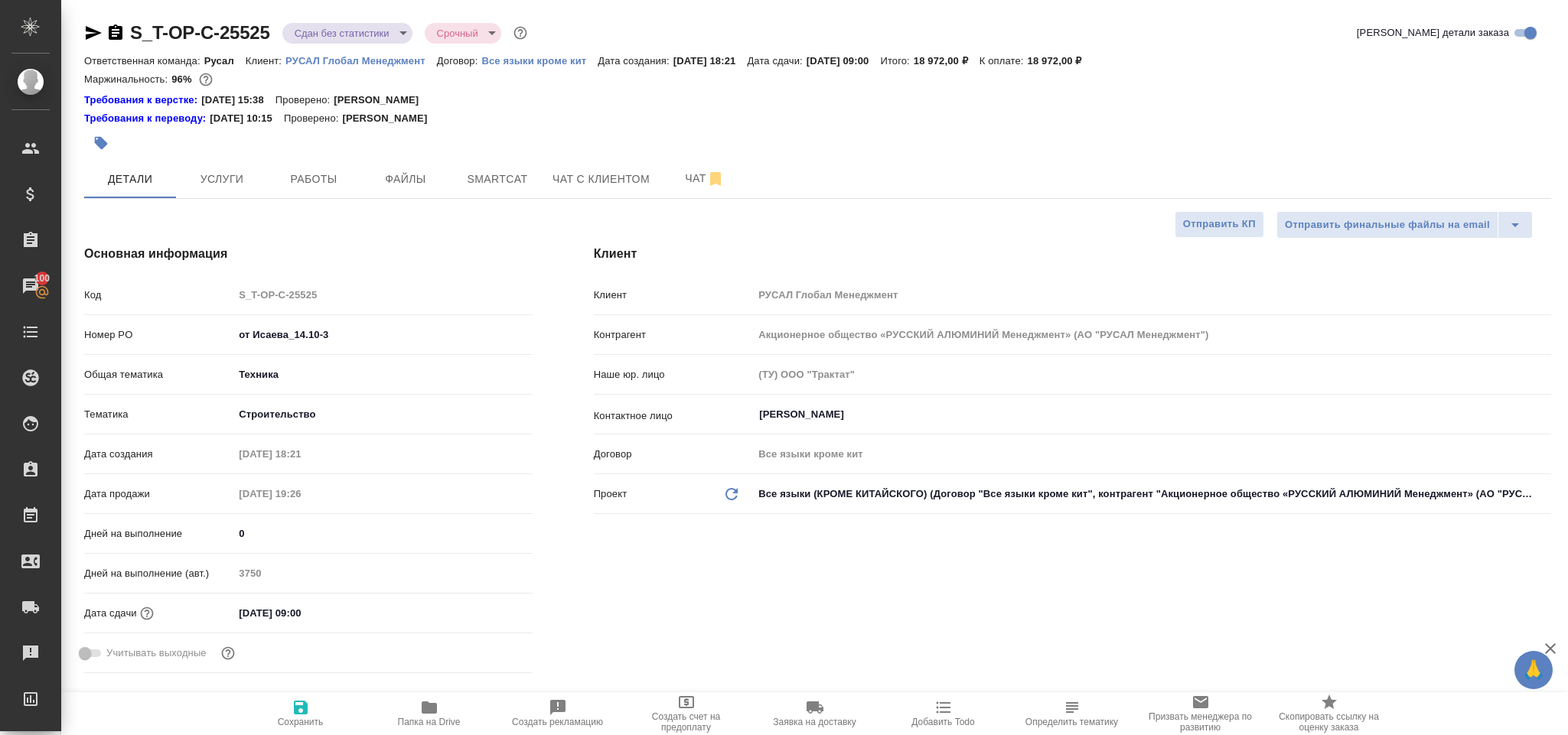
type textarea "x"
select select "RU"
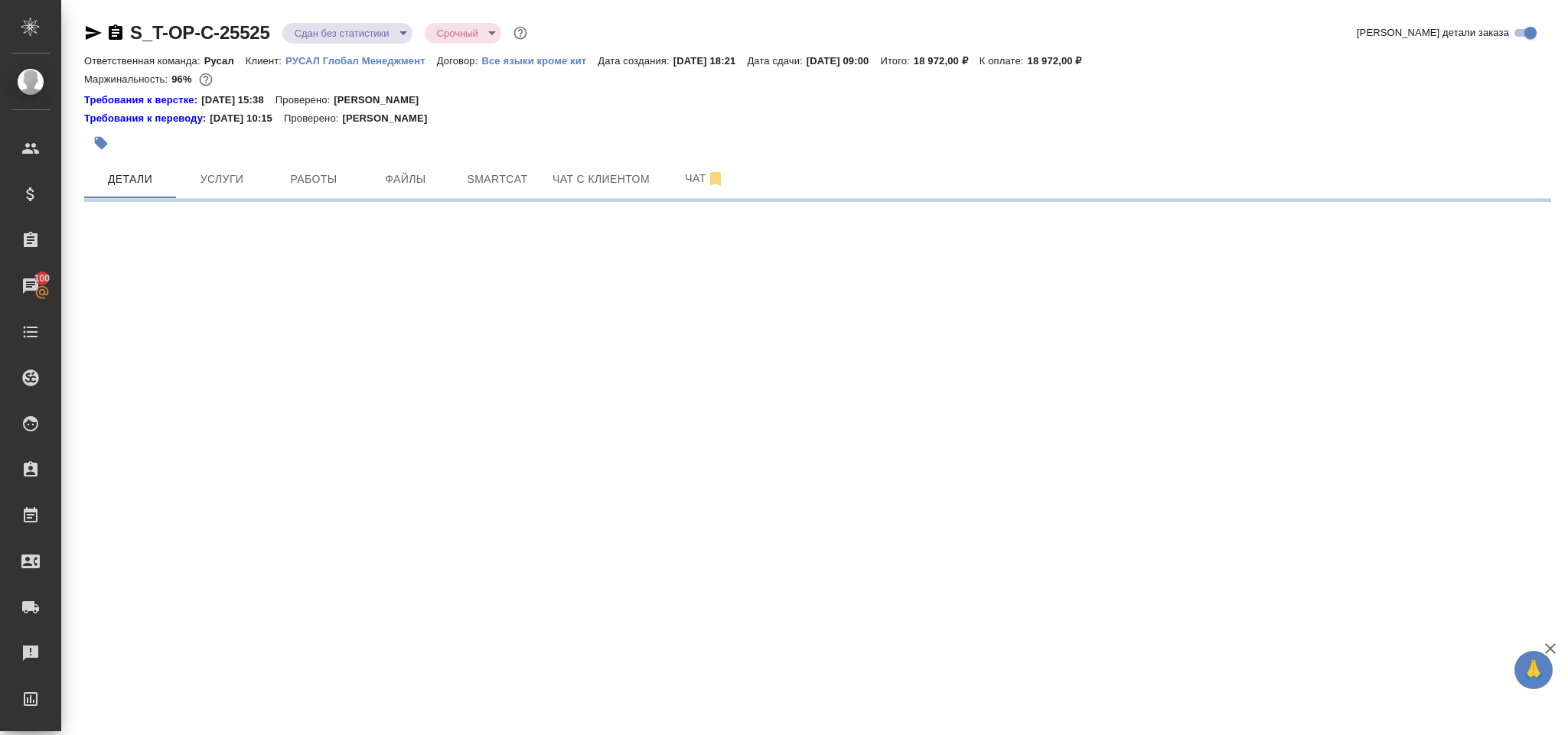
select select "RU"
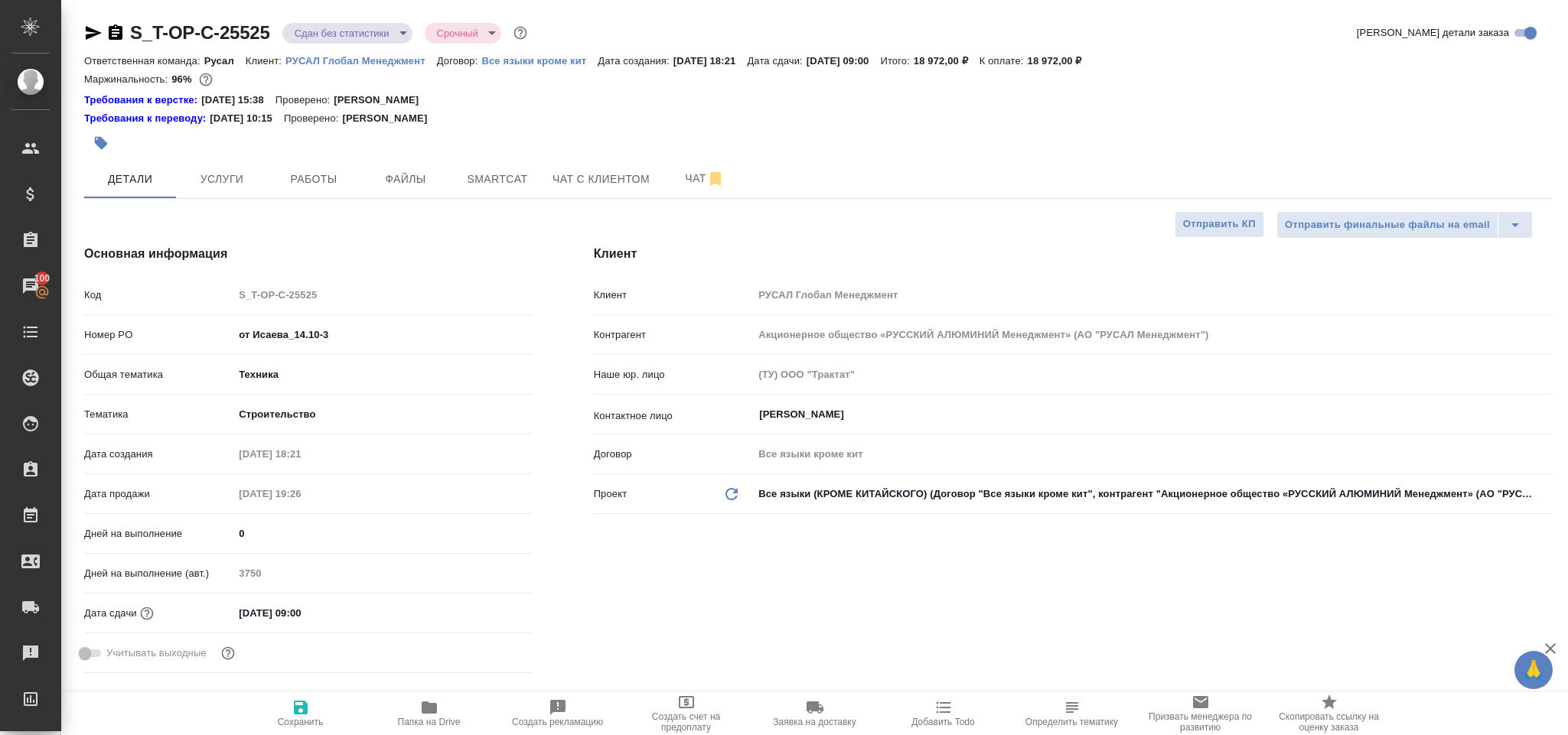
type textarea "x"
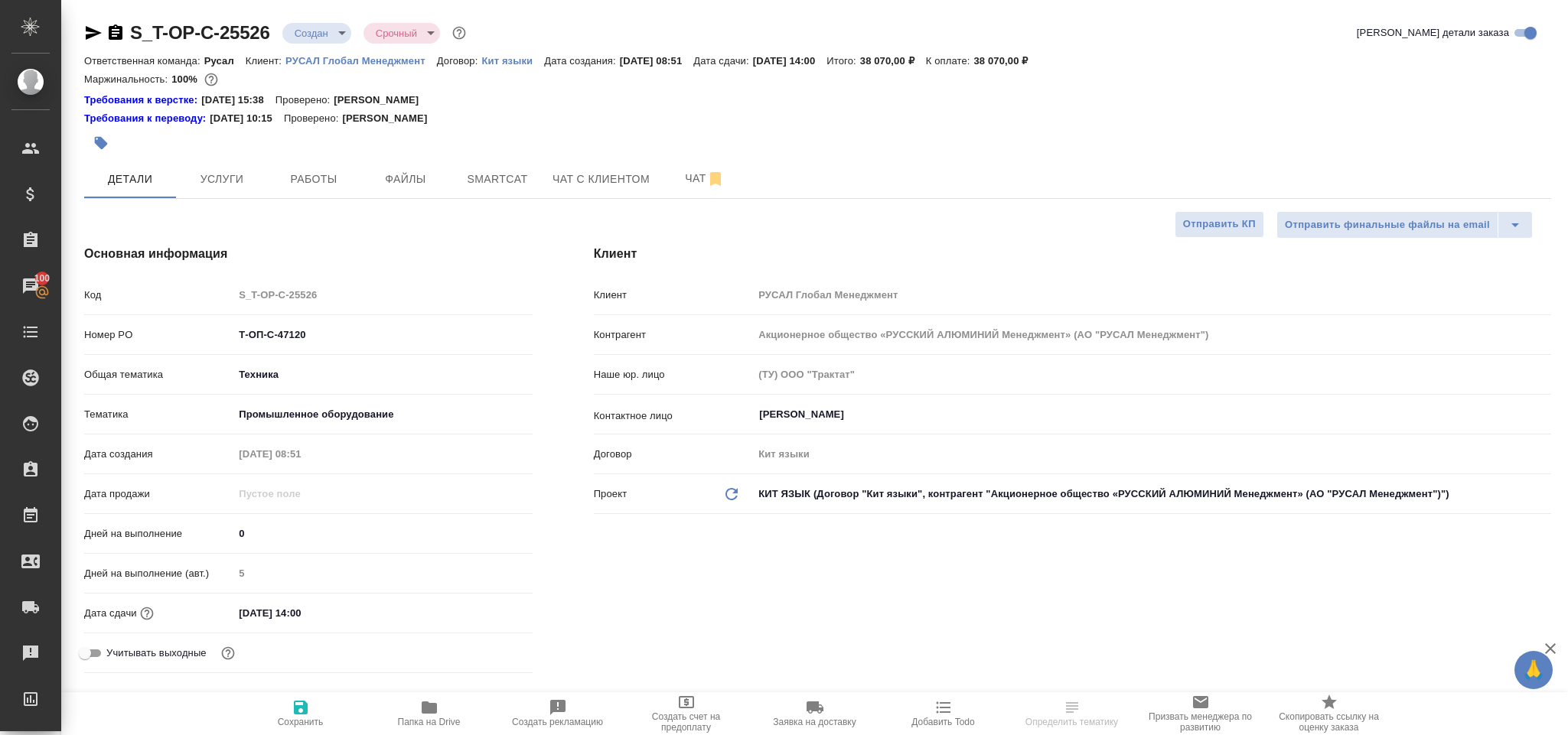
select select "RU"
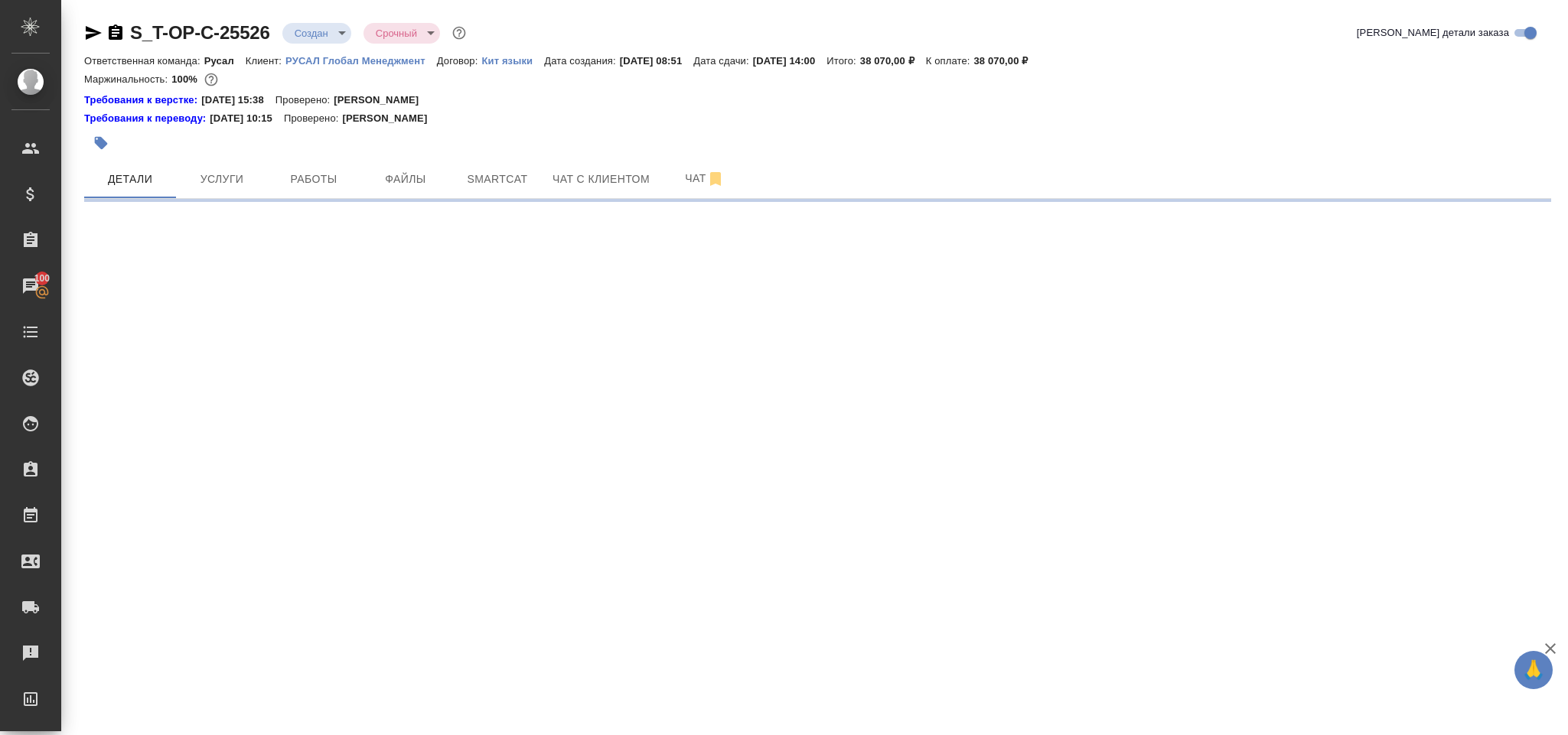
select select "RU"
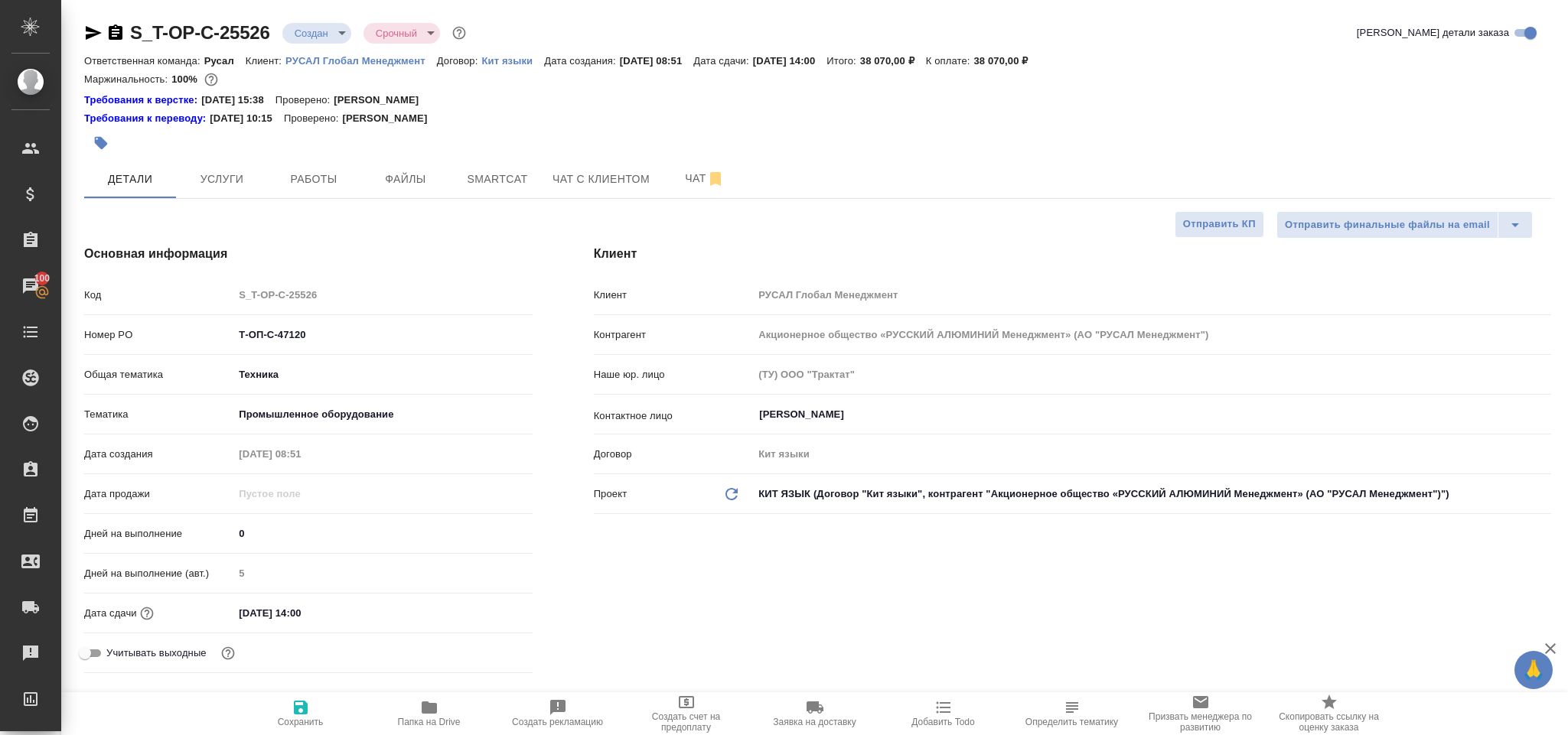
type textarea "x"
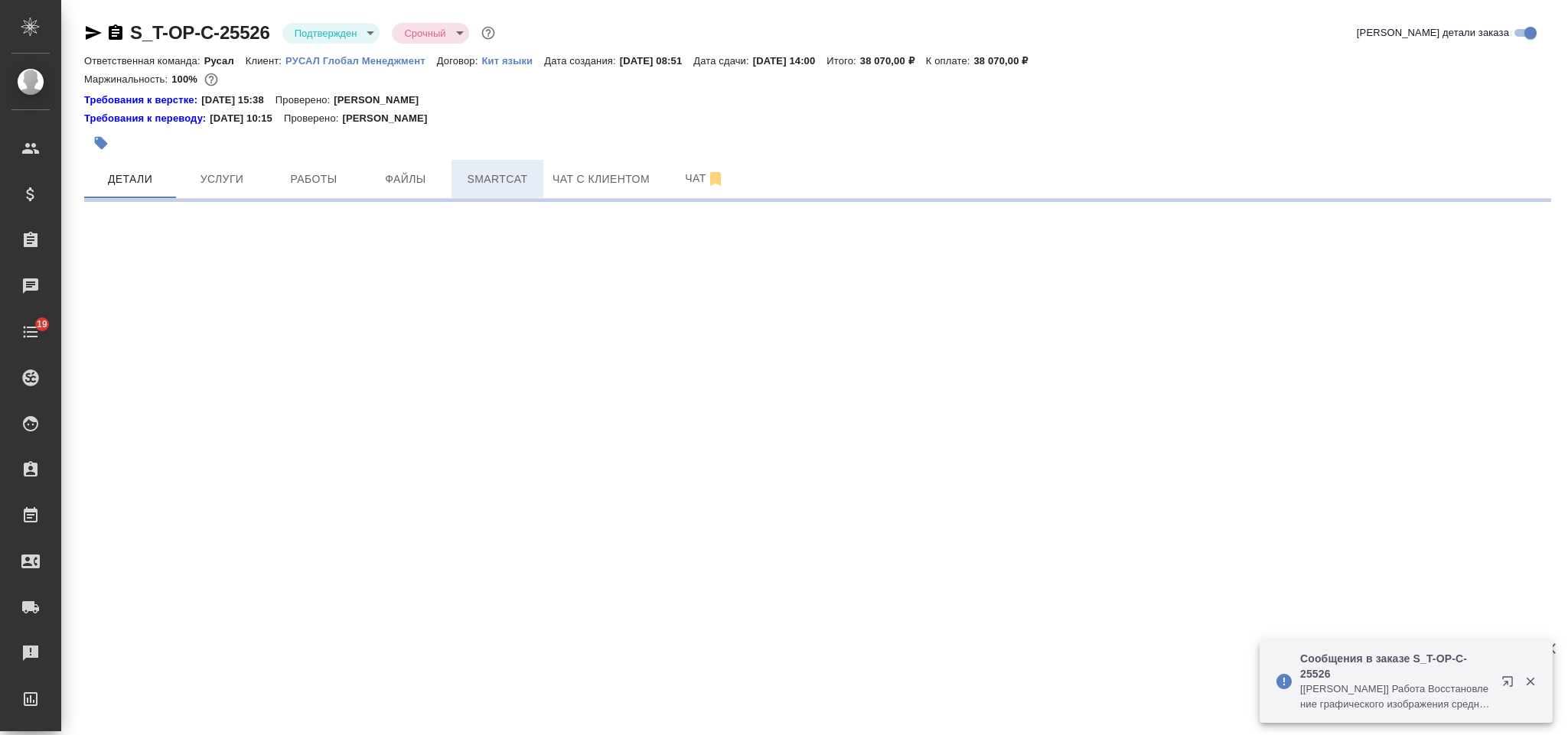
select select "RU"
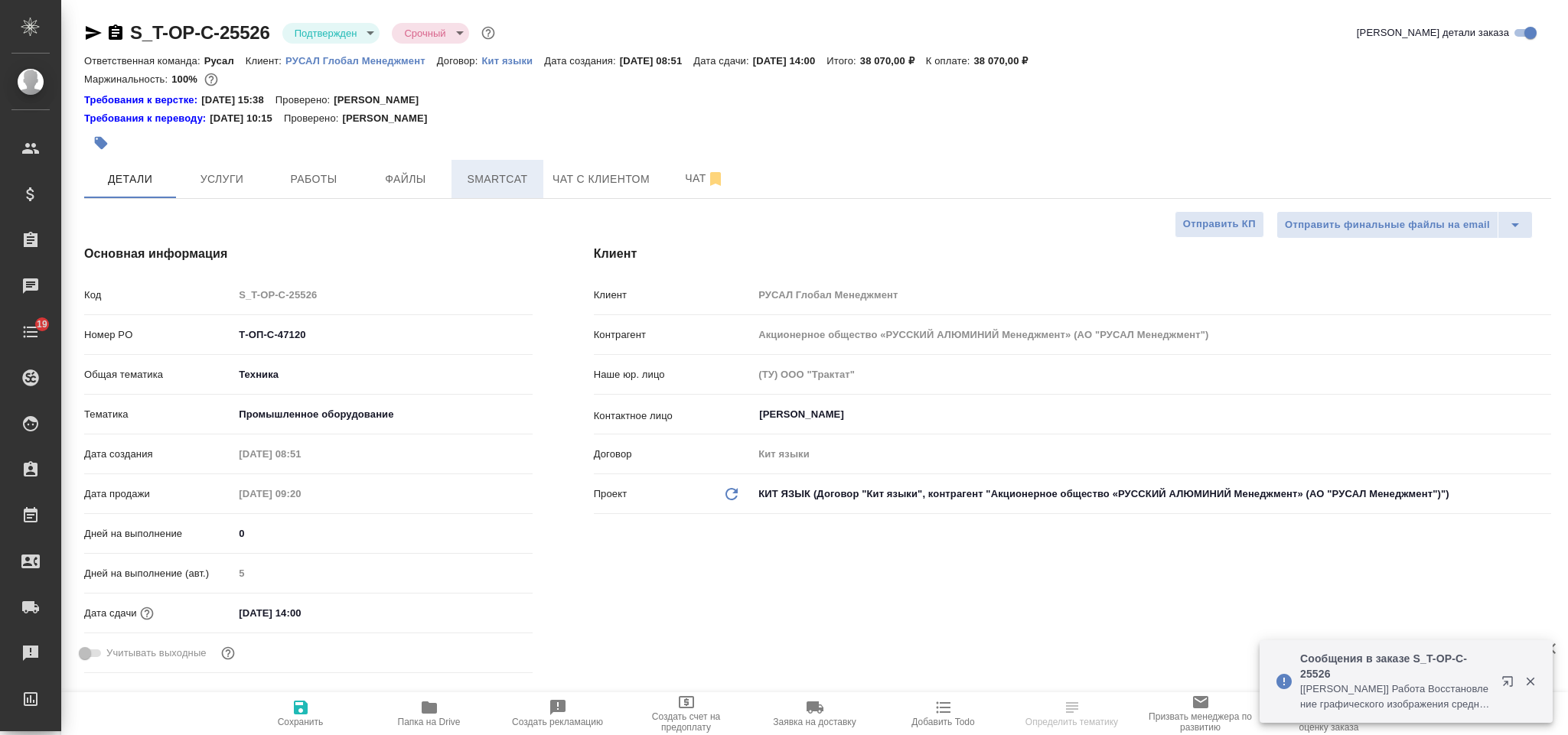
type textarea "x"
type input "[PERSON_NAME]"
click at [506, 177] on span "Smartcat" at bounding box center [497, 179] width 74 height 19
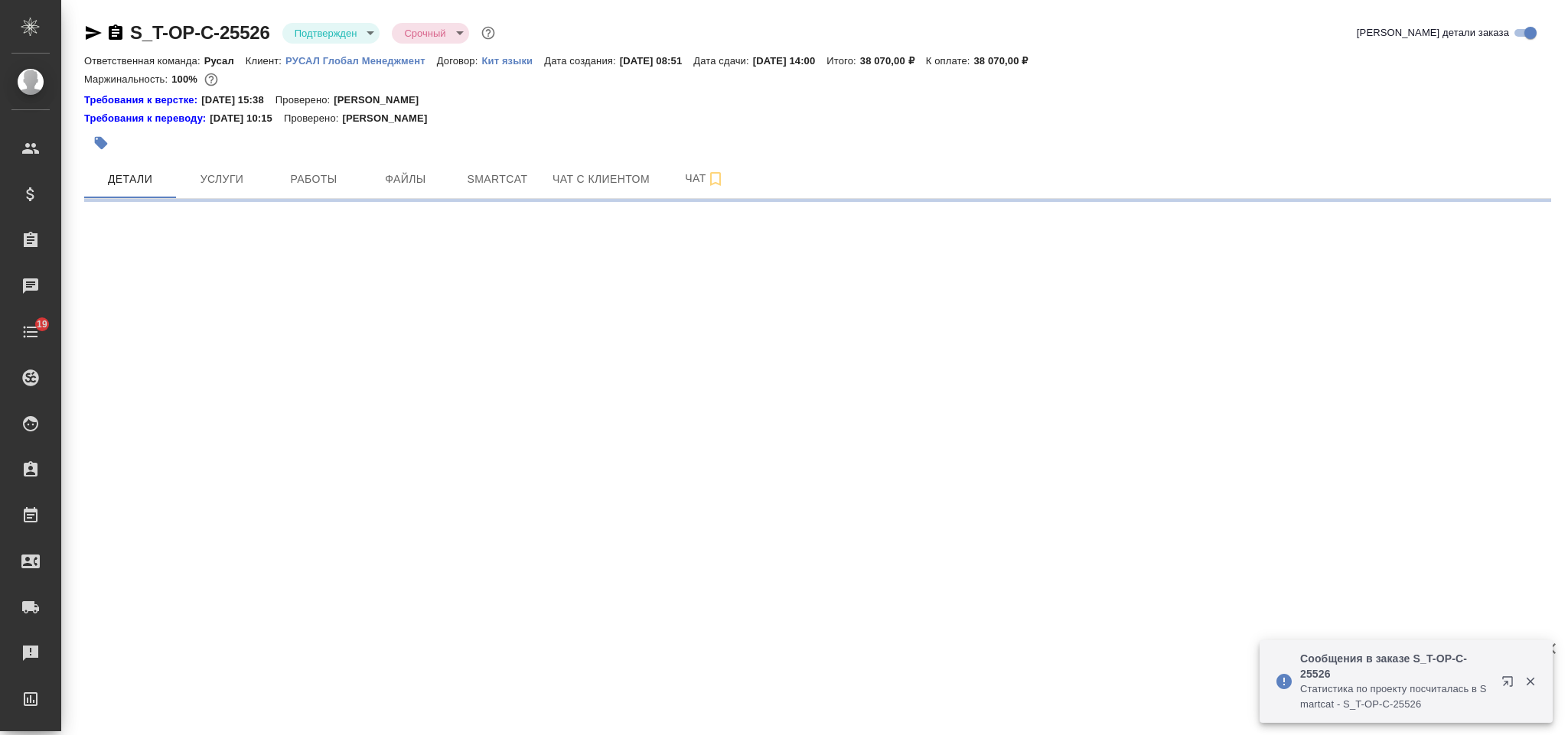
select select "RU"
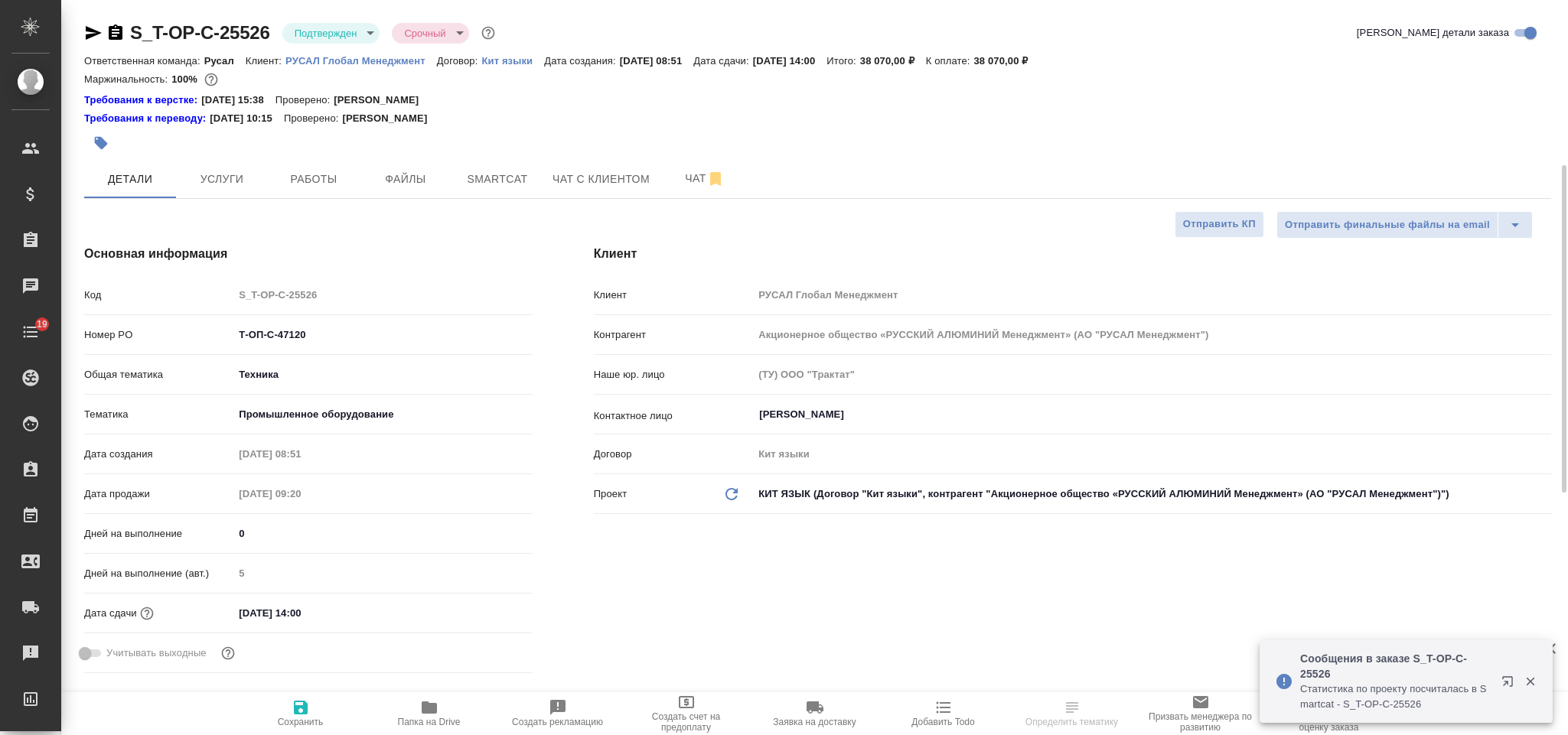
scroll to position [114, 0]
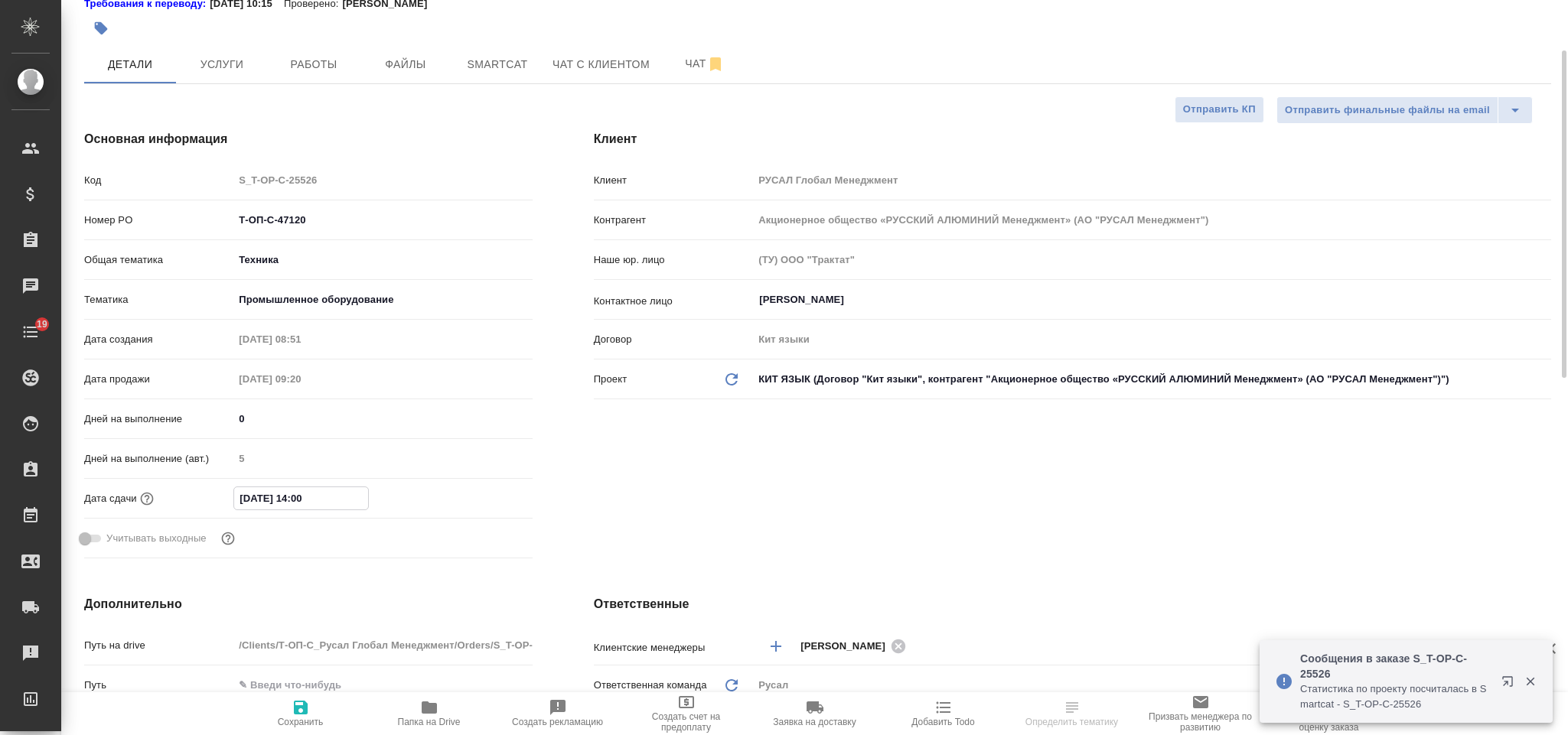
click at [342, 496] on input "[DATE] 14:00" at bounding box center [301, 499] width 134 height 23
click at [489, 496] on icon "button" at bounding box center [488, 497] width 18 height 18
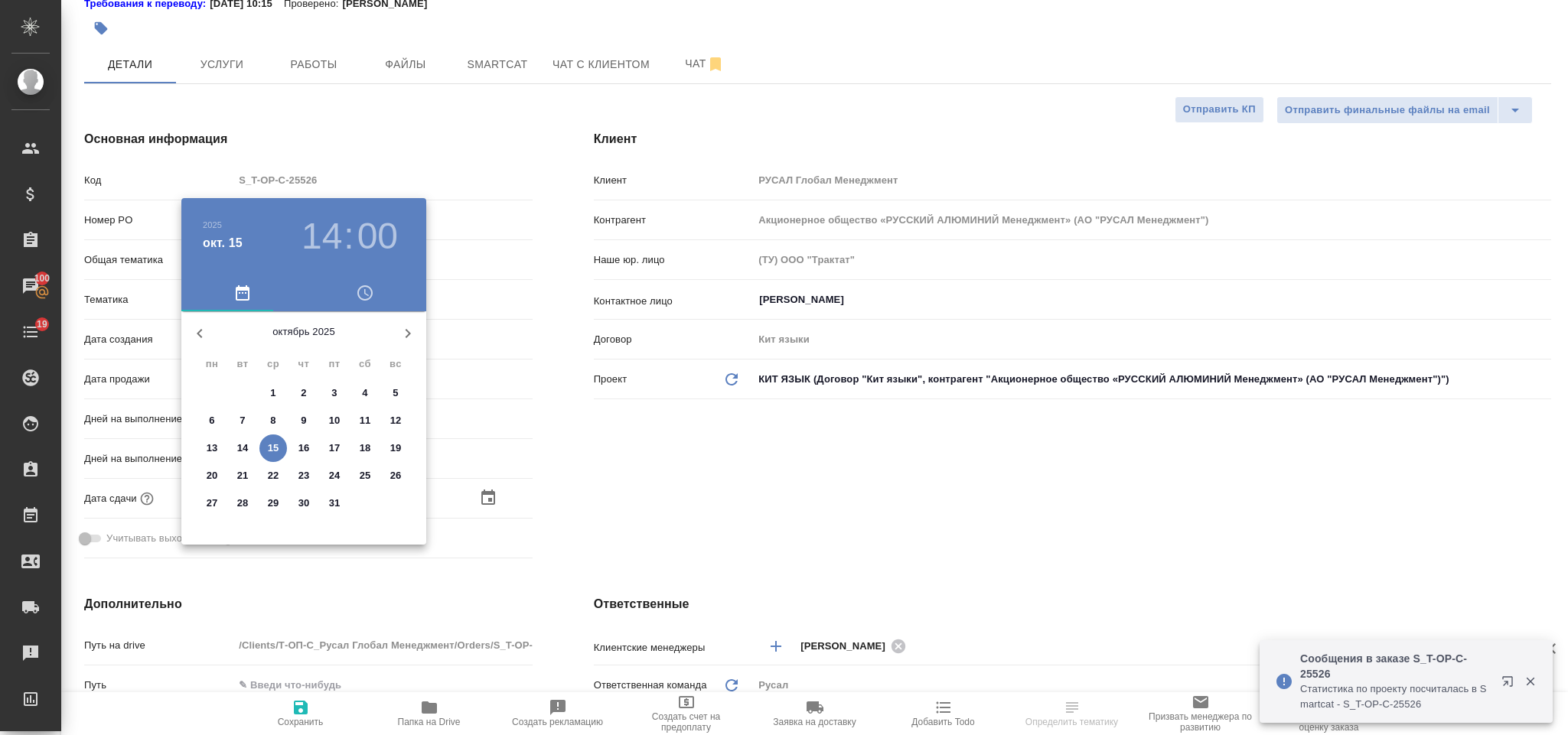
click at [214, 473] on p "20" at bounding box center [211, 476] width 11 height 16
type input "[DATE] 14:00"
type textarea "x"
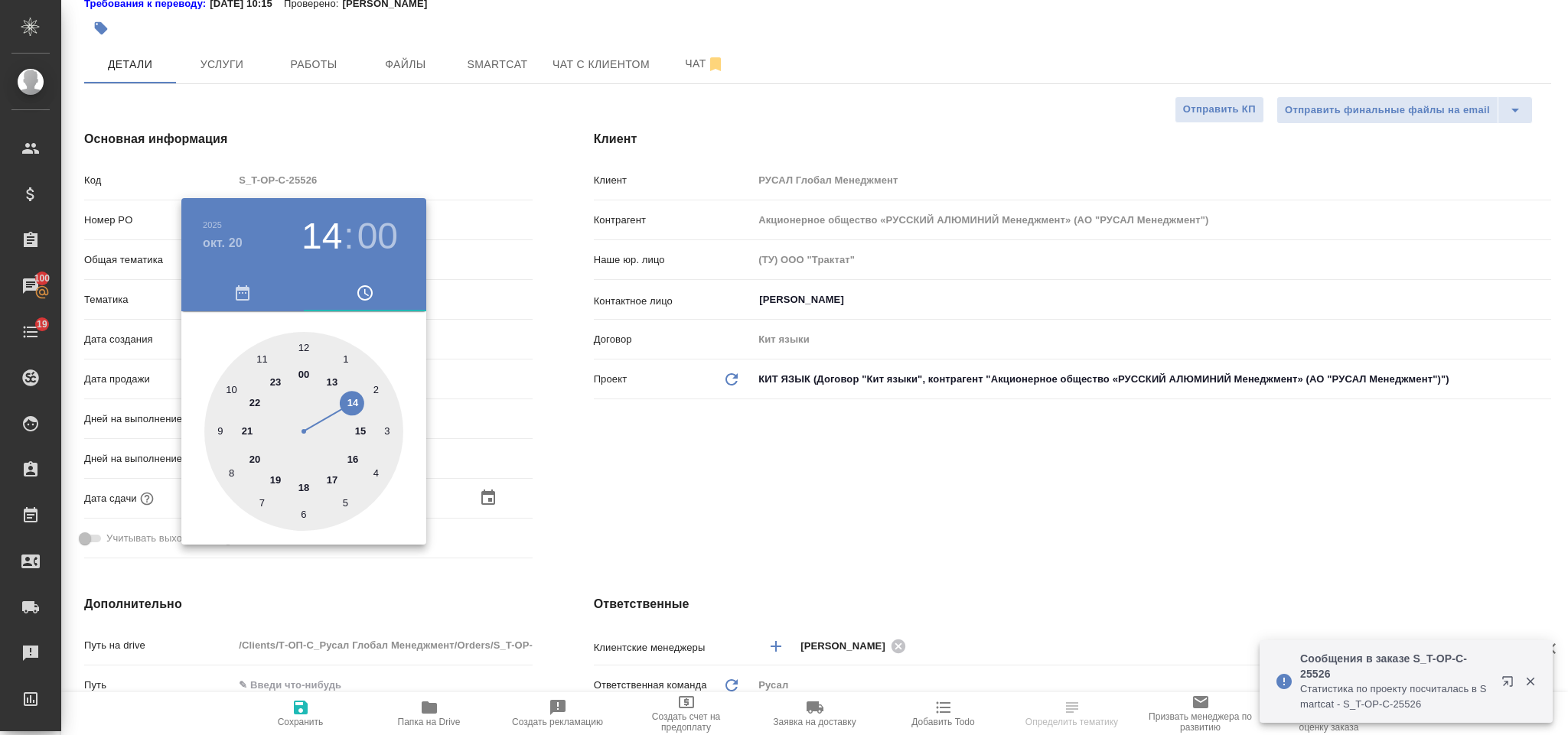
click at [232, 392] on div at bounding box center [304, 431] width 199 height 199
type input "[DATE] 10:00"
type textarea "x"
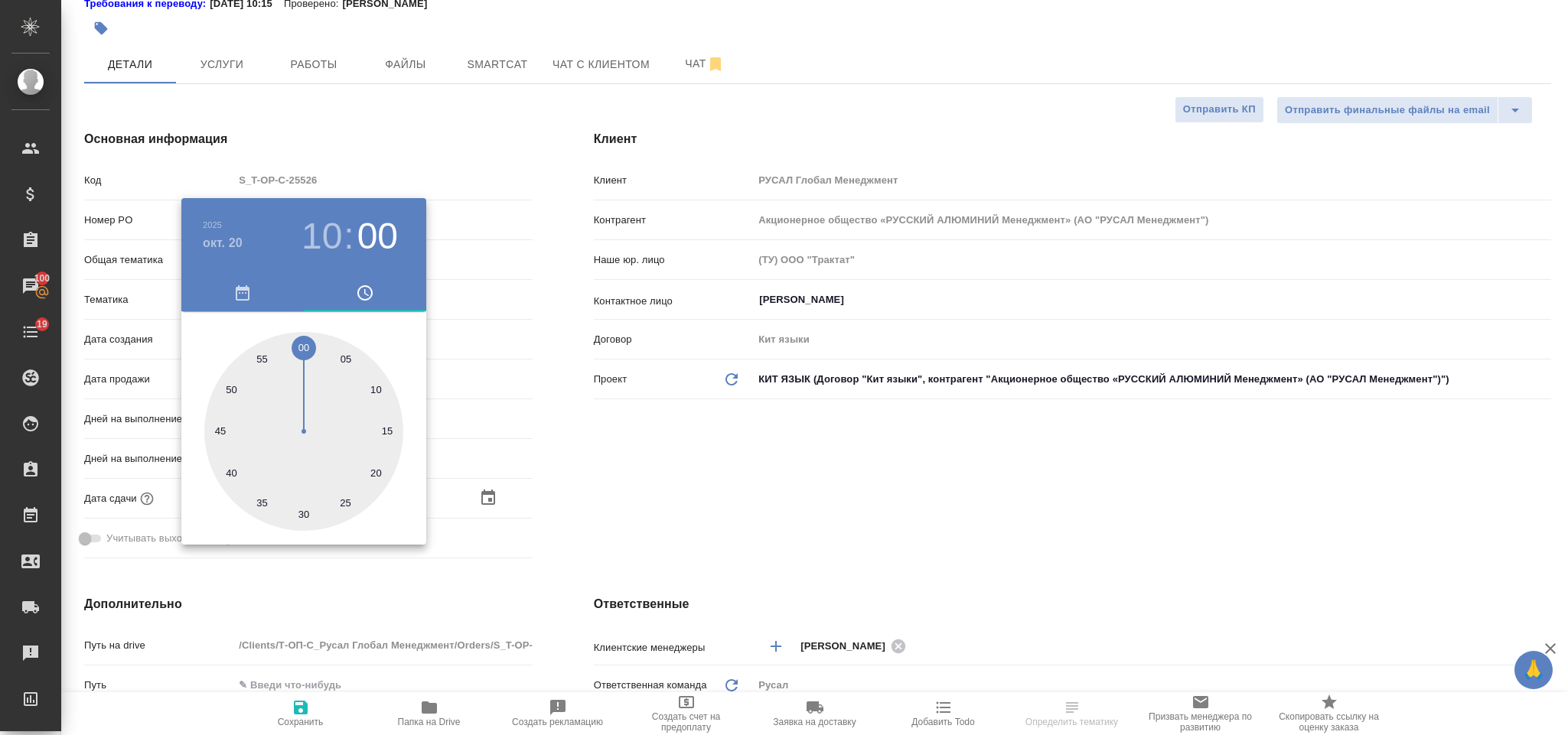
click at [735, 466] on div at bounding box center [784, 367] width 1568 height 735
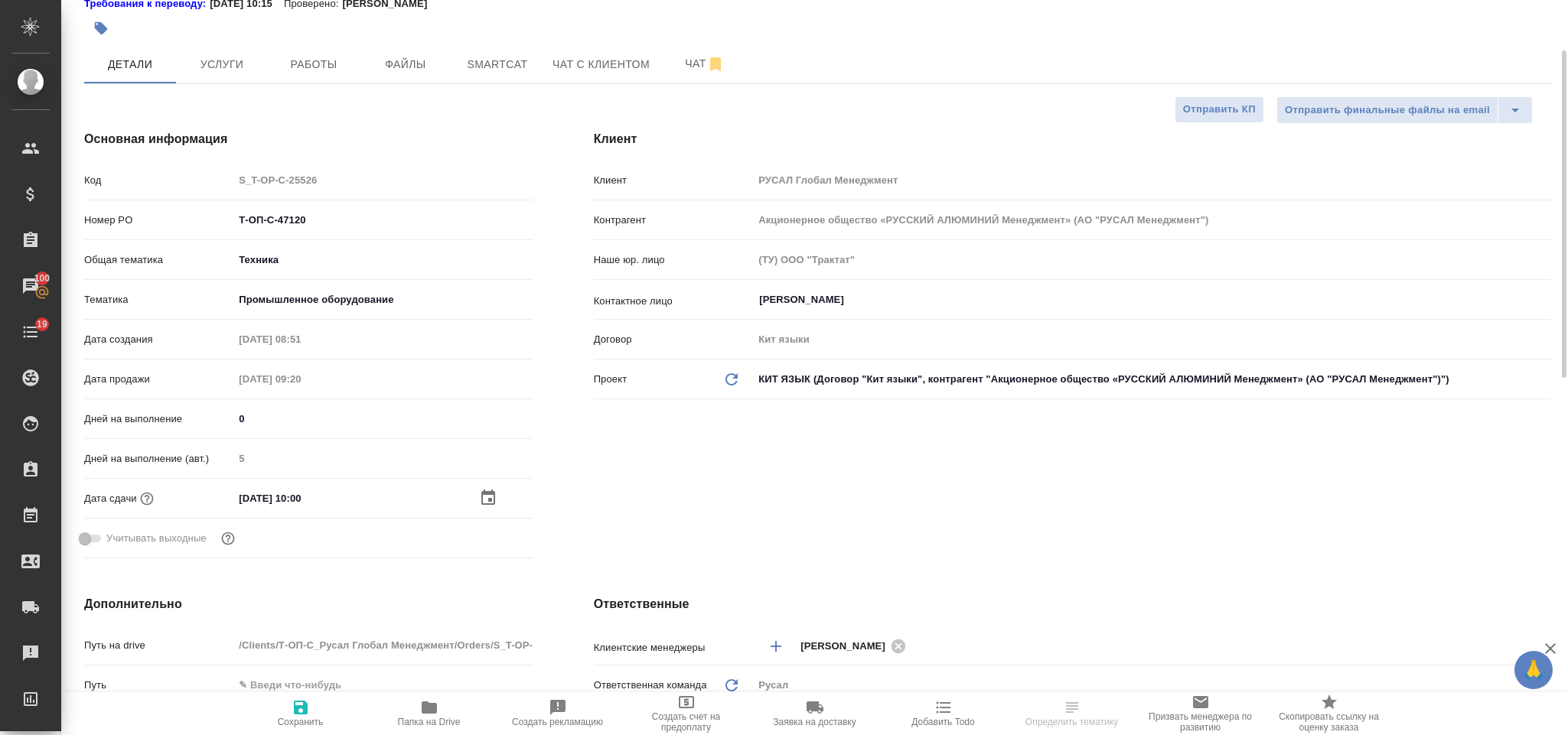
click at [313, 700] on span "Сохранить" at bounding box center [301, 712] width 110 height 29
type textarea "x"
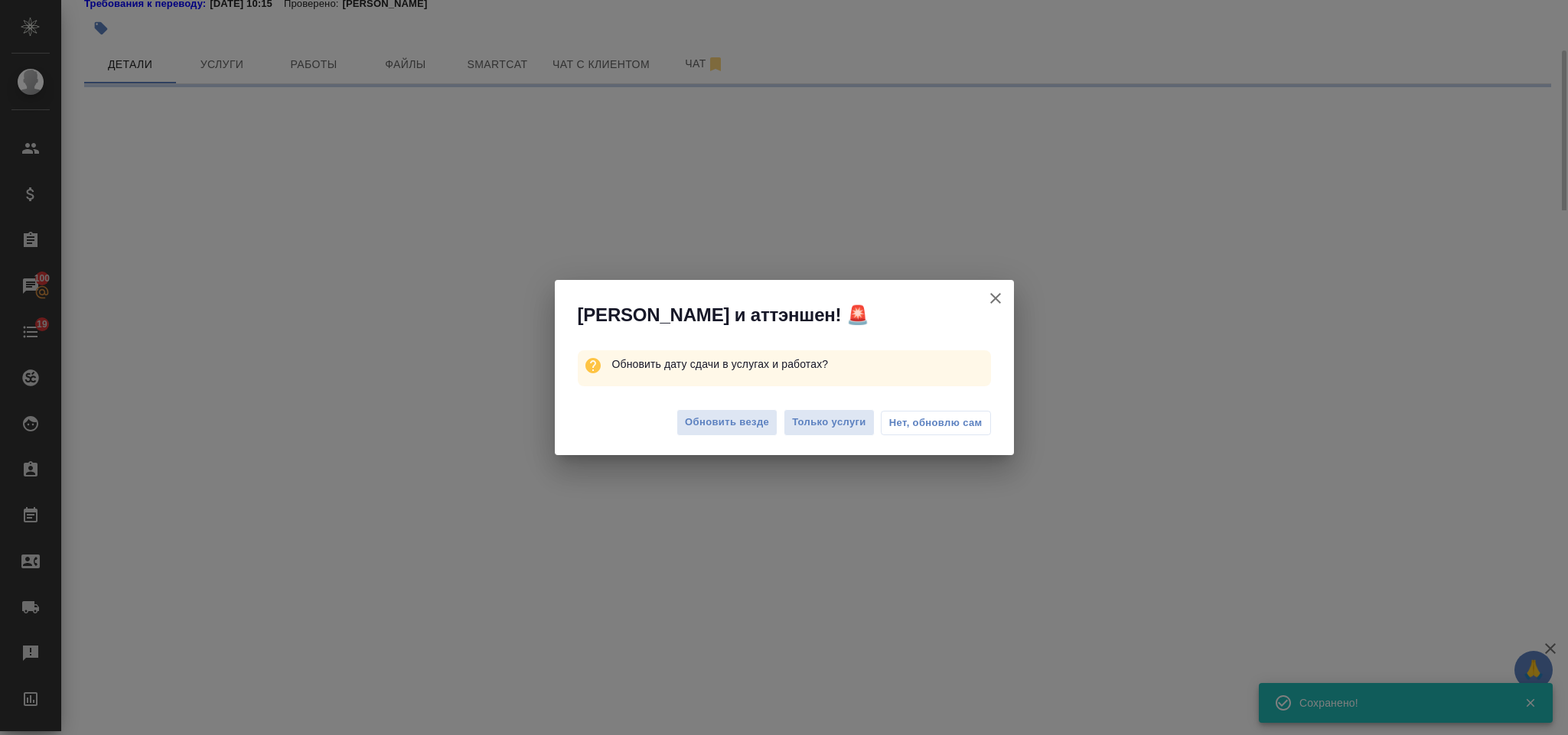
select select "RU"
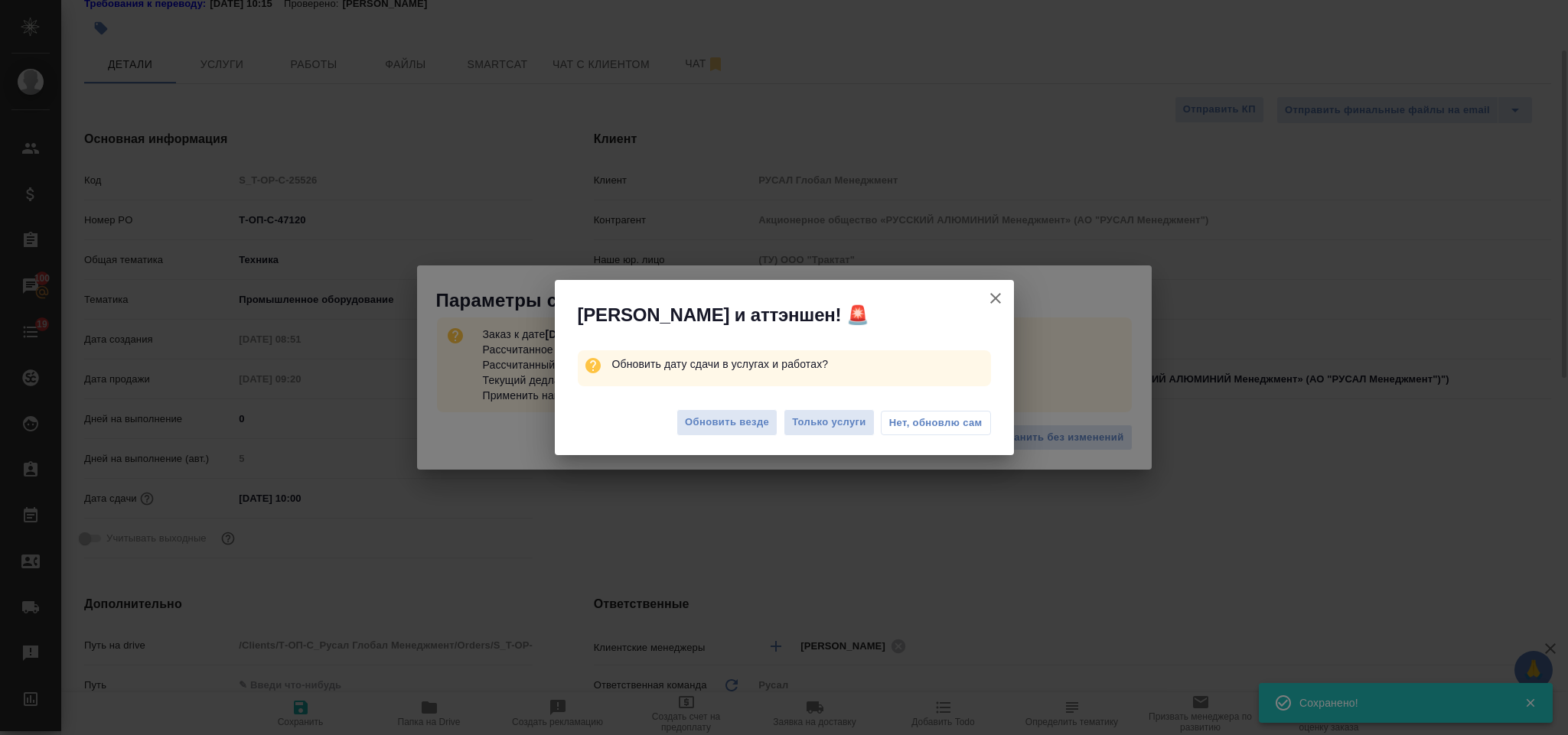
type textarea "x"
click at [840, 416] on span "Только услуги" at bounding box center [829, 422] width 75 height 17
type textarea "x"
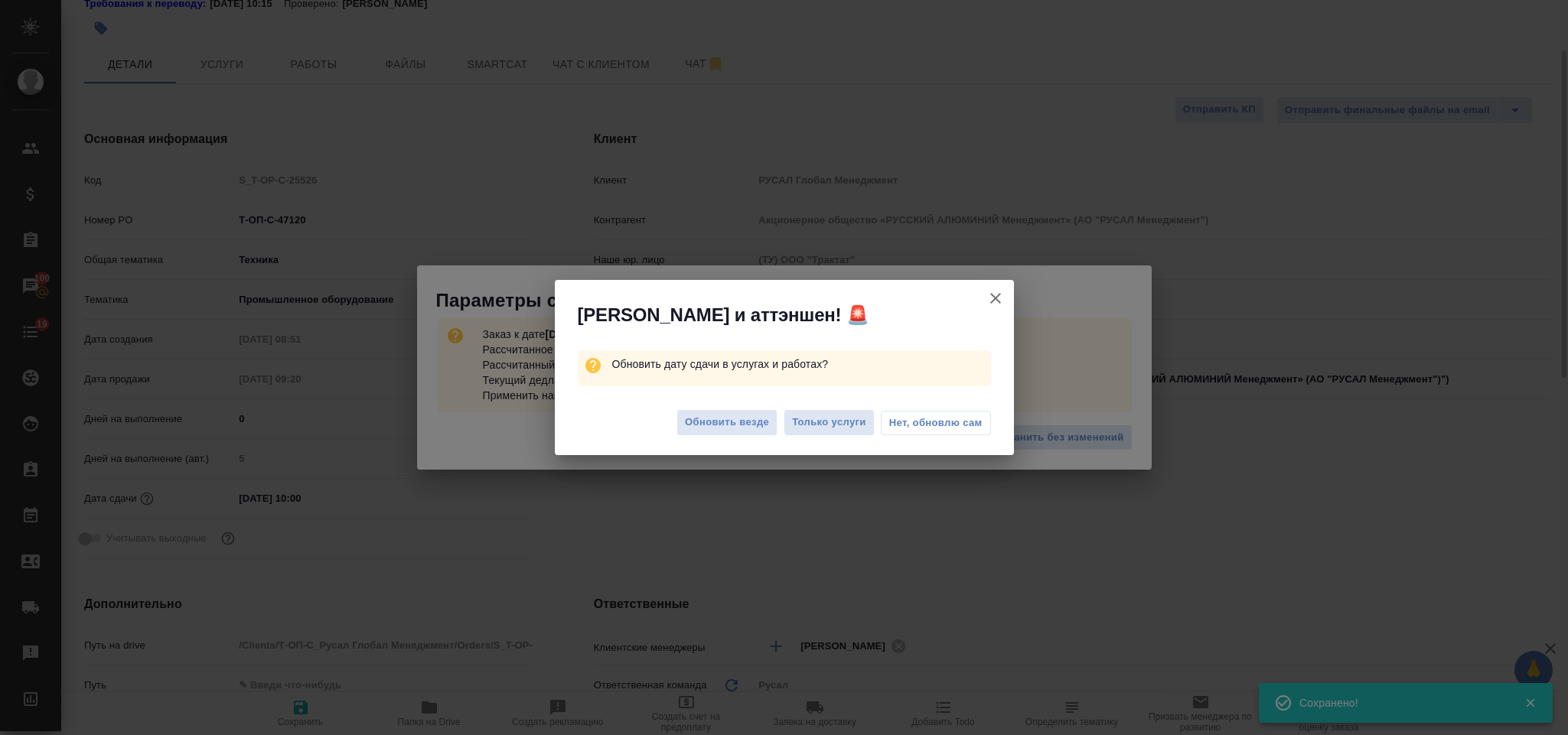
type textarea "x"
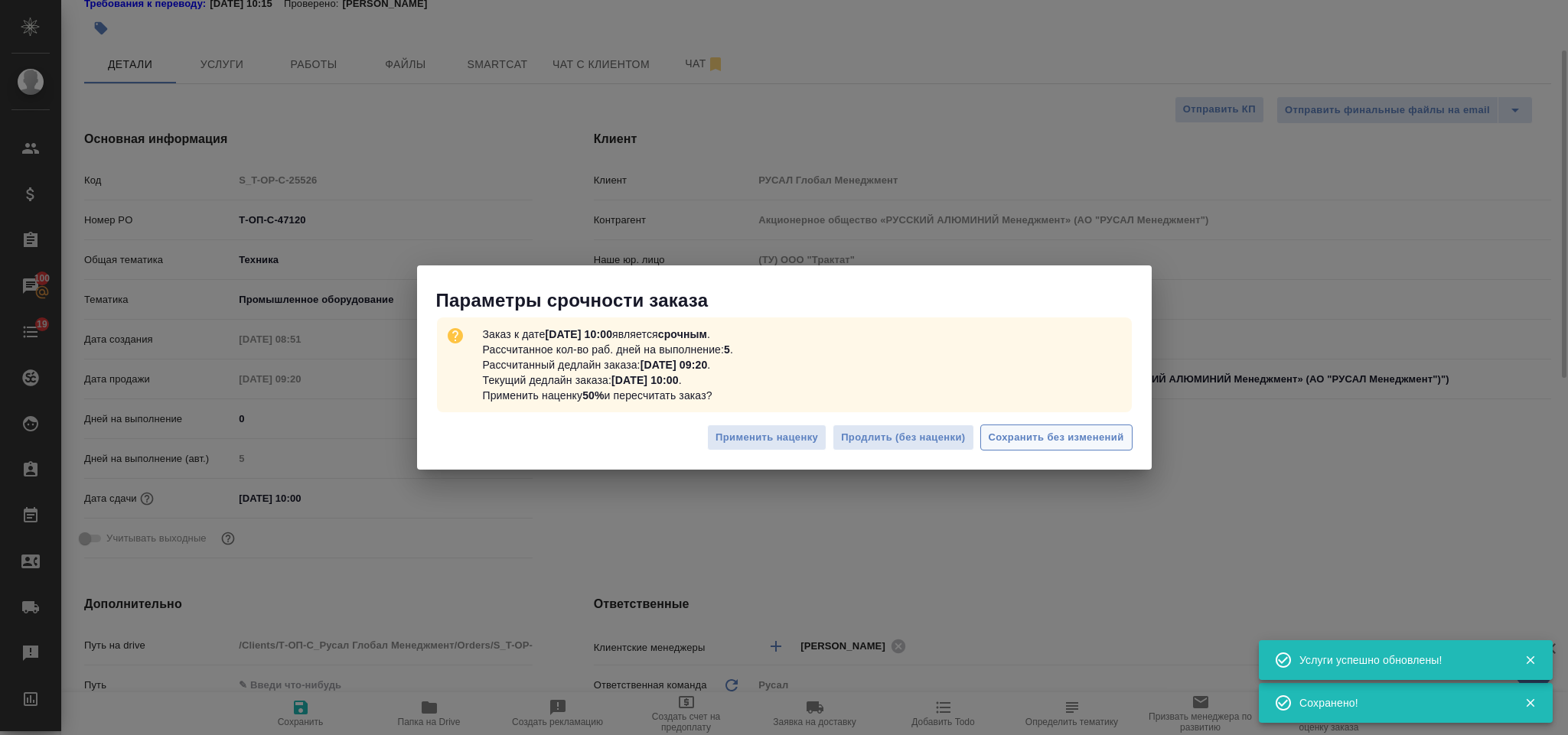
click at [1066, 435] on span "Сохранить без изменений" at bounding box center [1056, 438] width 135 height 17
type textarea "x"
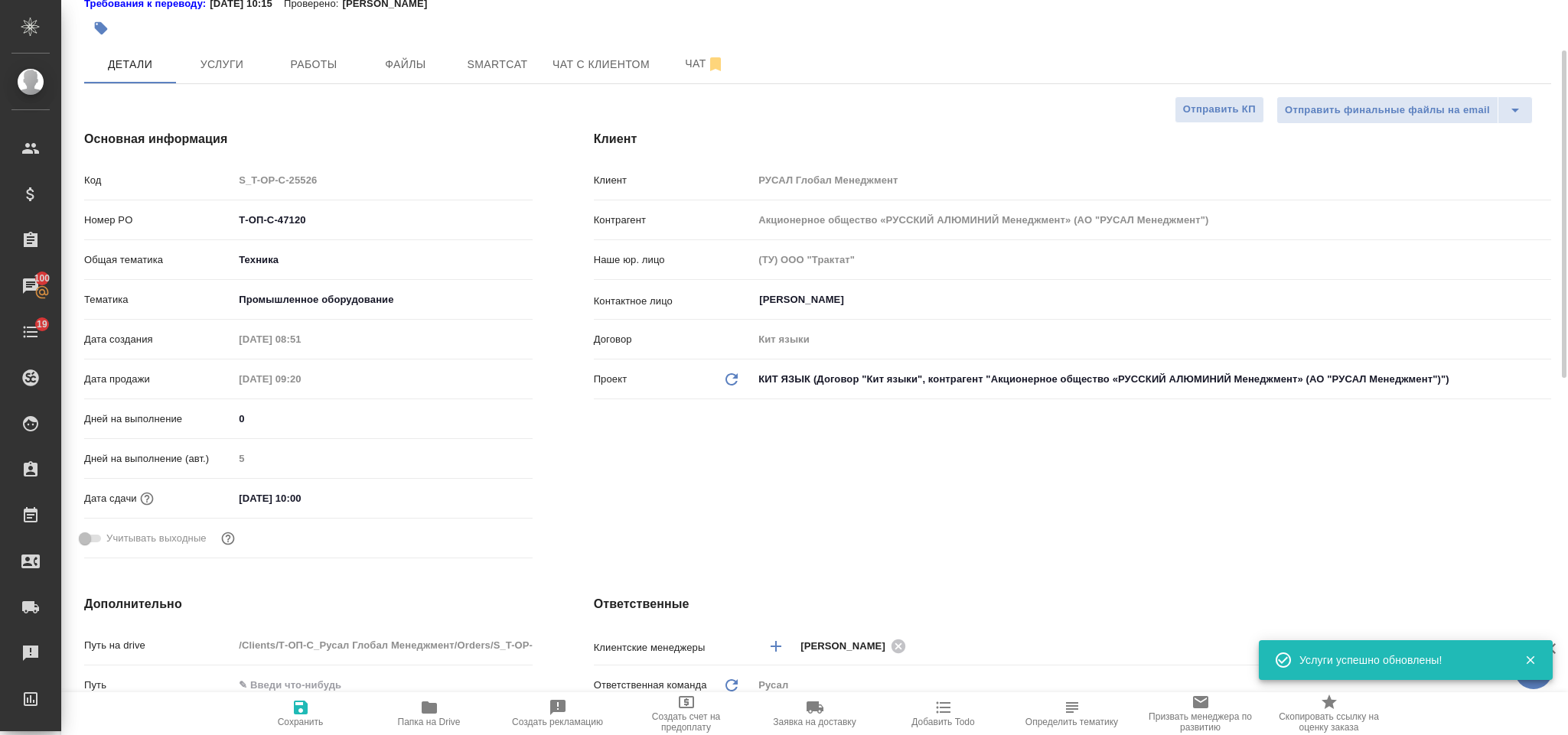
type textarea "x"
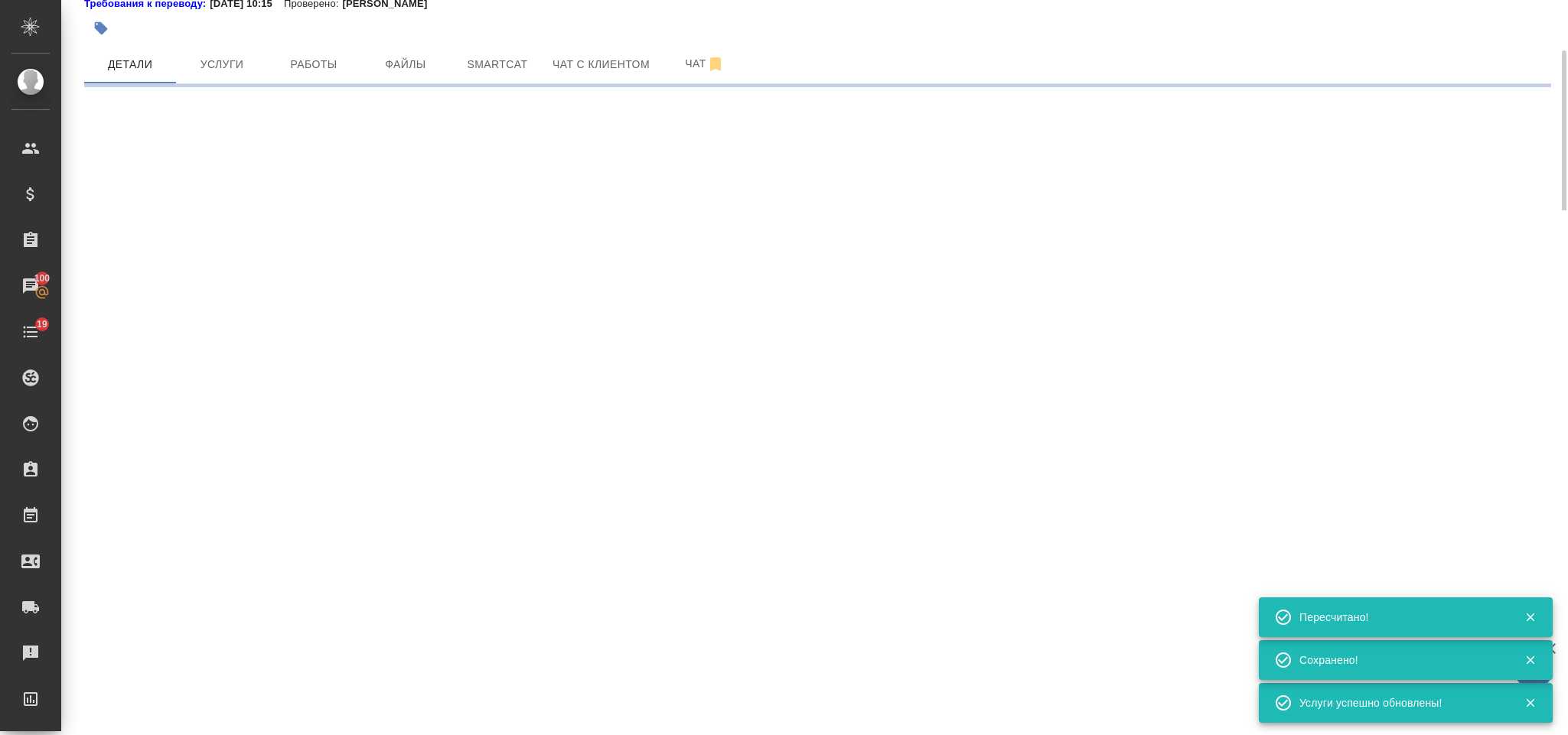
select select "RU"
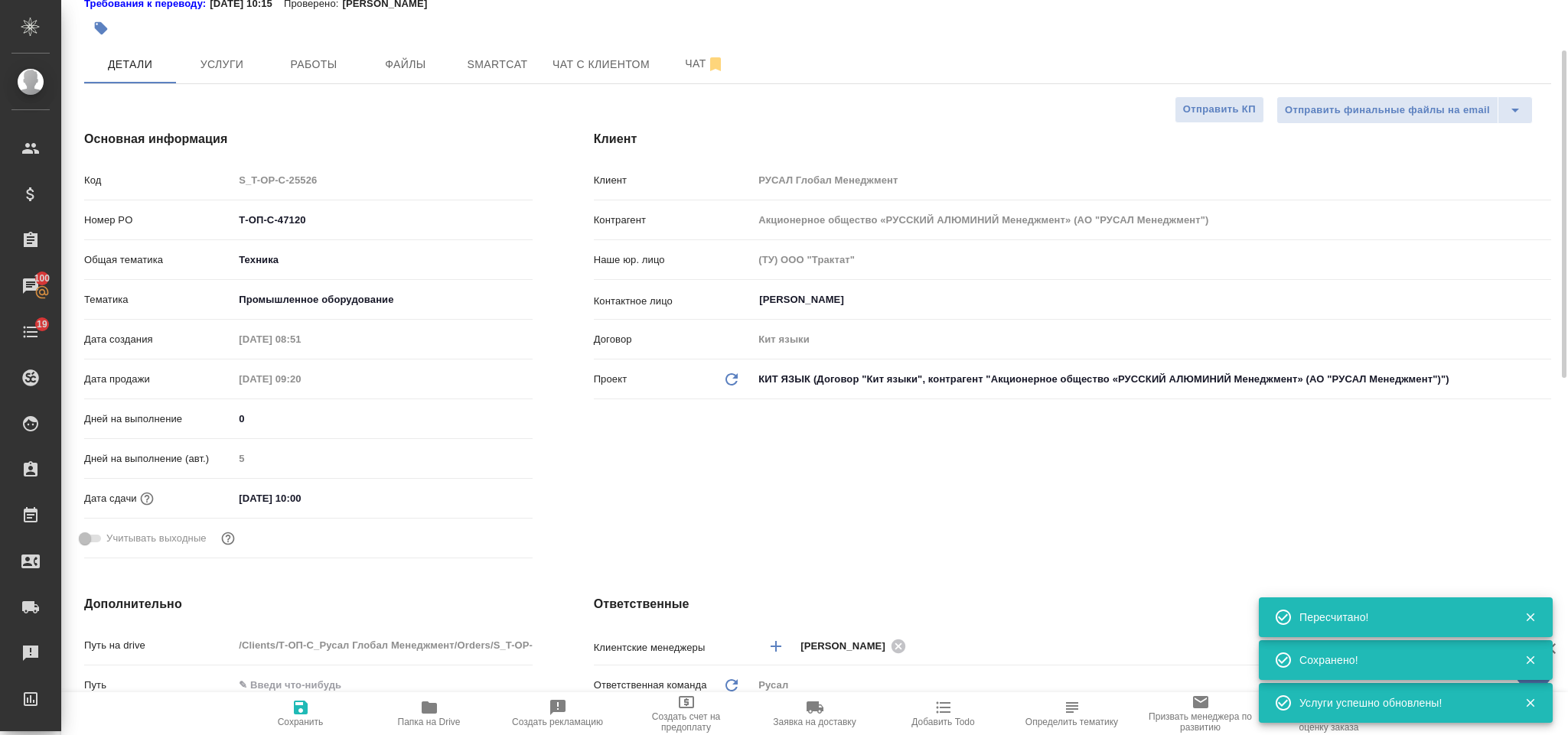
type textarea "x"
